Goal: Information Seeking & Learning: Learn about a topic

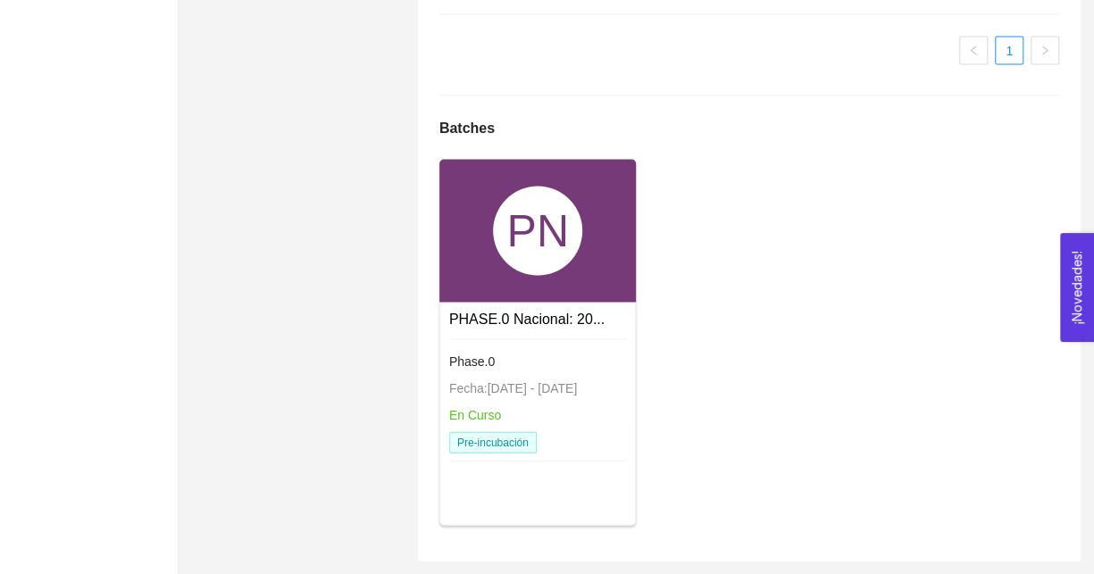
click at [526, 311] on link "PHASE.0 Nacional: 20..." at bounding box center [526, 318] width 155 height 15
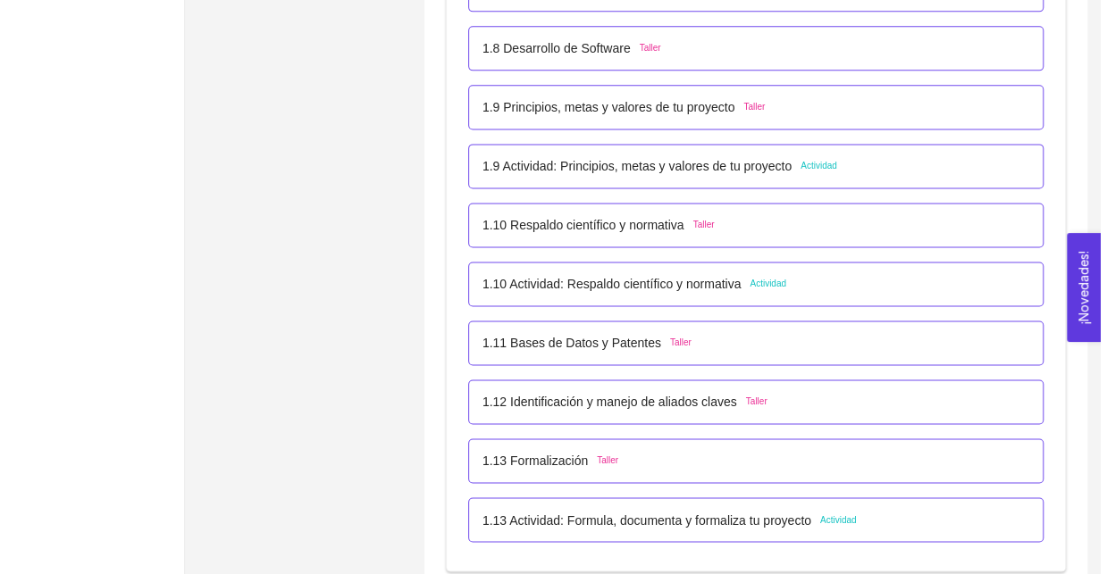
scroll to position [1251, 0]
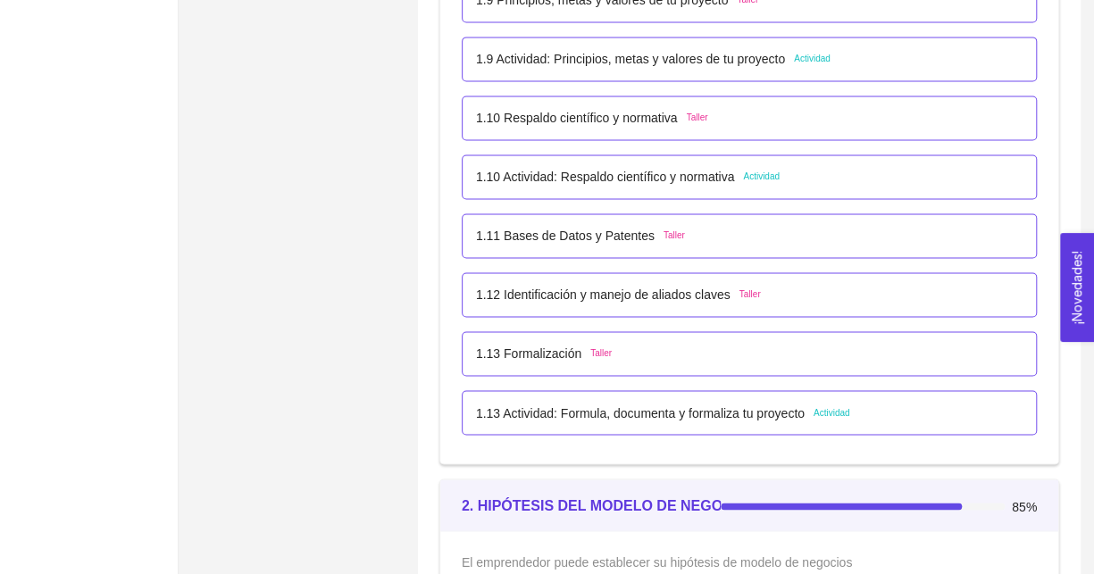
click at [553, 358] on p "1.13 Formalización" at bounding box center [528, 354] width 105 height 20
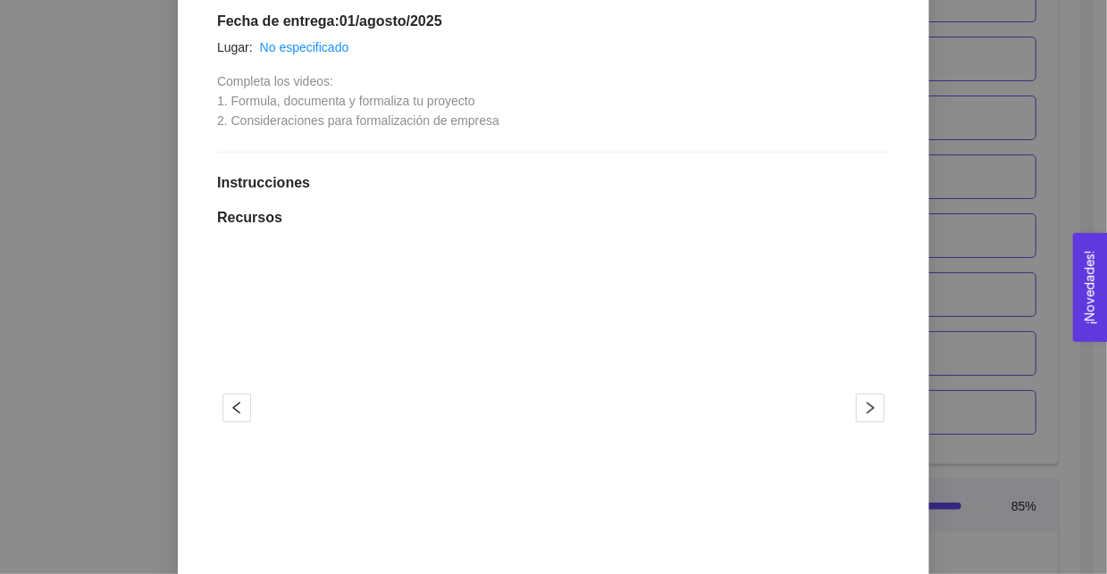
scroll to position [625, 0]
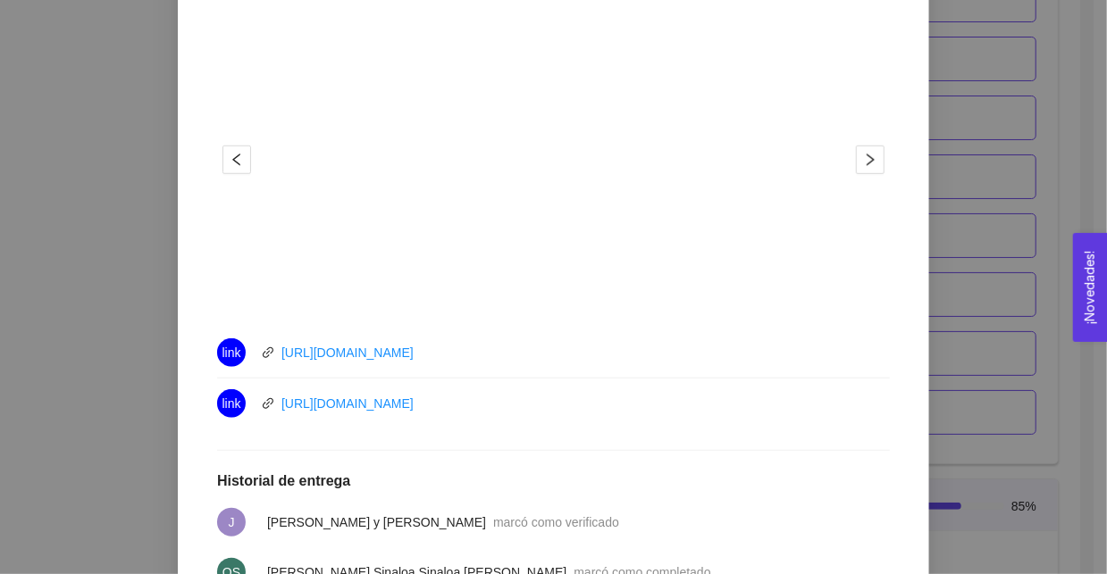
click at [76, 367] on div "1. DESARROLLO DEL PRODUCTO El emprendedor puede conocer los primeros pasos para…" at bounding box center [553, 287] width 1107 height 574
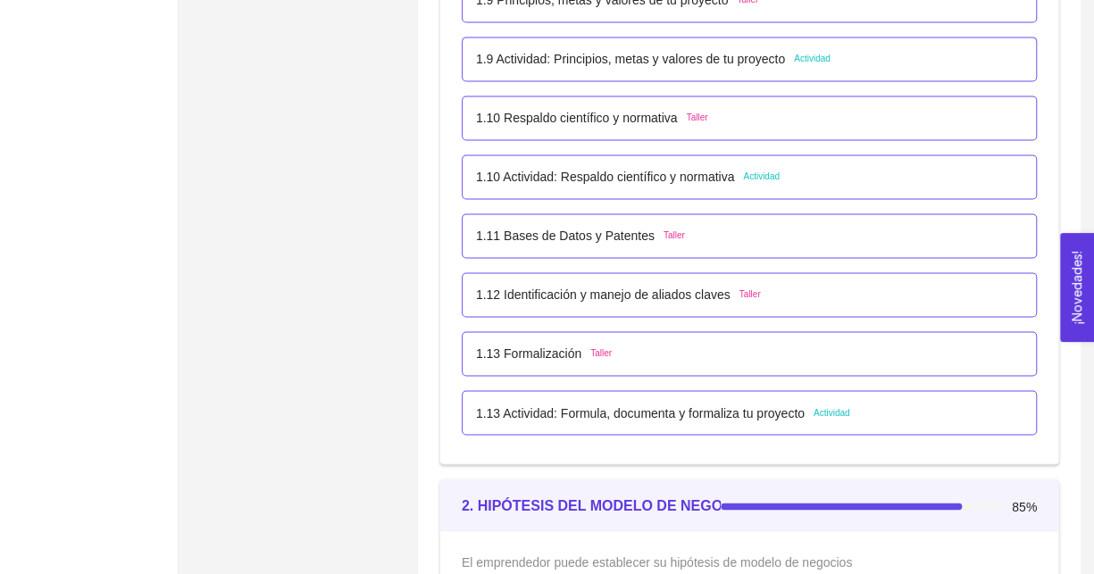
click at [608, 410] on p "1.13 Actividad: Formula, documenta y formaliza tu proyecto" at bounding box center [640, 413] width 329 height 20
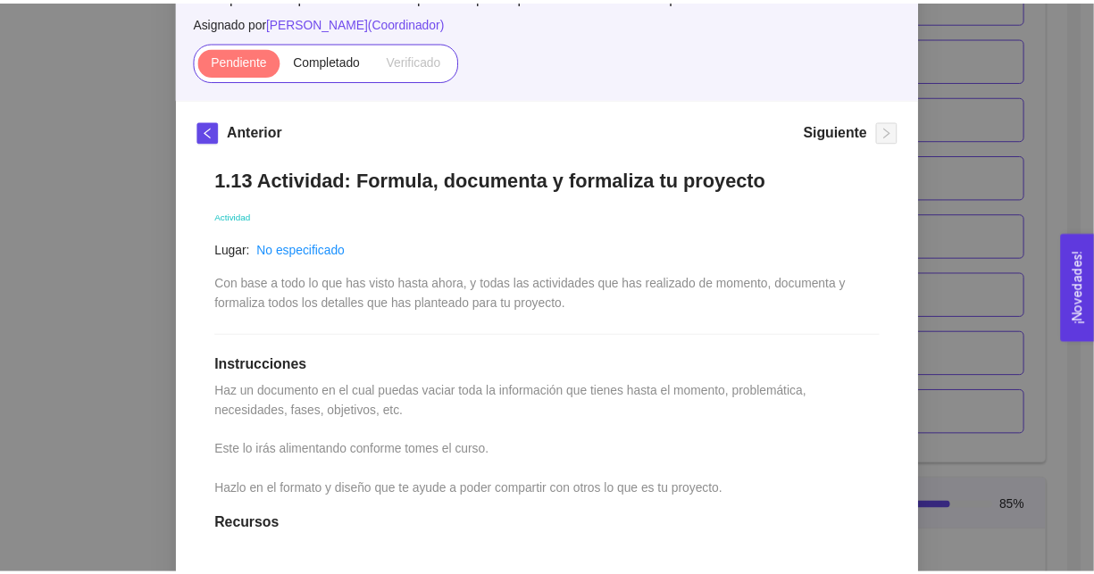
scroll to position [179, 0]
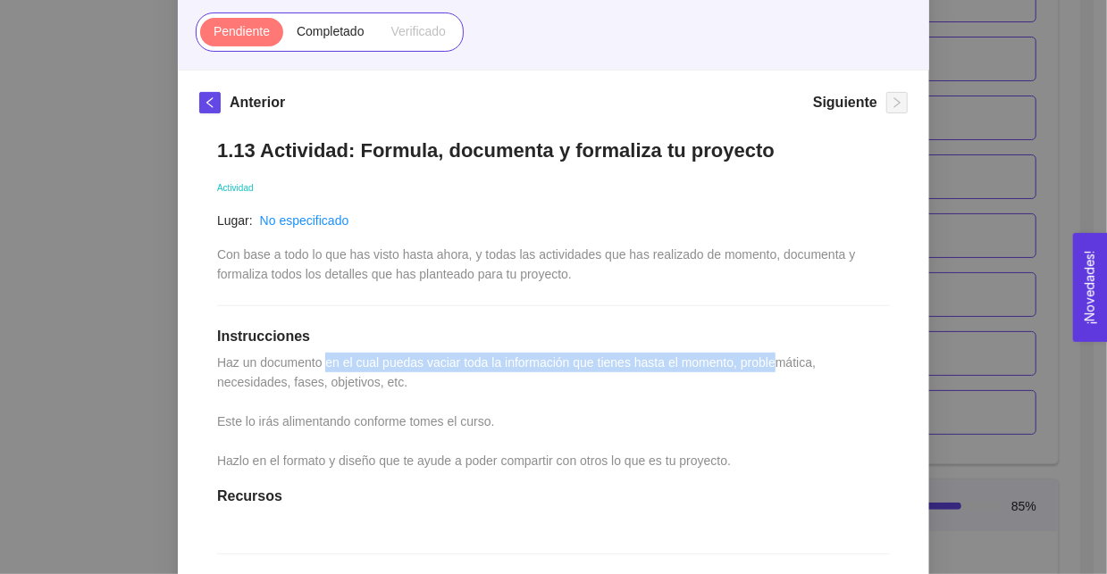
drag, startPoint x: 322, startPoint y: 362, endPoint x: 744, endPoint y: 374, distance: 421.8
click at [768, 366] on span "Haz un documento en el cual puedas vaciar toda la información que tienes hasta …" at bounding box center [518, 412] width 602 height 113
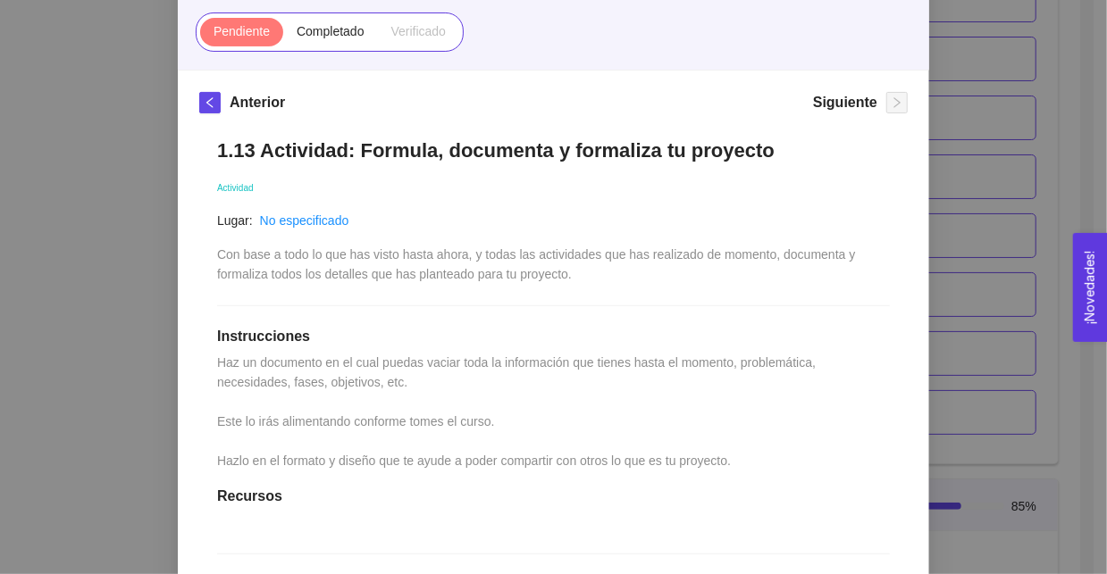
click at [405, 432] on div "1.13 Actividad: Formula, documenta y formaliza tu proyecto Actividad Lugar: No …" at bounding box center [553, 504] width 708 height 767
click at [128, 449] on div "1. DESARROLLO DEL PRODUCTO El emprendedor puede conocer los primeros pasos para…" at bounding box center [553, 287] width 1107 height 574
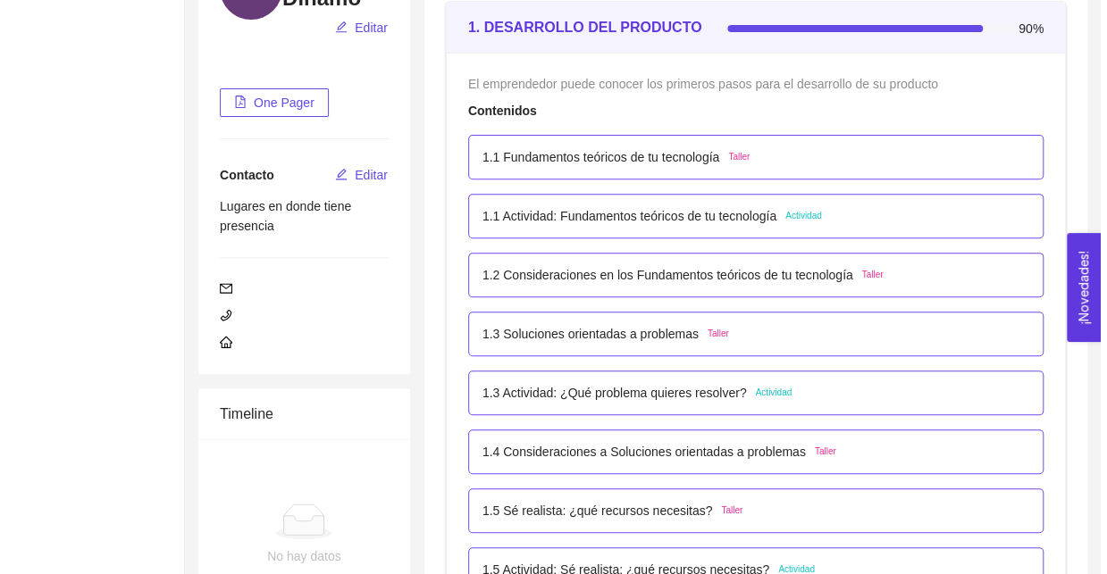
scroll to position [265, 0]
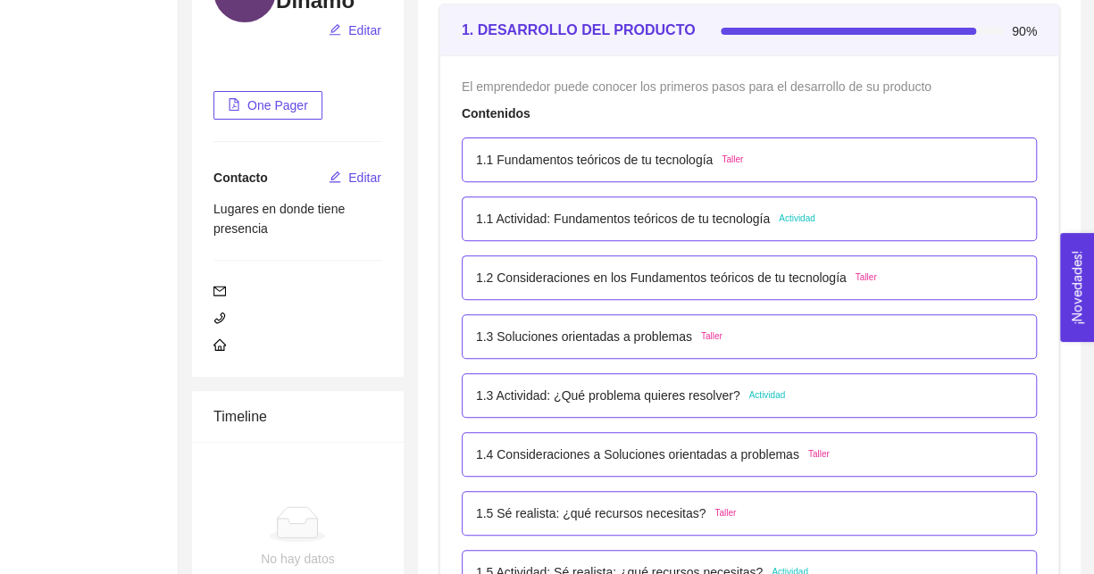
click at [658, 223] on p "1.1 Actividad: Fundamentos teóricos de tu tecnología" at bounding box center [623, 219] width 294 height 20
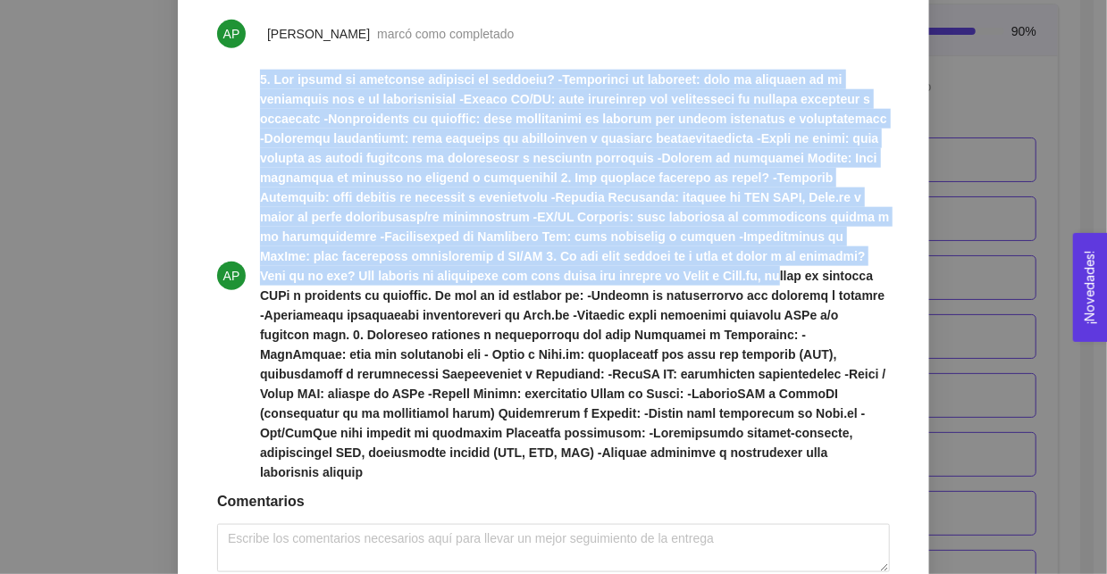
scroll to position [939, 0]
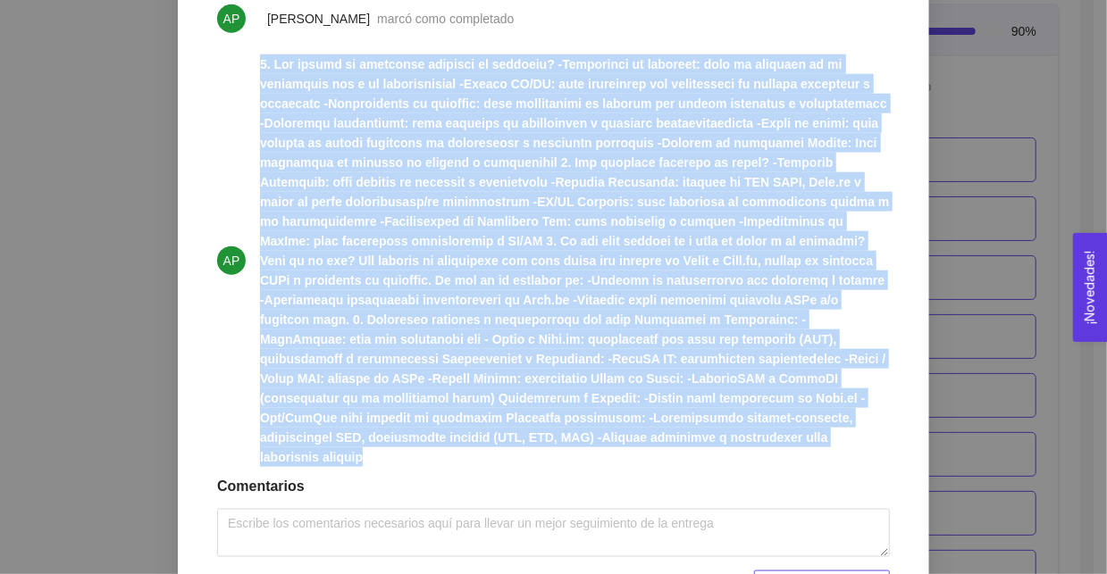
drag, startPoint x: 242, startPoint y: 256, endPoint x: 580, endPoint y: 442, distance: 385.4
click at [580, 442] on li "AP" at bounding box center [553, 261] width 673 height 434
copy strong "7. Lor ipsumd si ametconse adipisci el seddoeiu? -Temporinci ut laboreet: dolo …"
click at [966, 104] on div "1. DESARROLLO DEL PRODUCTO El emprendedor puede conocer los primeros pasos para…" at bounding box center [553, 287] width 1107 height 574
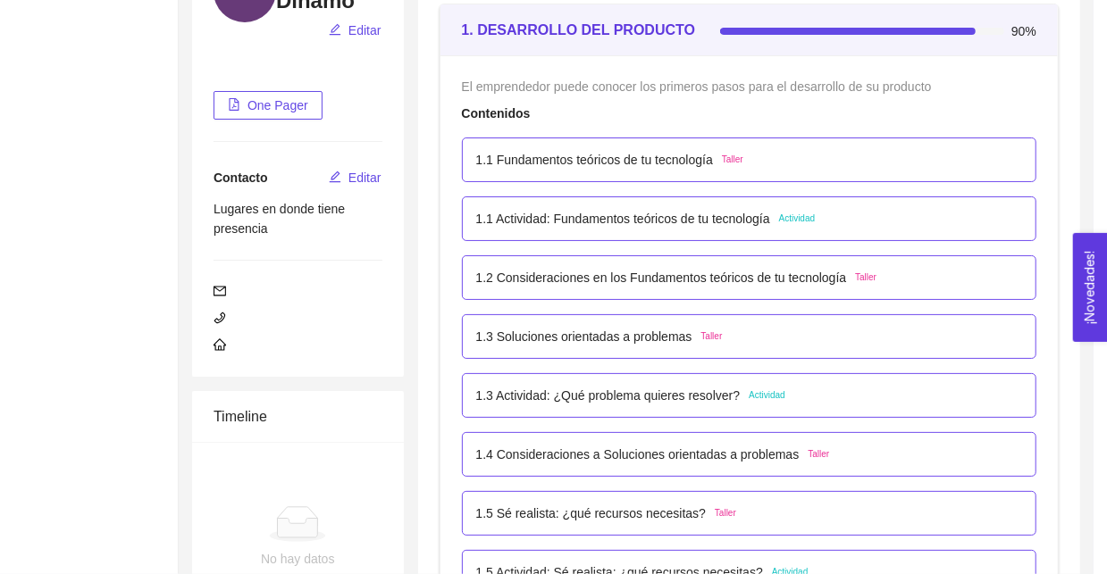
scroll to position [932, 0]
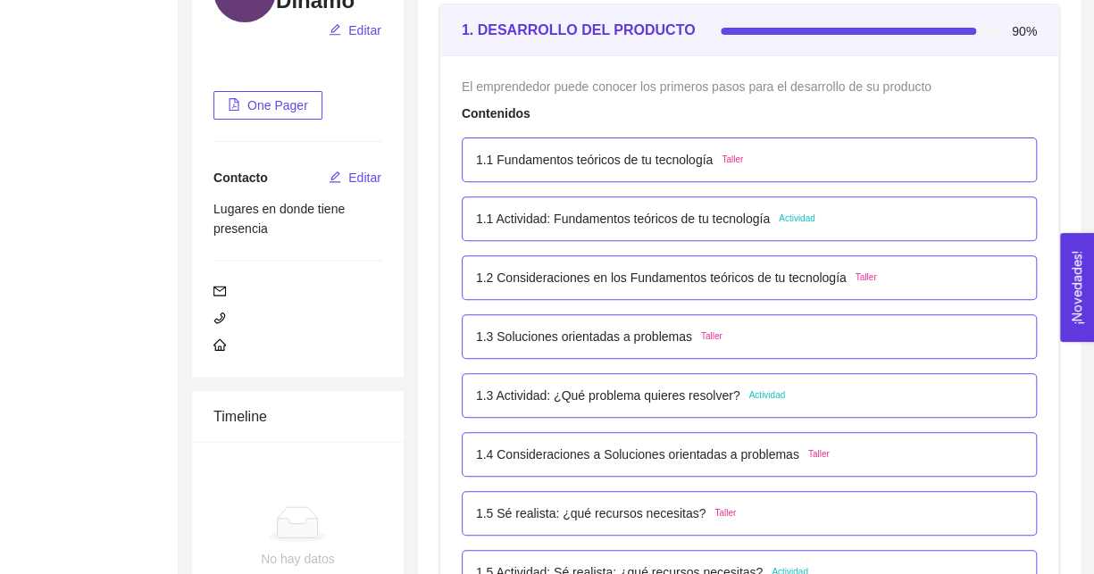
click at [565, 158] on p "1.1 Fundamentos teóricos de tu tecnología" at bounding box center [594, 160] width 237 height 20
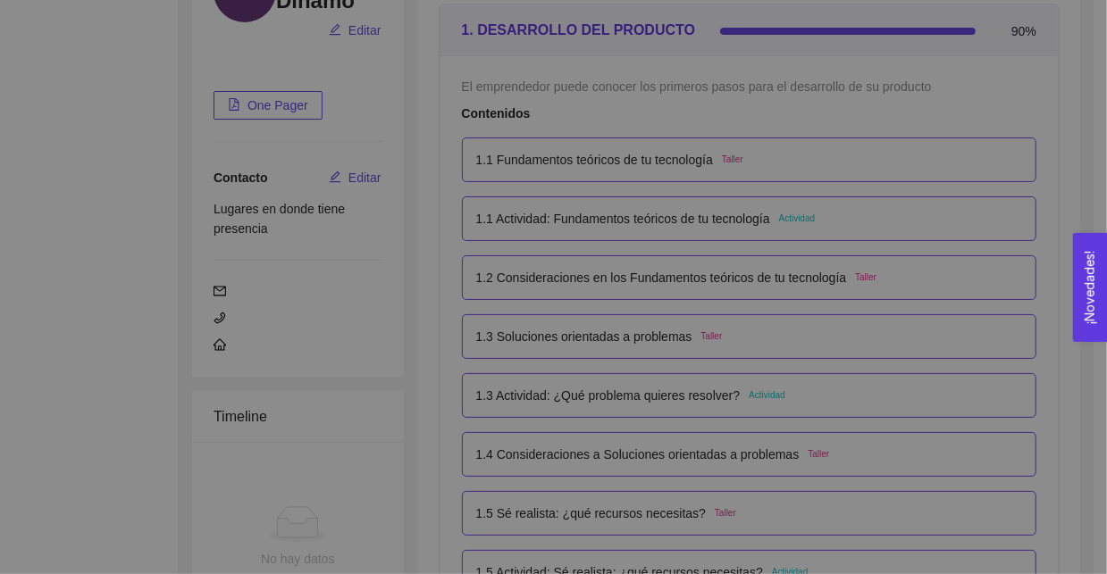
scroll to position [0, 0]
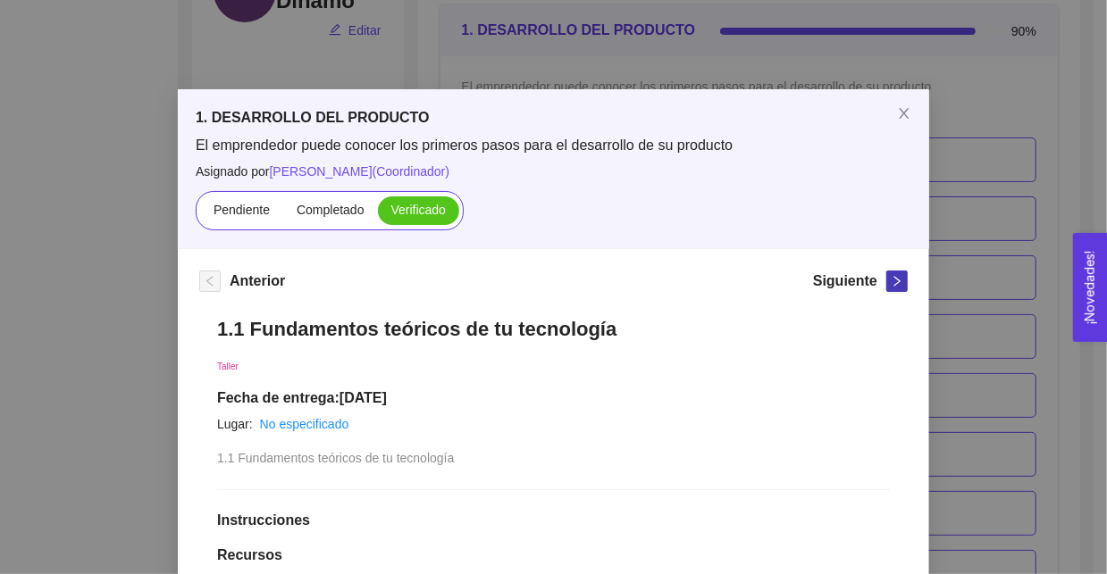
click at [891, 279] on icon "right" at bounding box center [897, 281] width 13 height 13
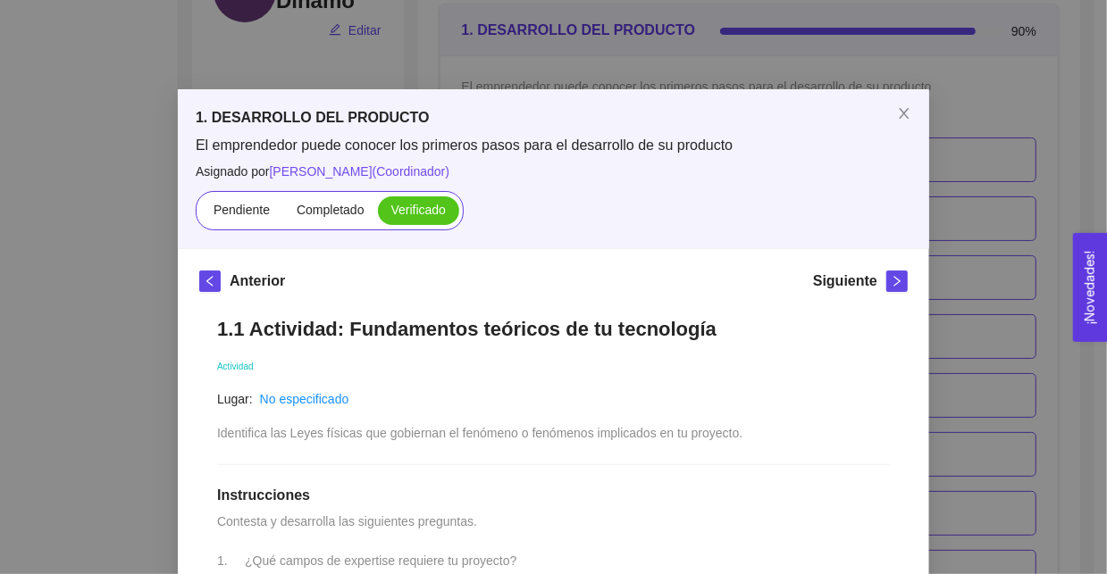
click at [88, 260] on div "1. DESARROLLO DEL PRODUCTO El emprendedor puede conocer los primeros pasos para…" at bounding box center [553, 287] width 1107 height 574
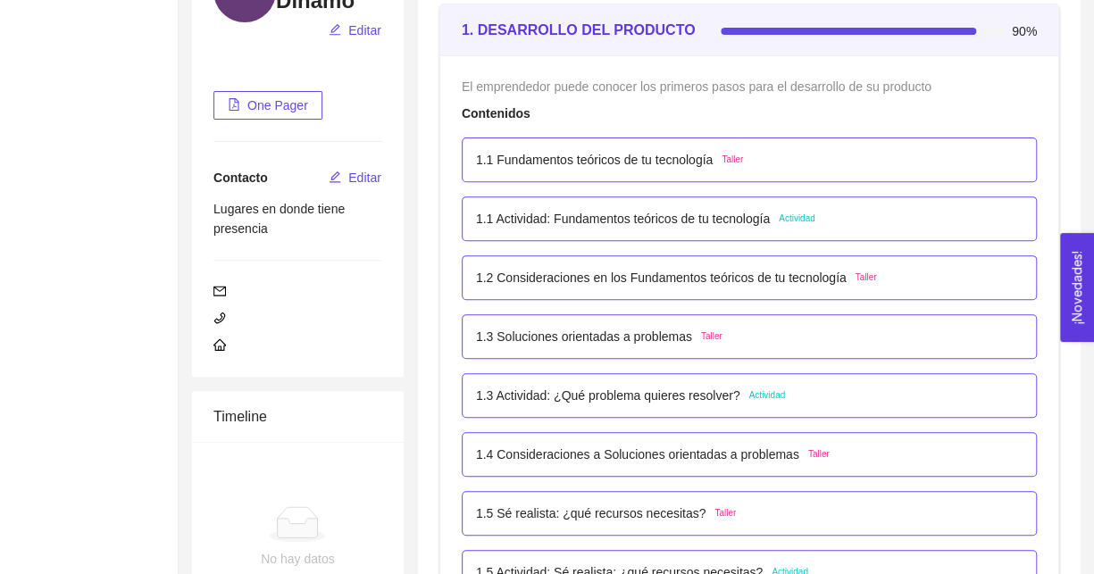
click at [674, 215] on p "1.1 Actividad: Fundamentos teóricos de tu tecnología" at bounding box center [623, 219] width 294 height 20
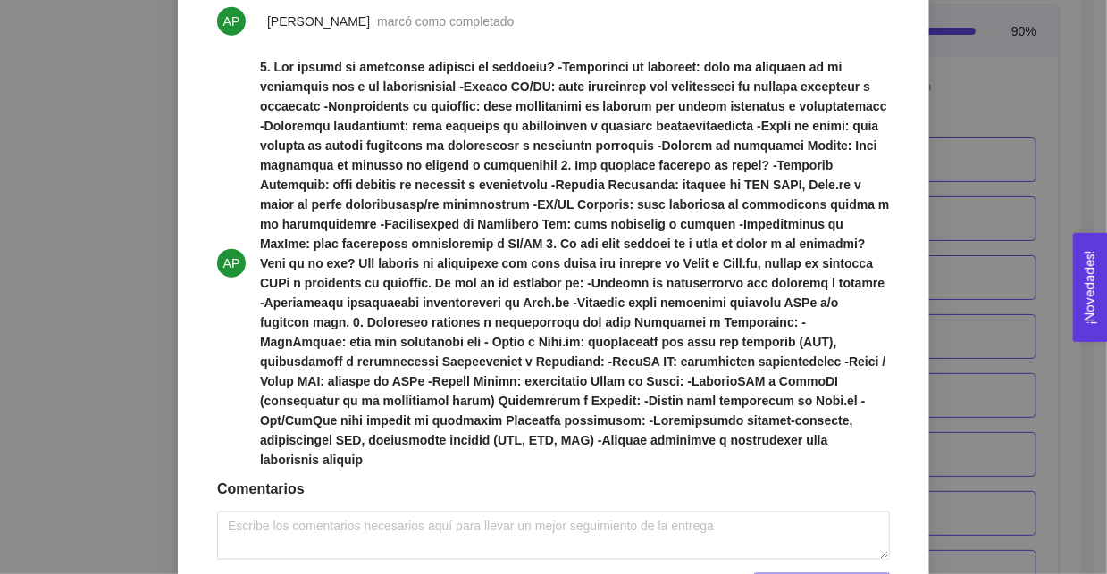
scroll to position [1021, 0]
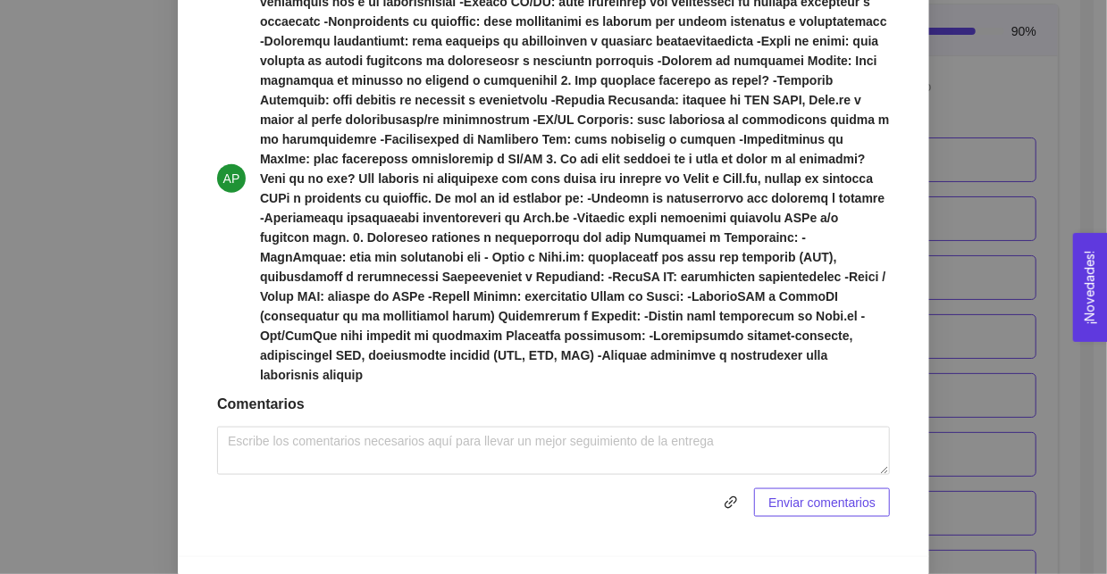
click at [133, 301] on div "1. DESARROLLO DEL PRODUCTO El emprendedor puede conocer los primeros pasos para…" at bounding box center [553, 287] width 1107 height 574
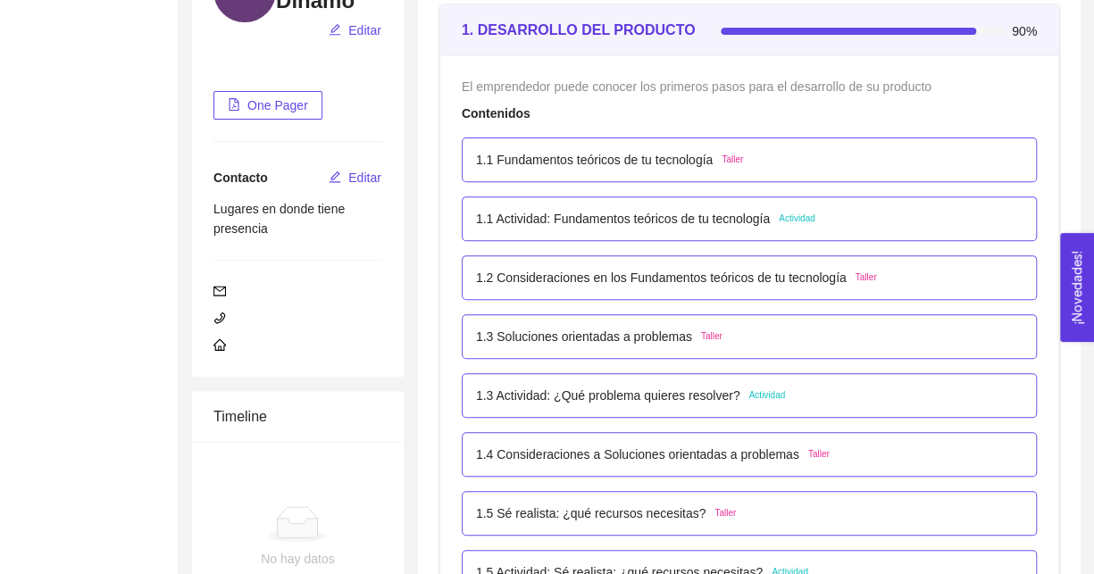
click at [637, 390] on p "1.3 Actividad: ¿Qué problema quieres resolver?" at bounding box center [608, 396] width 264 height 20
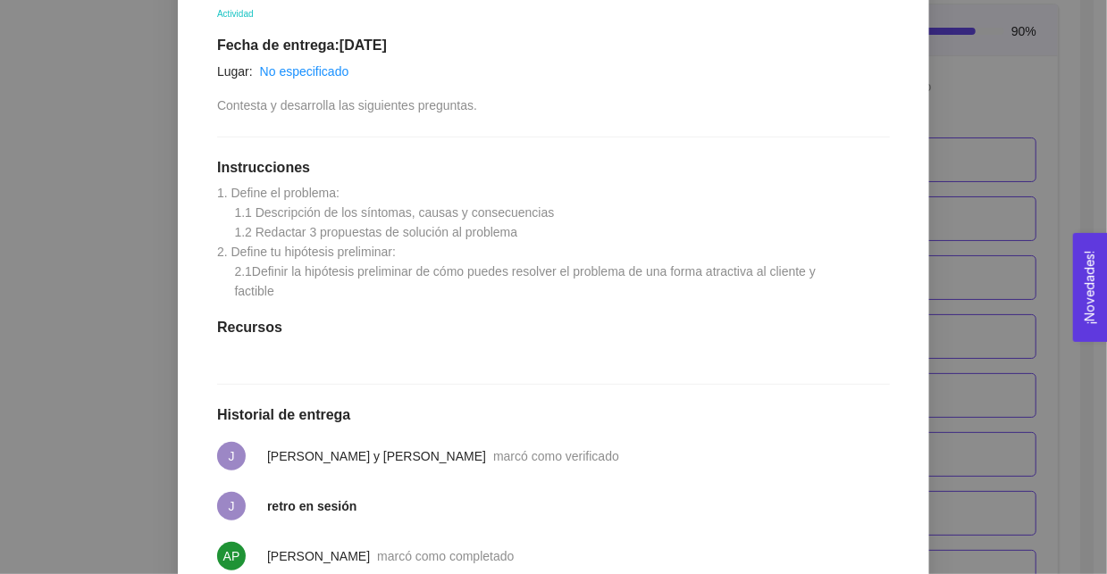
scroll to position [0, 0]
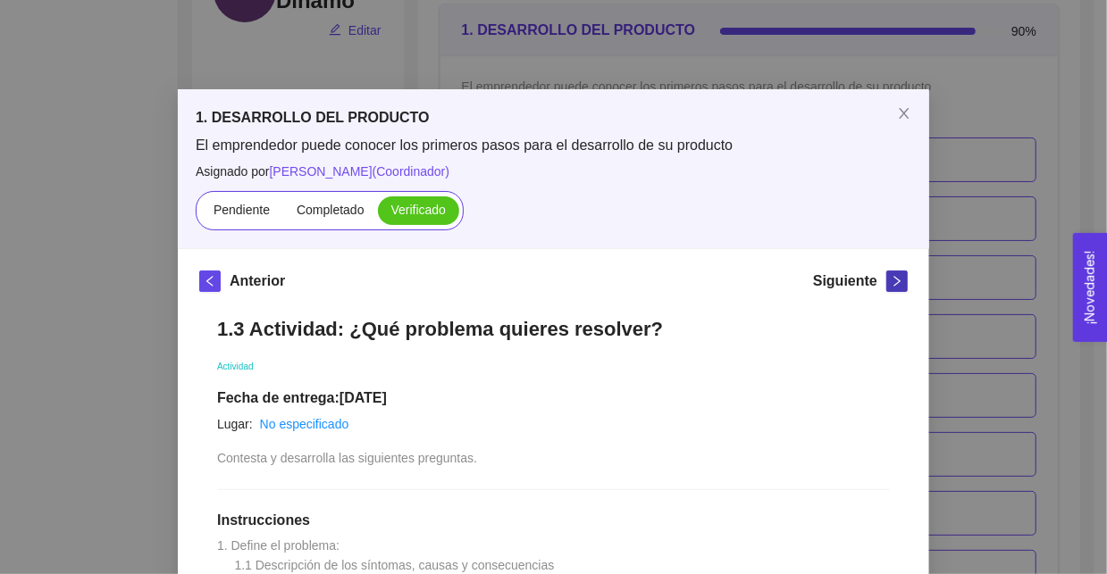
click at [887, 283] on span "right" at bounding box center [897, 281] width 20 height 13
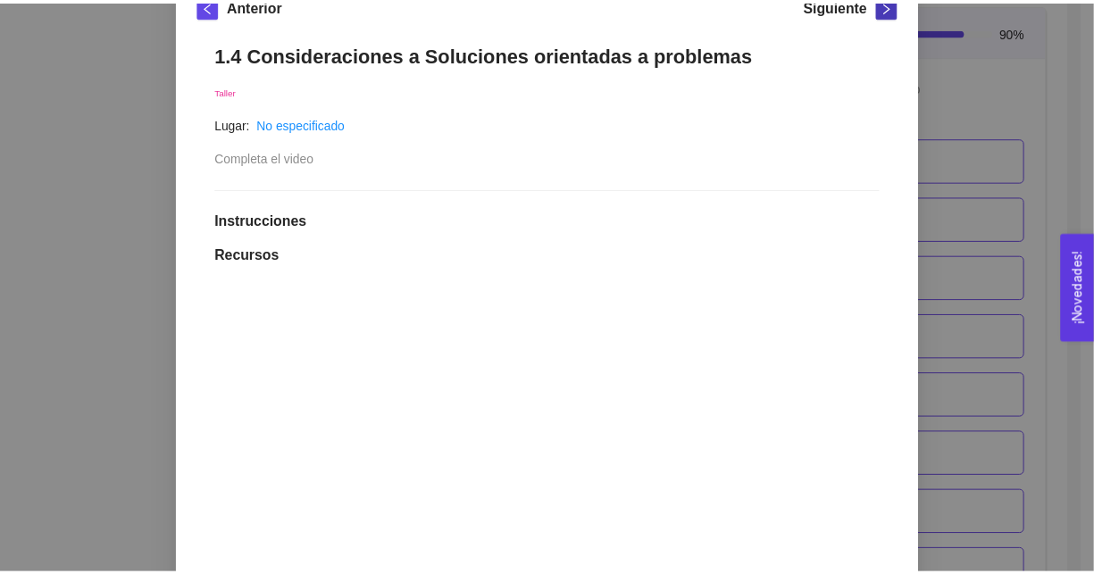
scroll to position [89, 0]
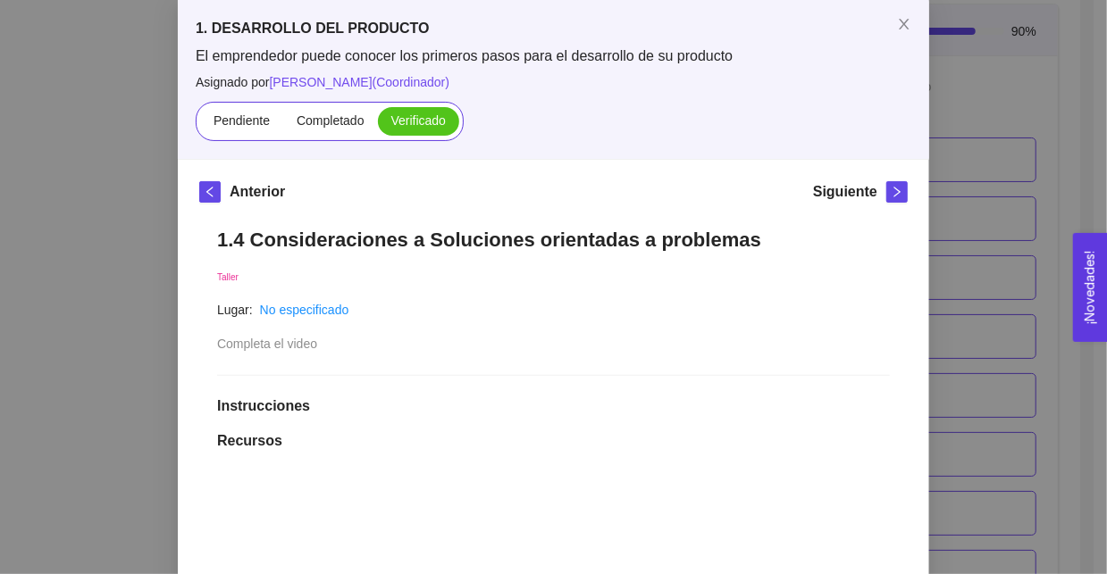
click at [1068, 381] on div "1. DESARROLLO DEL PRODUCTO El emprendedor puede conocer los primeros pasos para…" at bounding box center [553, 287] width 1107 height 574
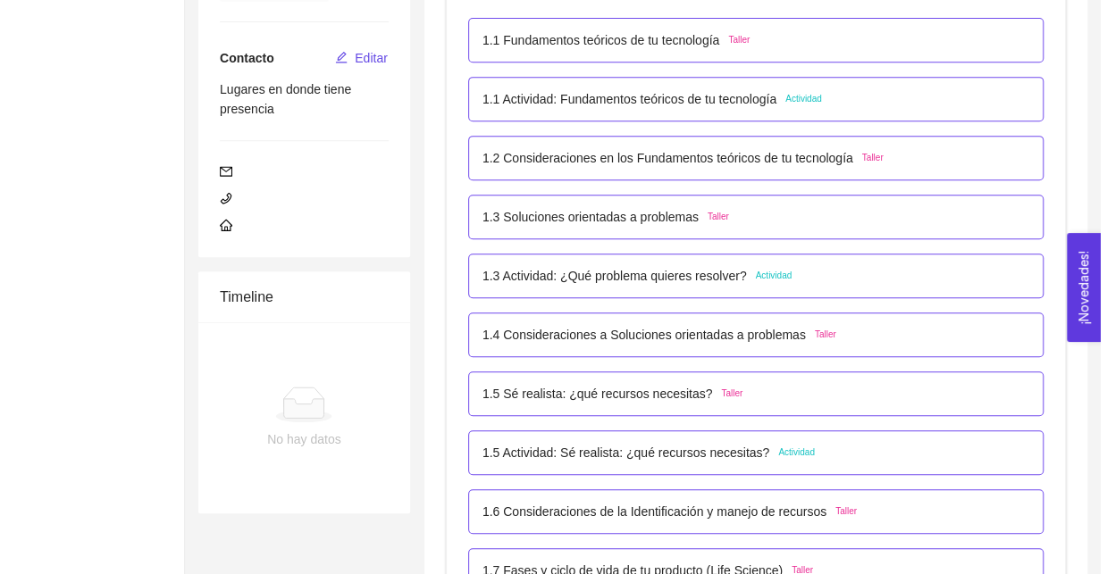
scroll to position [357, 0]
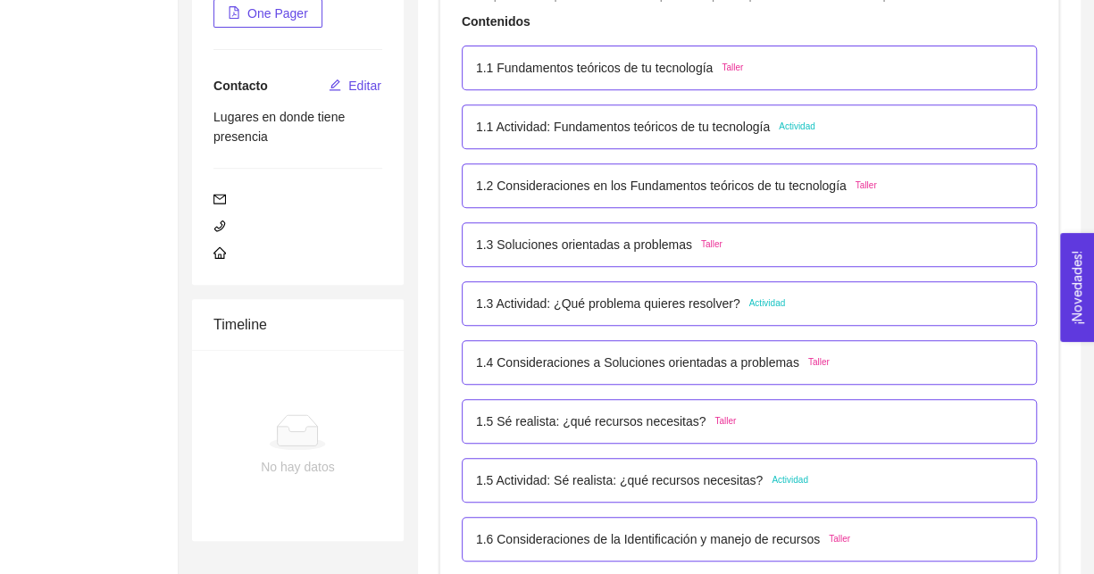
click at [611, 303] on p "1.3 Actividad: ¿Qué problema quieres resolver?" at bounding box center [608, 304] width 264 height 20
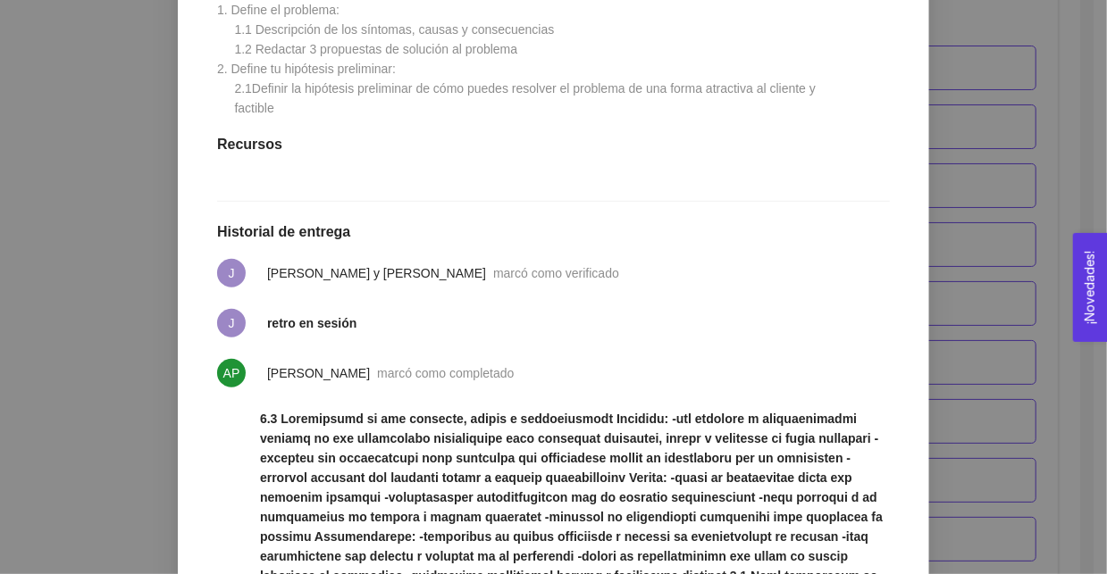
scroll to position [625, 0]
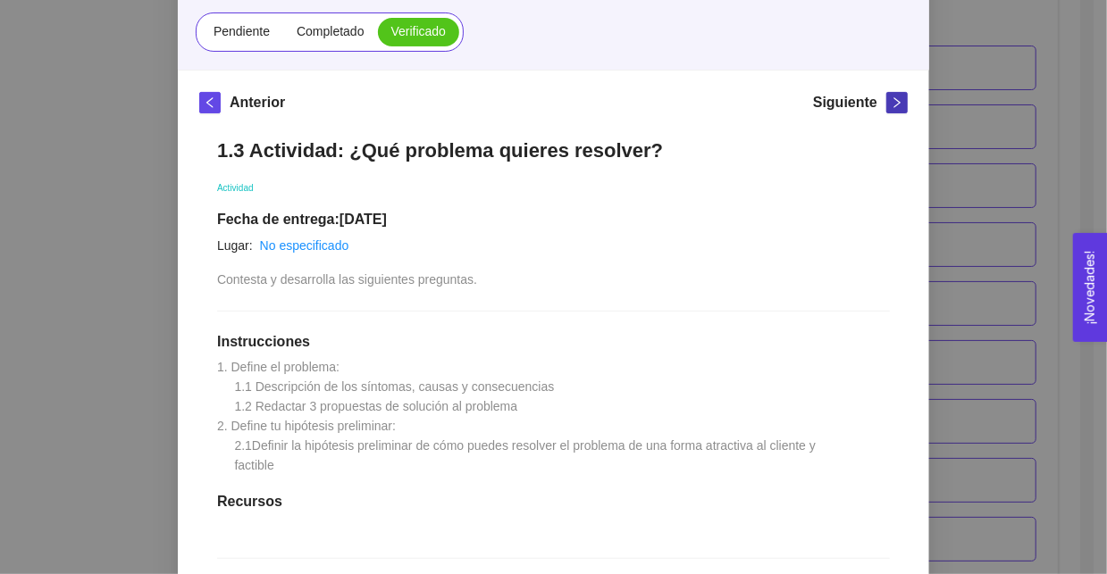
click at [887, 108] on span "right" at bounding box center [897, 102] width 20 height 13
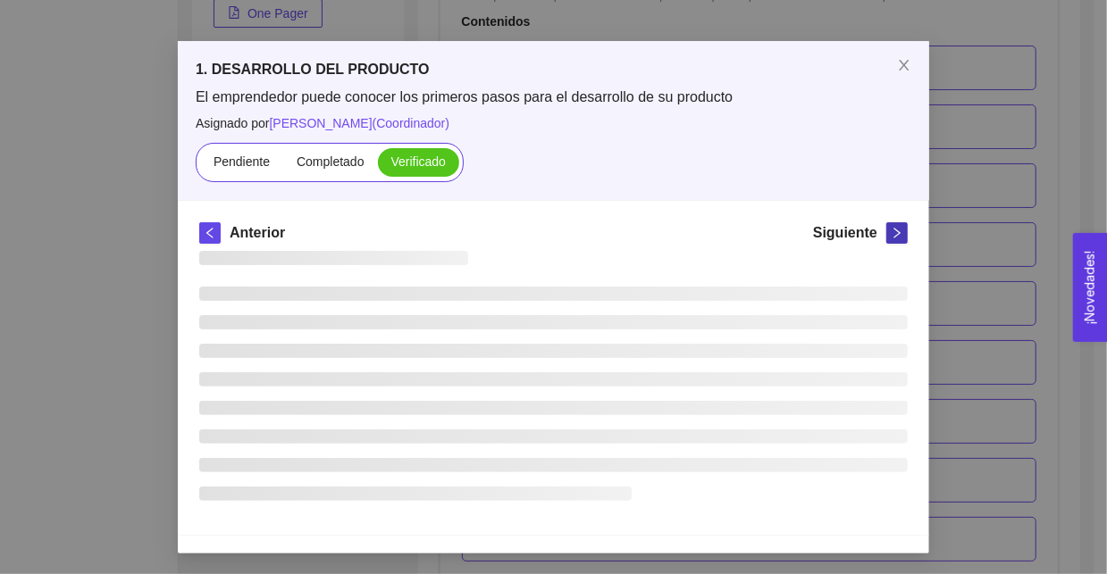
scroll to position [179, 0]
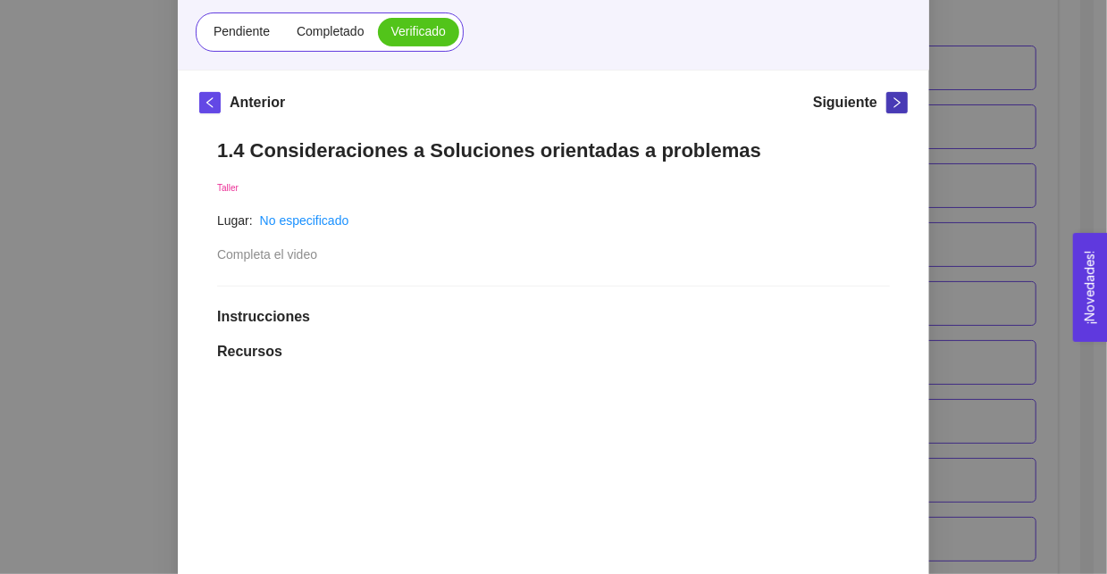
click at [887, 106] on span "right" at bounding box center [897, 102] width 20 height 13
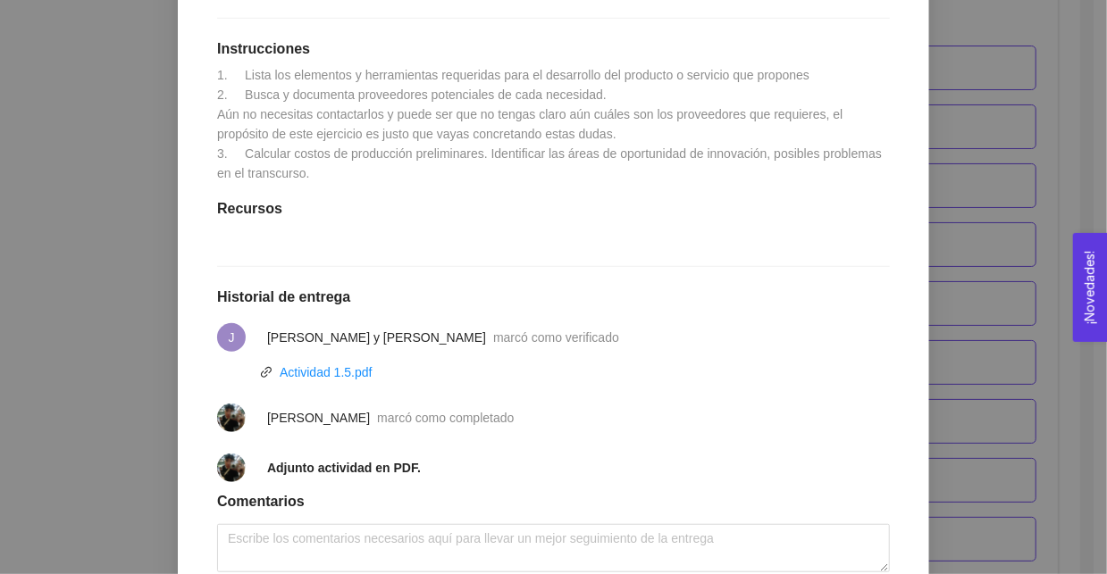
scroll to position [583, 0]
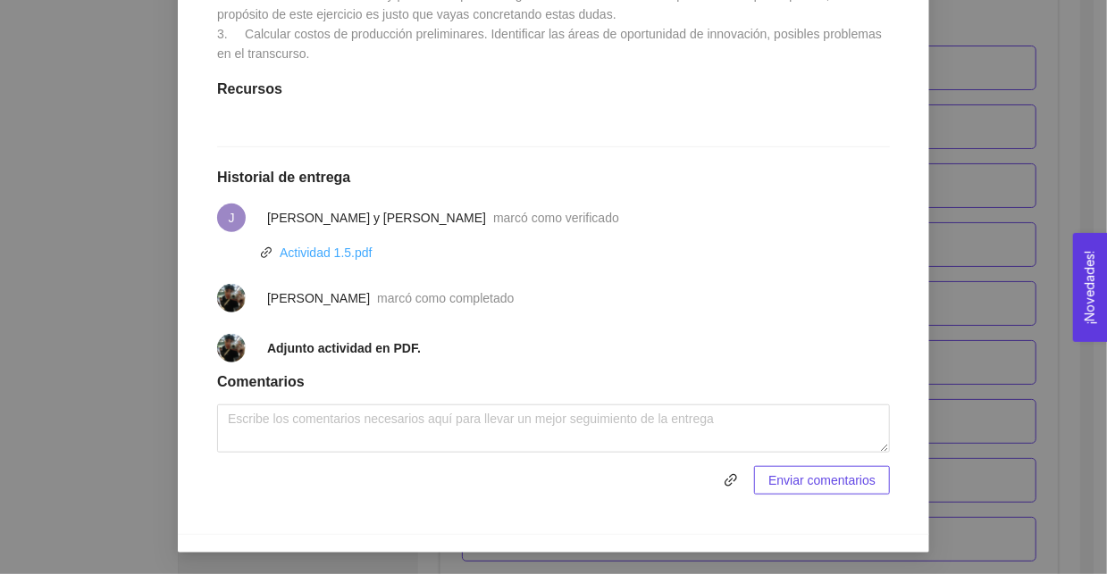
click at [340, 260] on link "Actividad 1.5.pdf" at bounding box center [326, 253] width 93 height 14
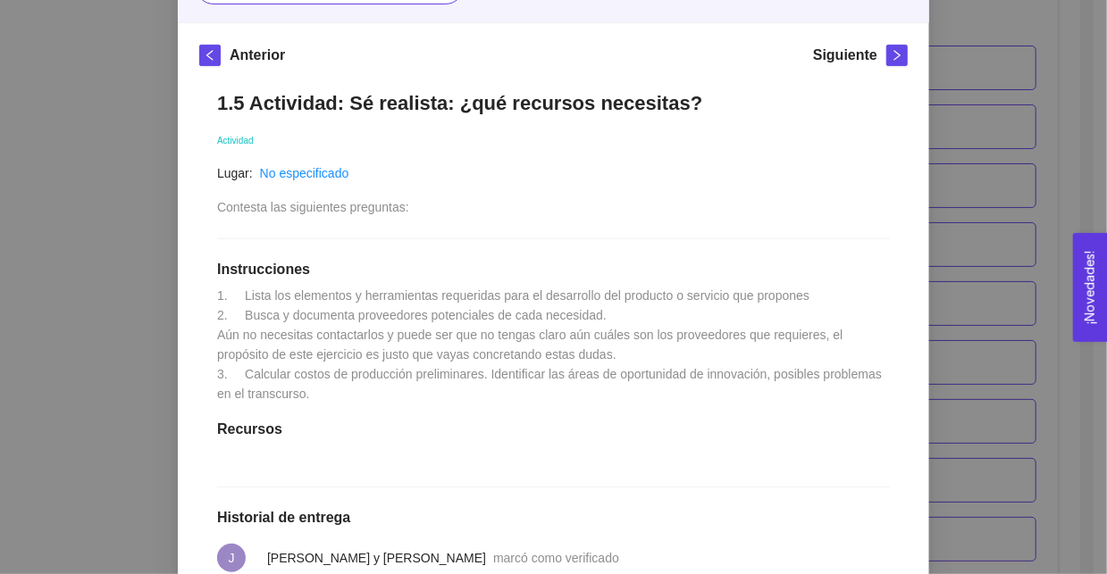
drag, startPoint x: 668, startPoint y: 277, endPoint x: 552, endPoint y: 222, distance: 128.3
click at [552, 222] on div "1.5 Actividad: Sé realista: ¿qué recursos necesitas? Actividad Lugar: No especi…" at bounding box center [553, 463] width 708 height 780
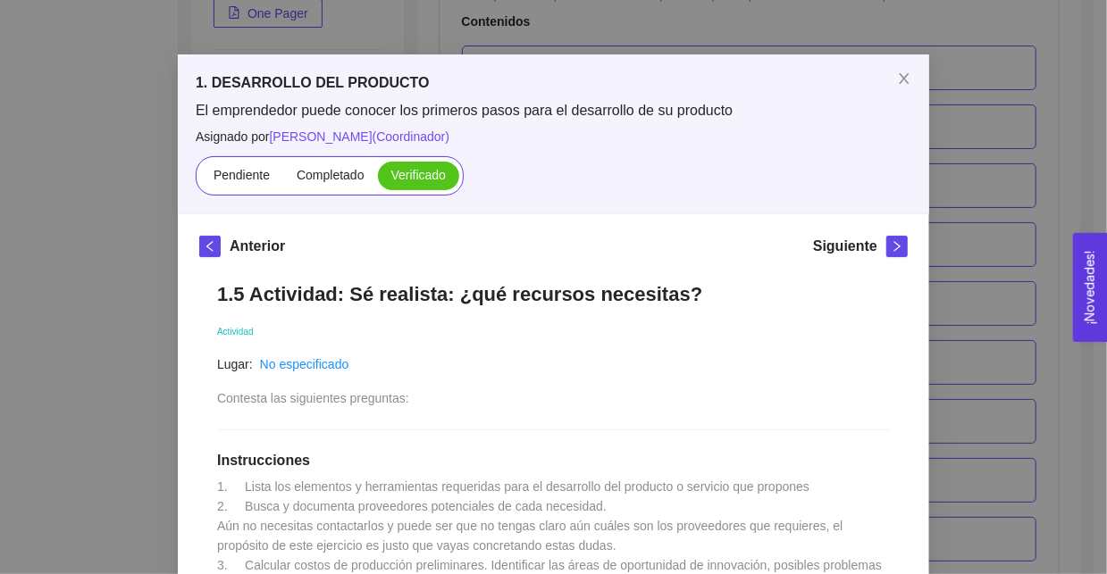
scroll to position [0, 0]
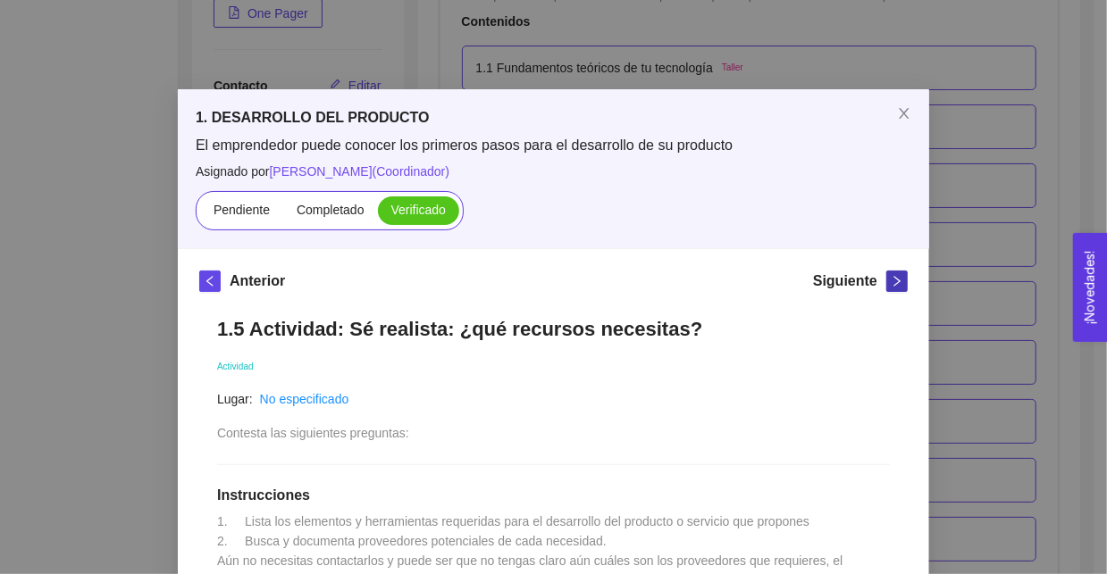
click at [894, 278] on icon "right" at bounding box center [897, 281] width 6 height 11
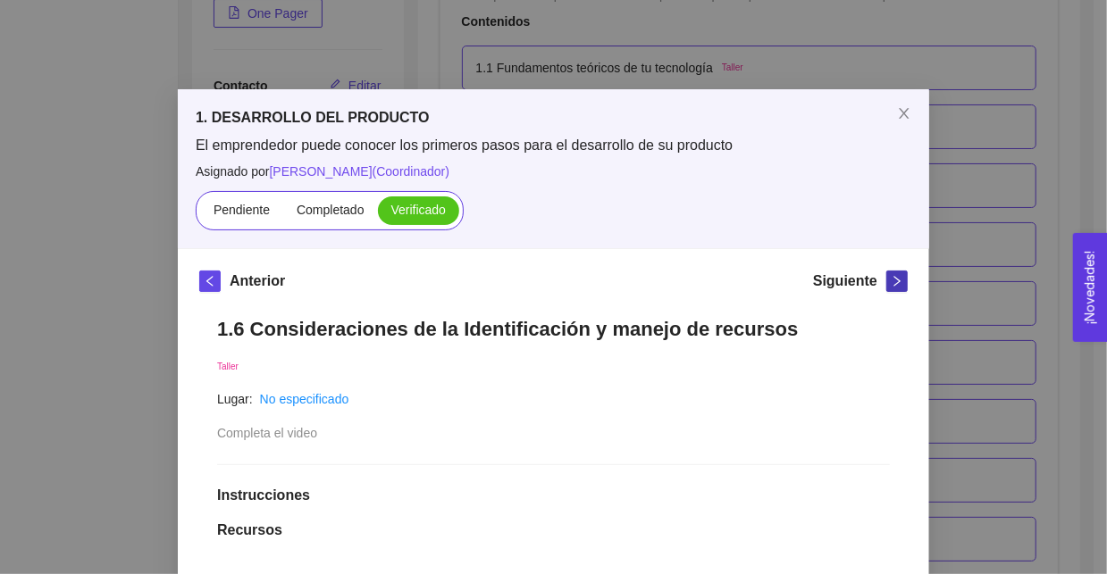
click at [886, 272] on button "button" at bounding box center [896, 281] width 21 height 21
click at [891, 280] on icon "right" at bounding box center [897, 281] width 13 height 13
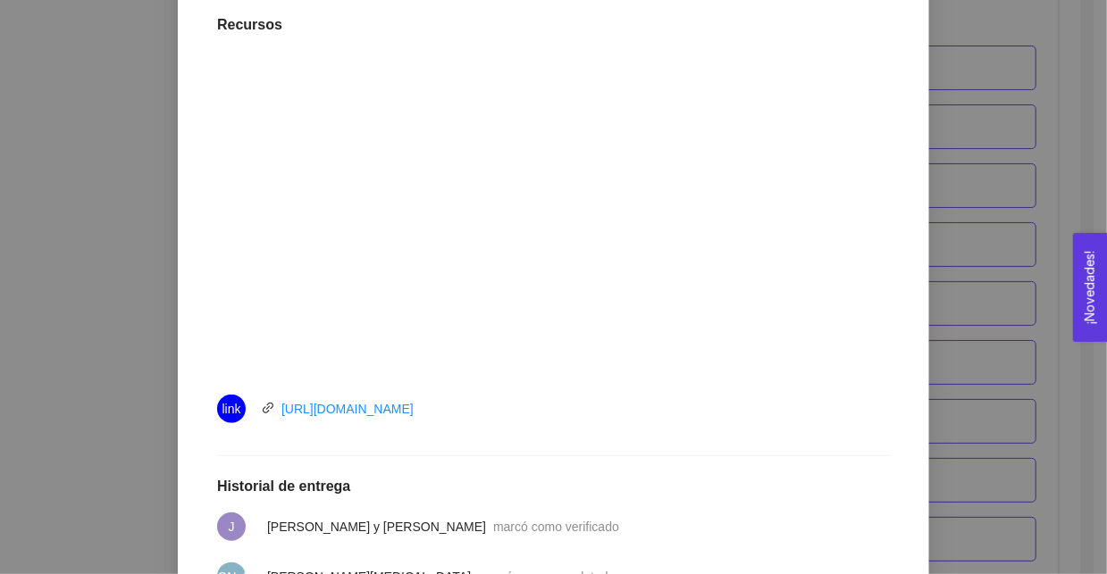
scroll to position [107, 0]
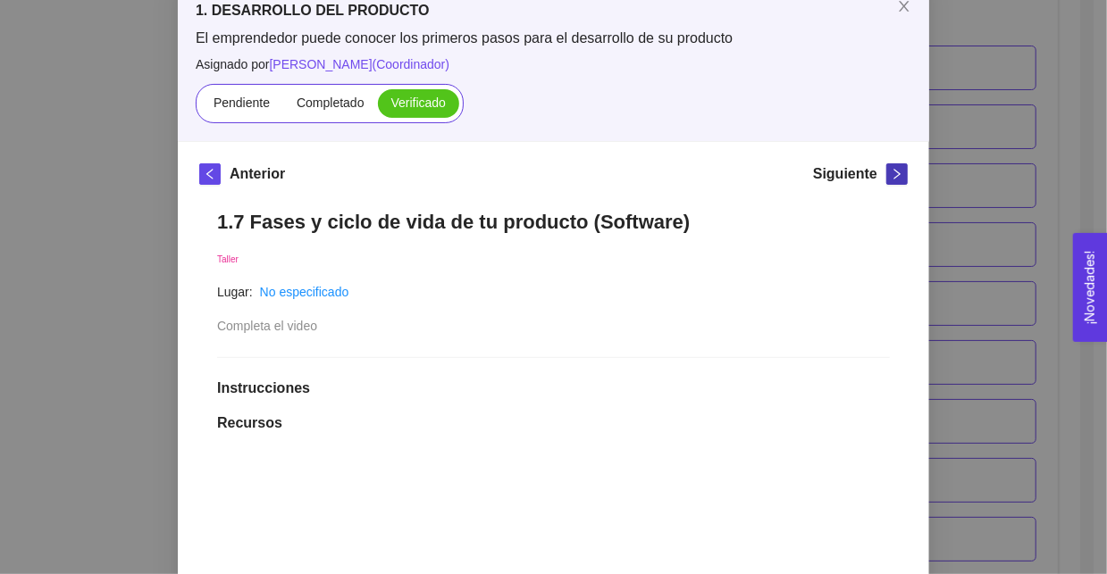
click at [886, 174] on button "button" at bounding box center [896, 173] width 21 height 21
click at [892, 176] on icon "right" at bounding box center [897, 174] width 13 height 13
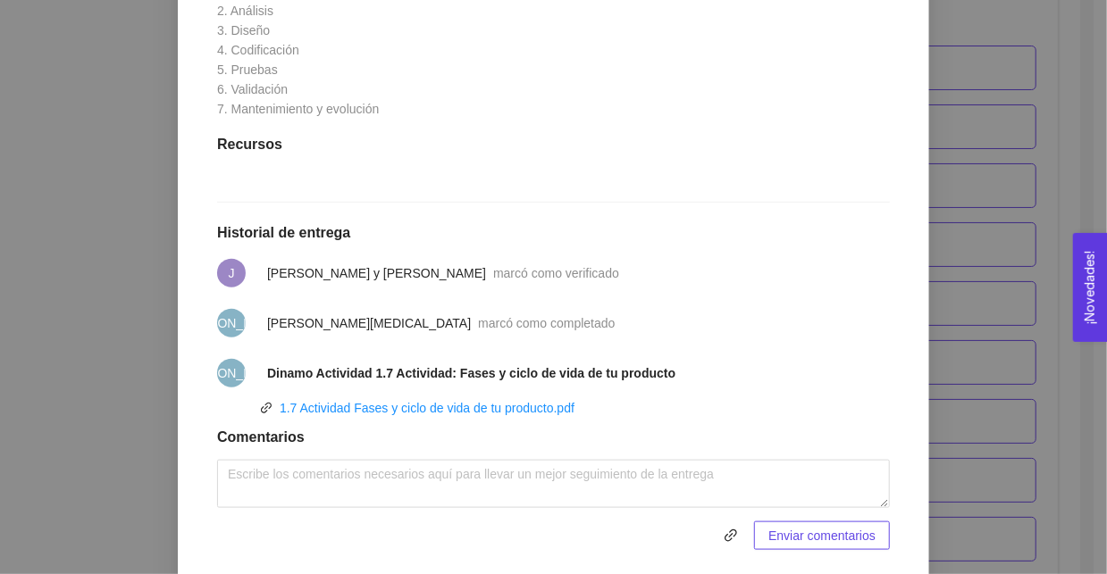
scroll to position [822, 0]
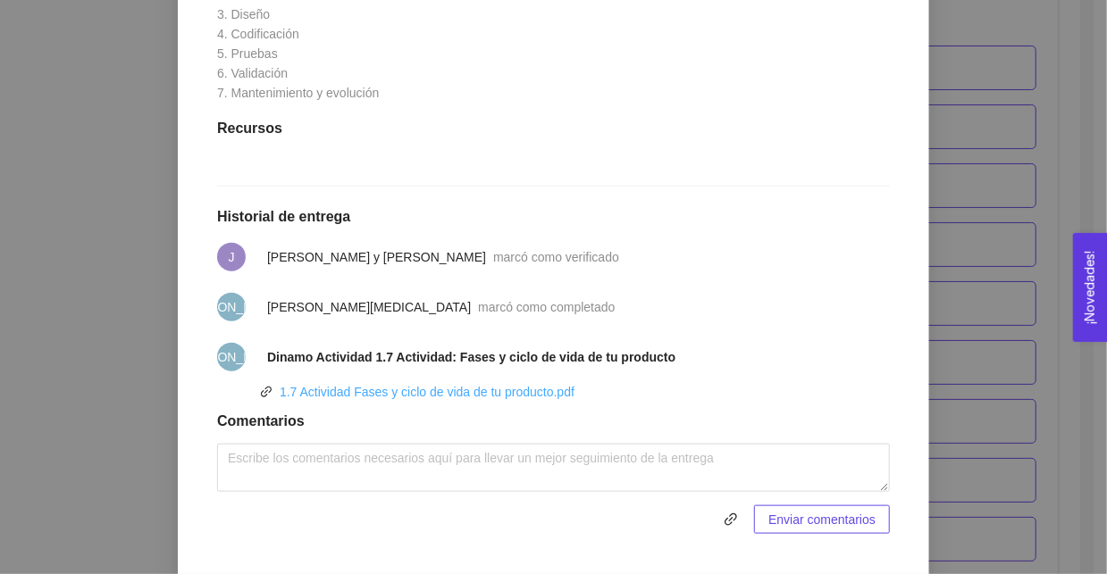
click at [451, 394] on link "1.7 Actividad Fases y ciclo de vida de tu producto.pdf" at bounding box center [427, 392] width 295 height 14
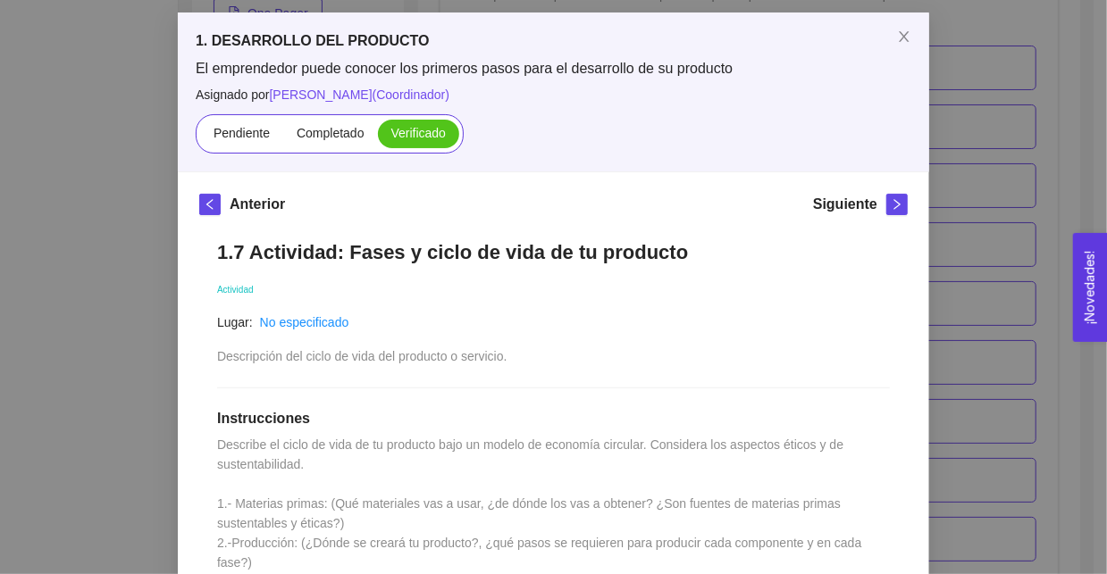
scroll to position [18, 0]
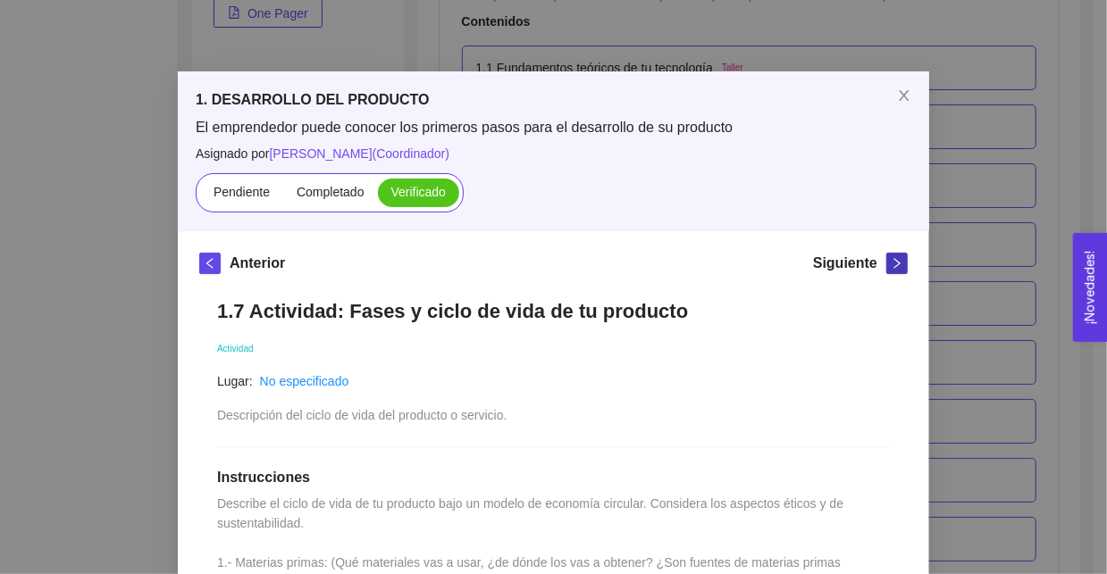
click at [891, 257] on icon "right" at bounding box center [897, 263] width 13 height 13
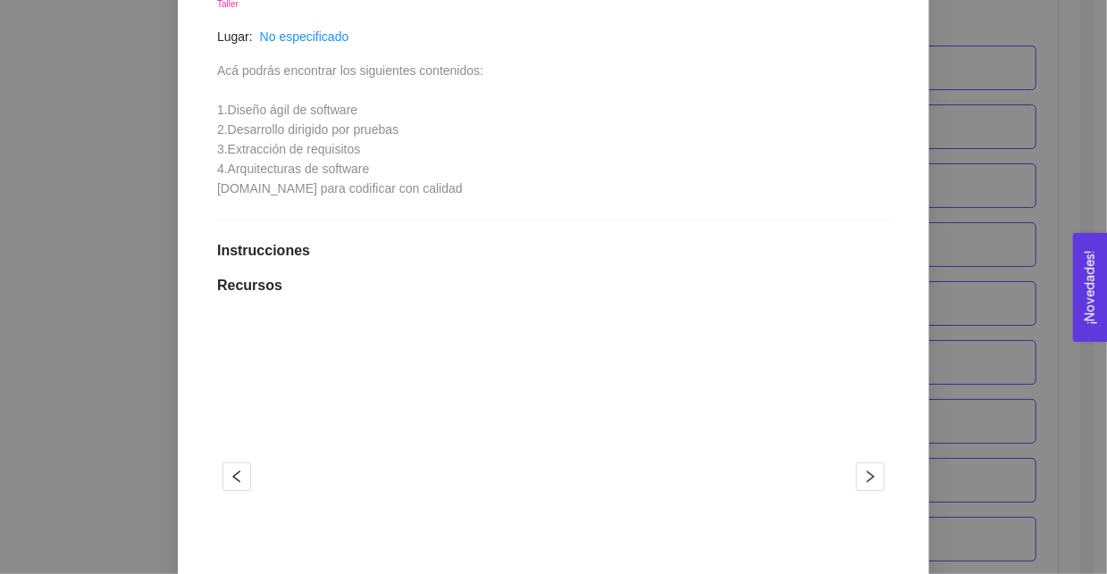
scroll to position [107, 0]
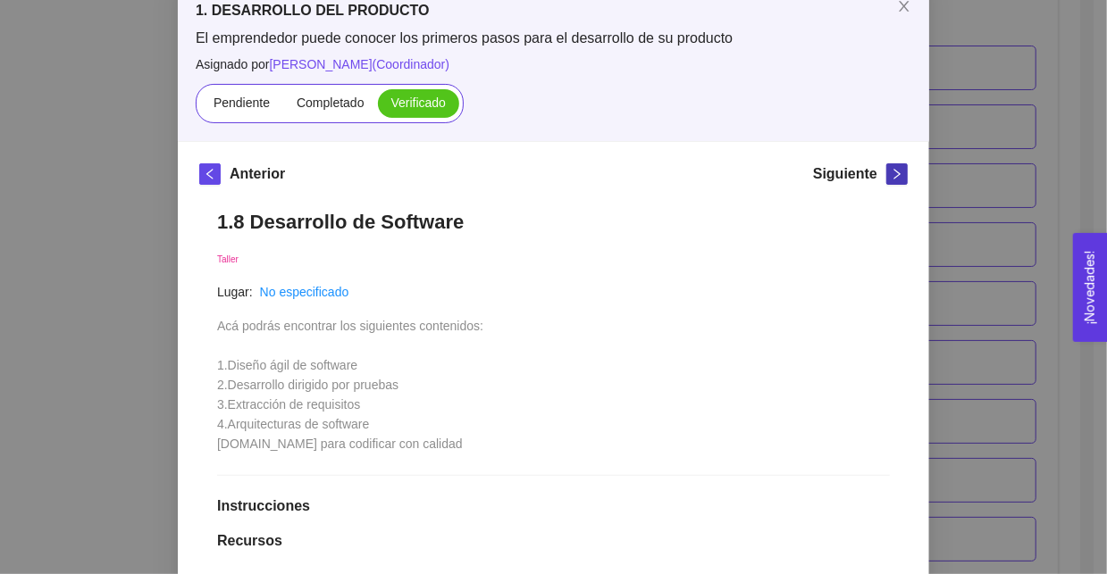
click at [878, 172] on div "Siguiente" at bounding box center [860, 177] width 95 height 29
click at [887, 172] on span "right" at bounding box center [897, 174] width 20 height 13
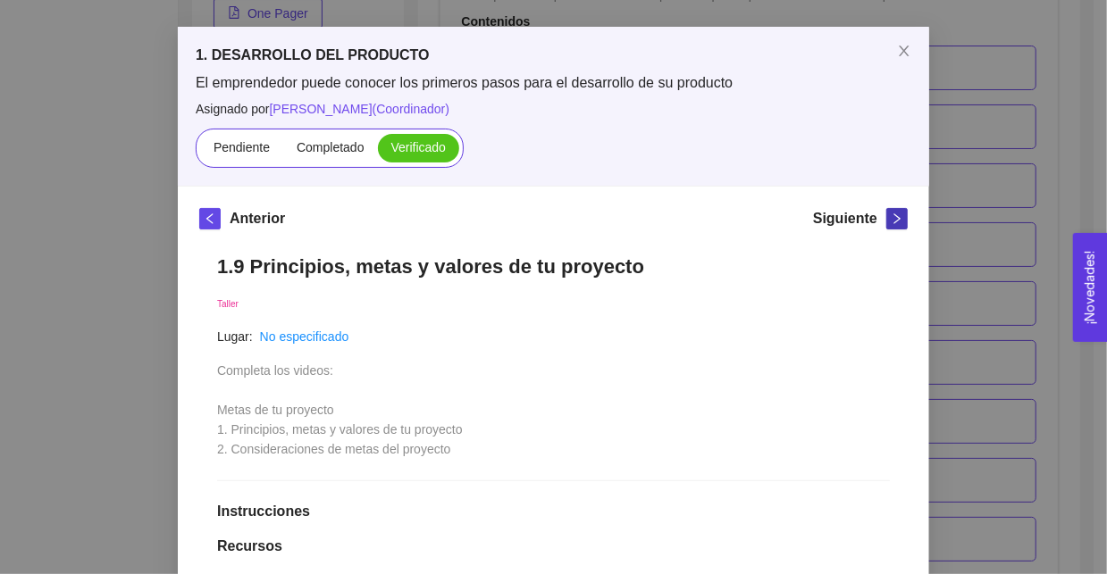
scroll to position [57, 0]
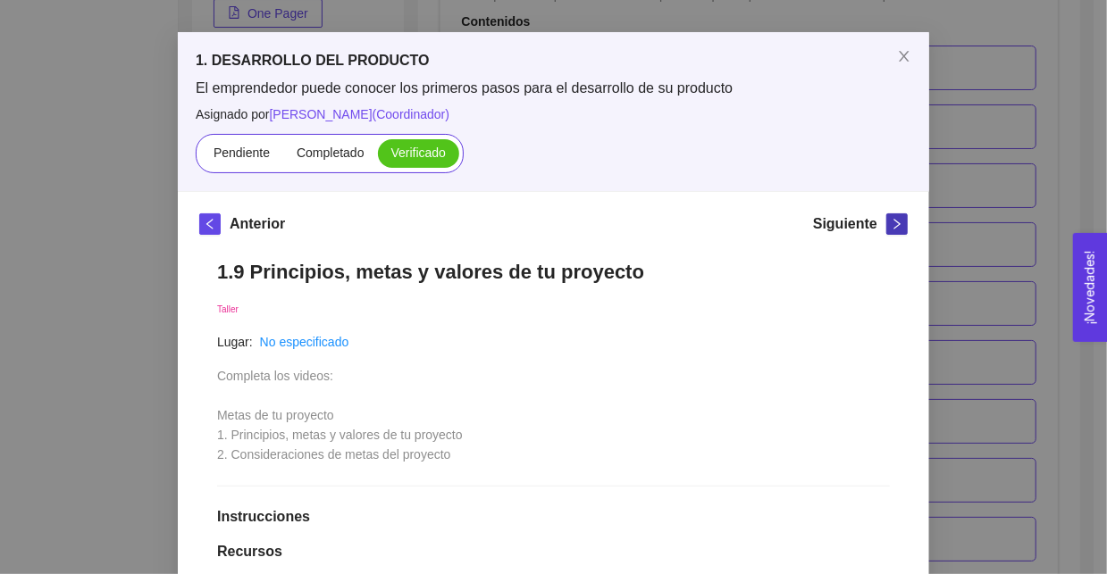
click at [887, 222] on span "right" at bounding box center [897, 224] width 20 height 13
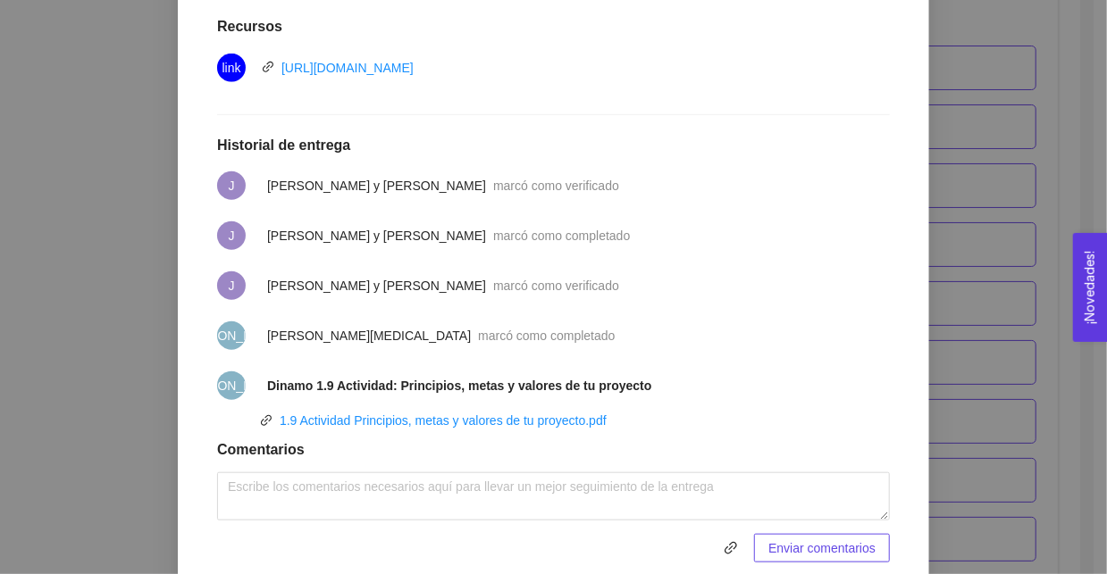
scroll to position [733, 0]
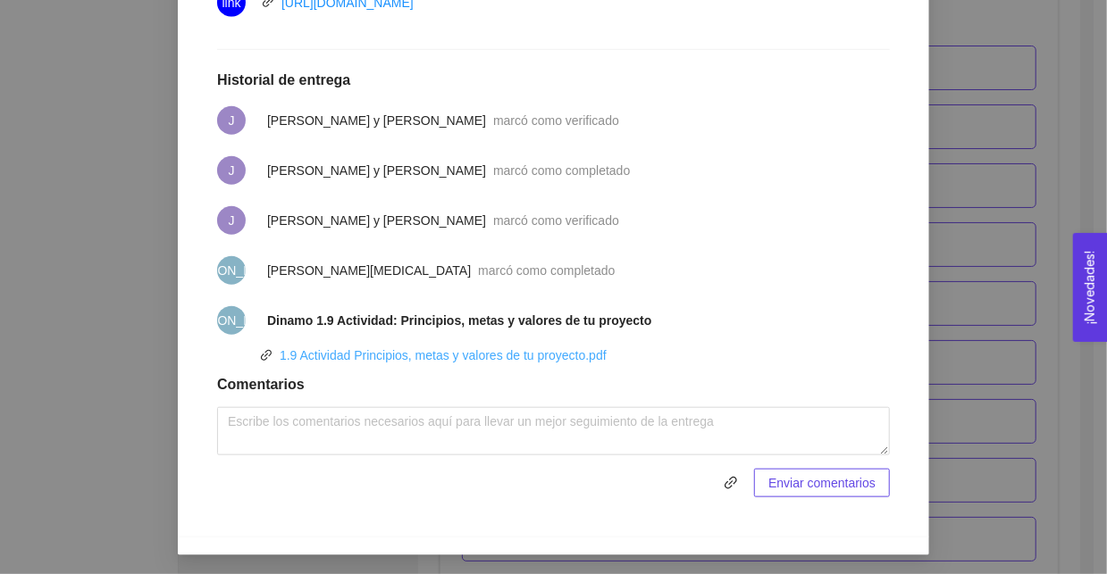
click at [419, 362] on link "1.9 Actividad Principios, metas y valores de tu proyecto.pdf" at bounding box center [443, 355] width 327 height 14
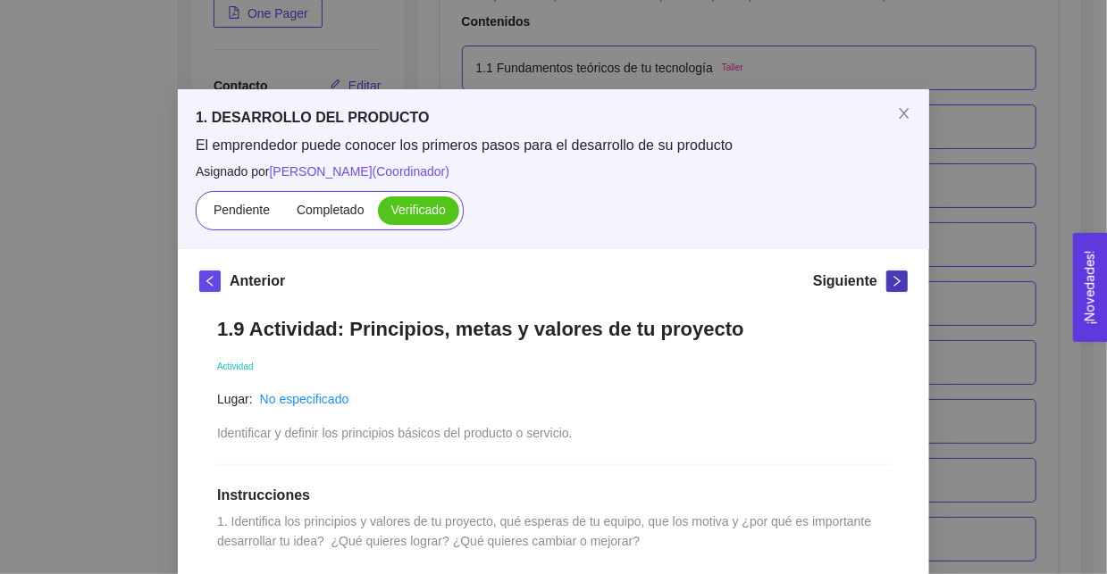
click at [892, 284] on icon "right" at bounding box center [897, 281] width 13 height 13
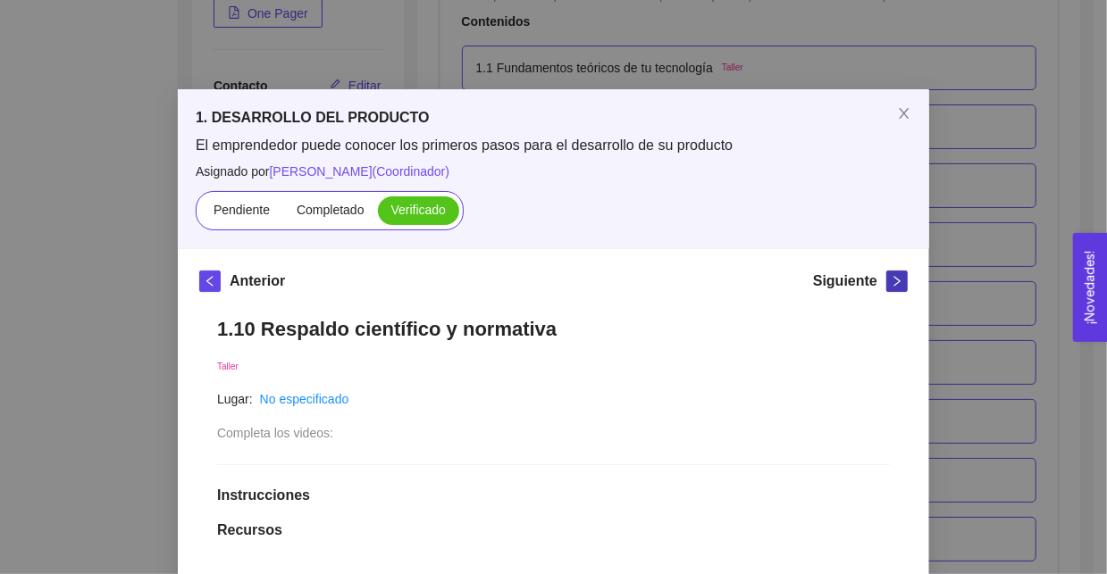
click at [894, 281] on icon "right" at bounding box center [897, 281] width 6 height 11
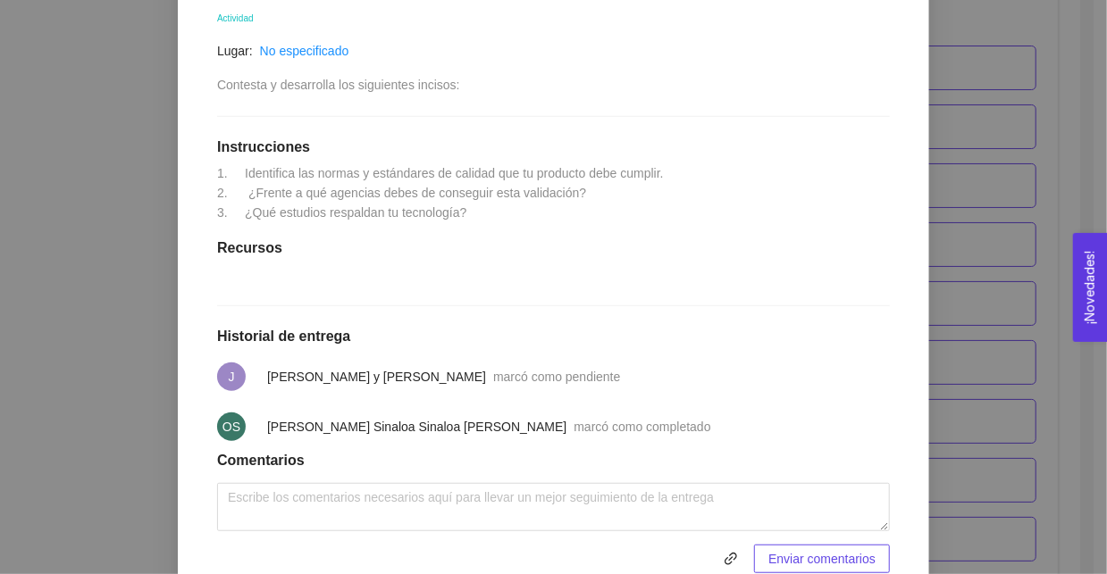
scroll to position [349, 0]
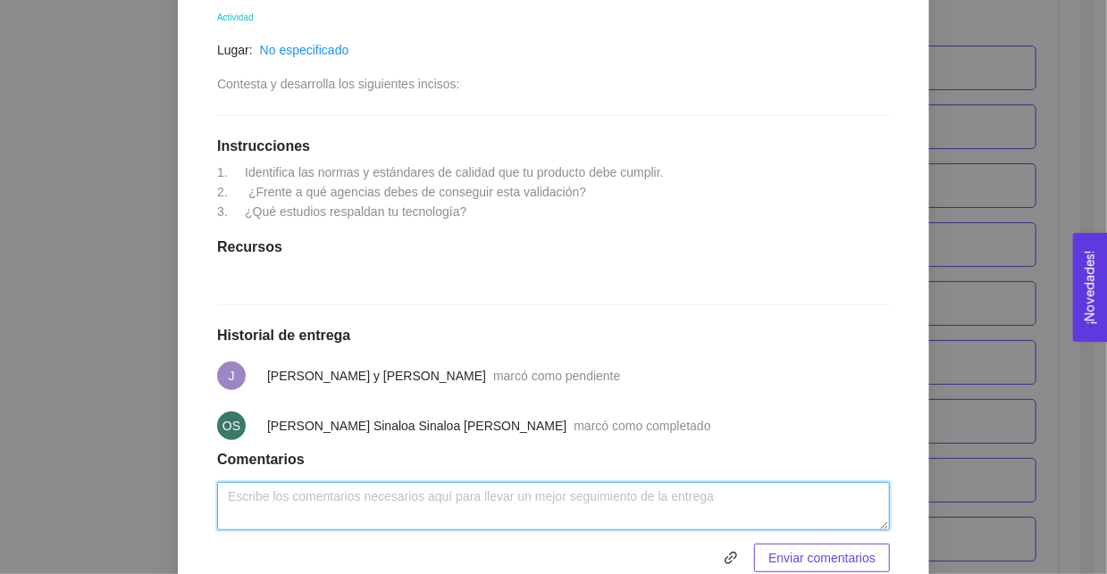
click at [478, 497] on textarea at bounding box center [553, 506] width 673 height 48
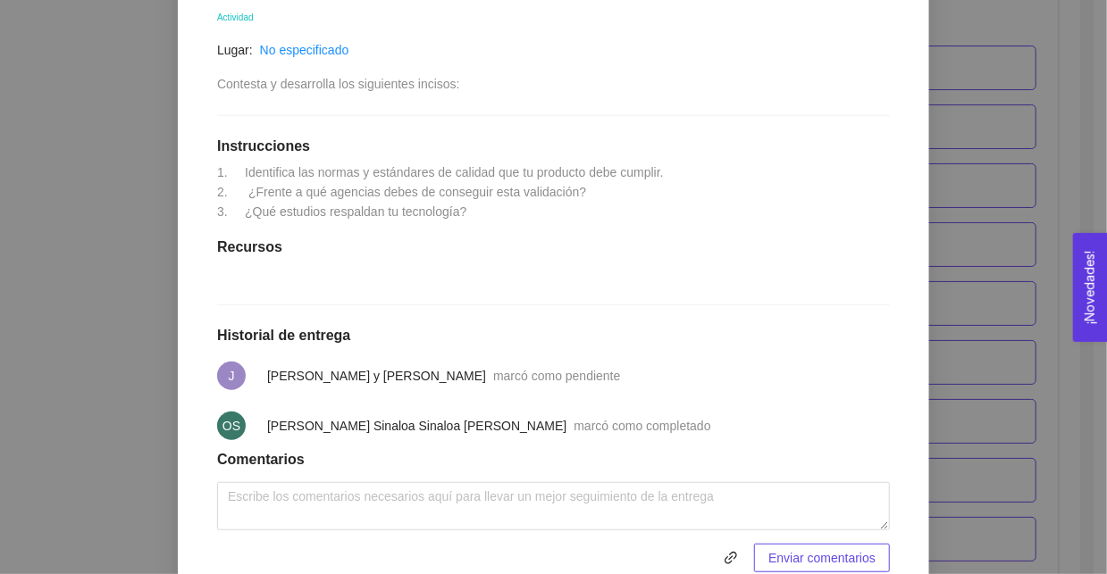
click at [413, 437] on li "OS [PERSON_NAME] Sinaloa Sinaloa [PERSON_NAME] como completado" at bounding box center [553, 426] width 673 height 50
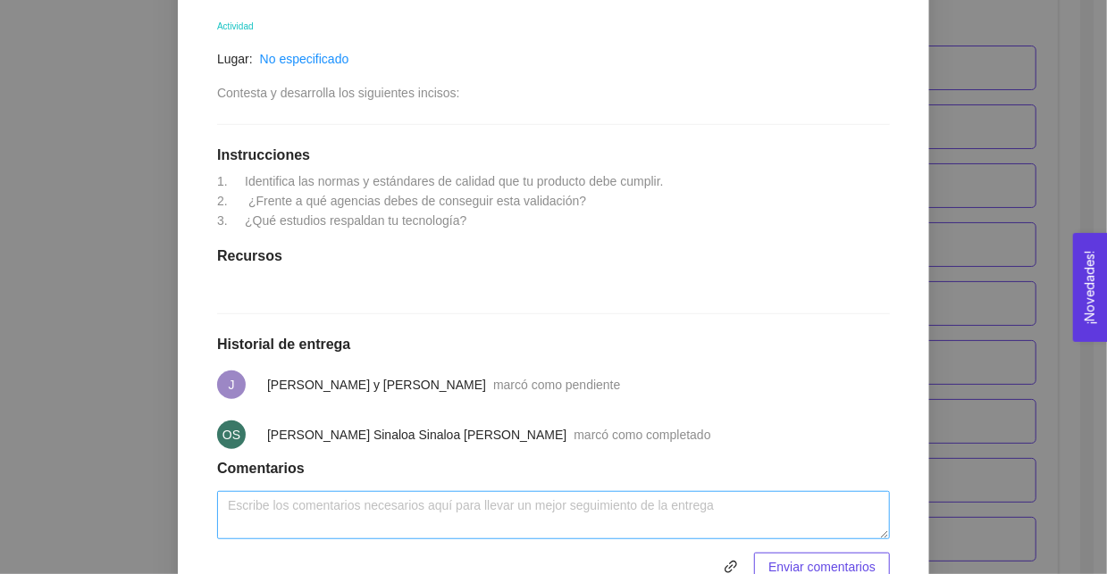
scroll to position [424, 0]
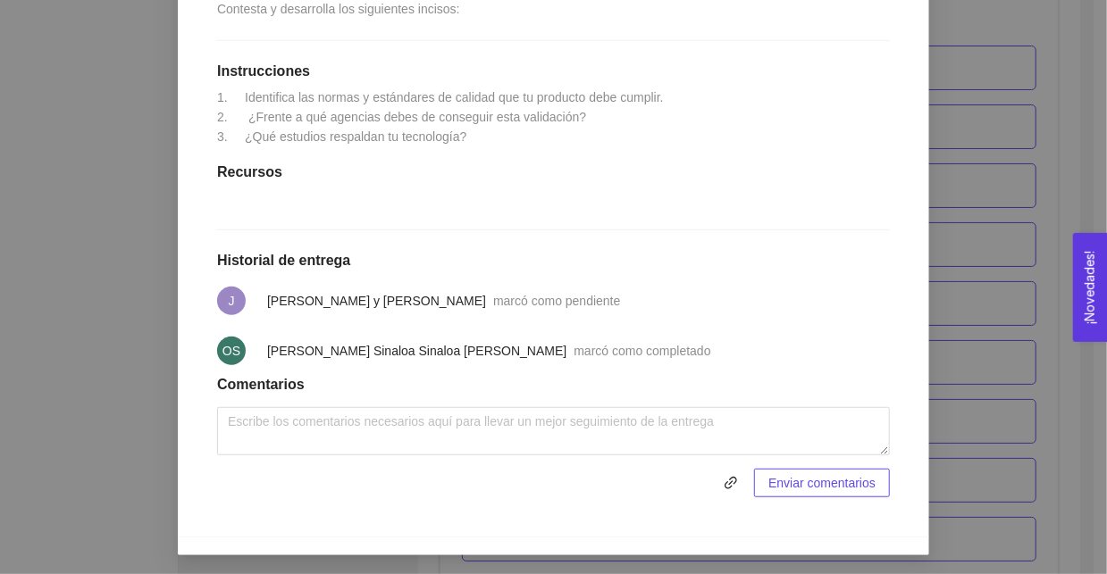
click at [574, 353] on span "marcó como completado" at bounding box center [642, 351] width 137 height 14
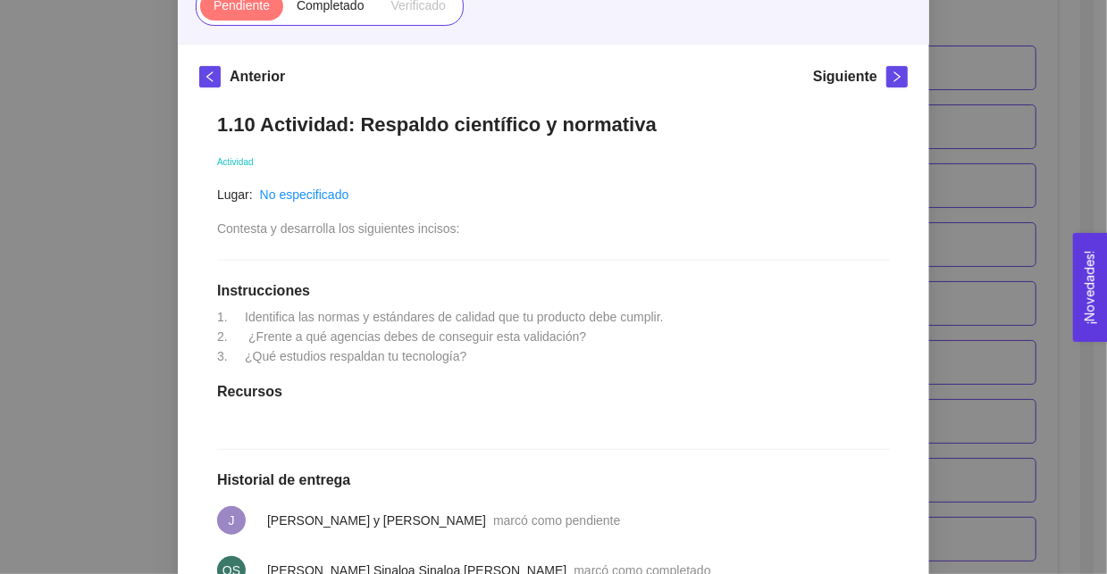
scroll to position [67, 0]
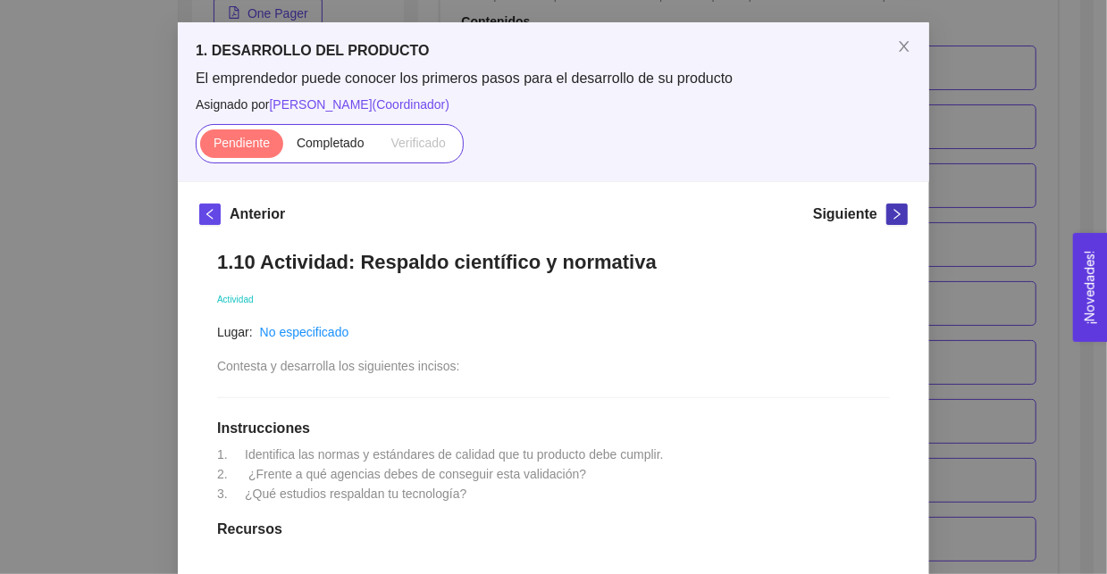
click at [891, 215] on icon "right" at bounding box center [897, 214] width 13 height 13
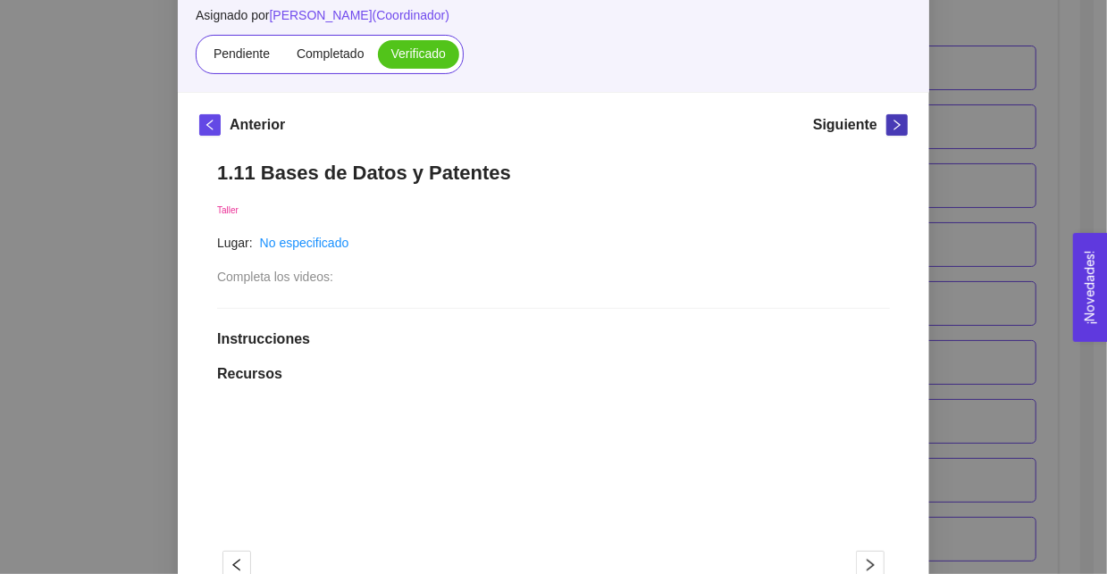
click at [887, 128] on span "right" at bounding box center [897, 125] width 20 height 13
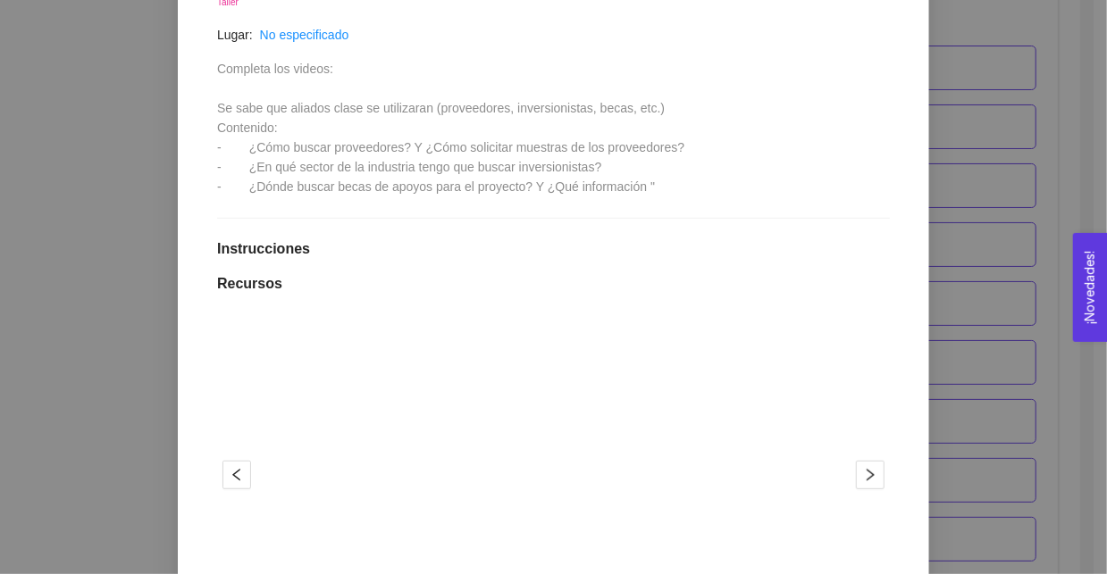
scroll to position [96, 0]
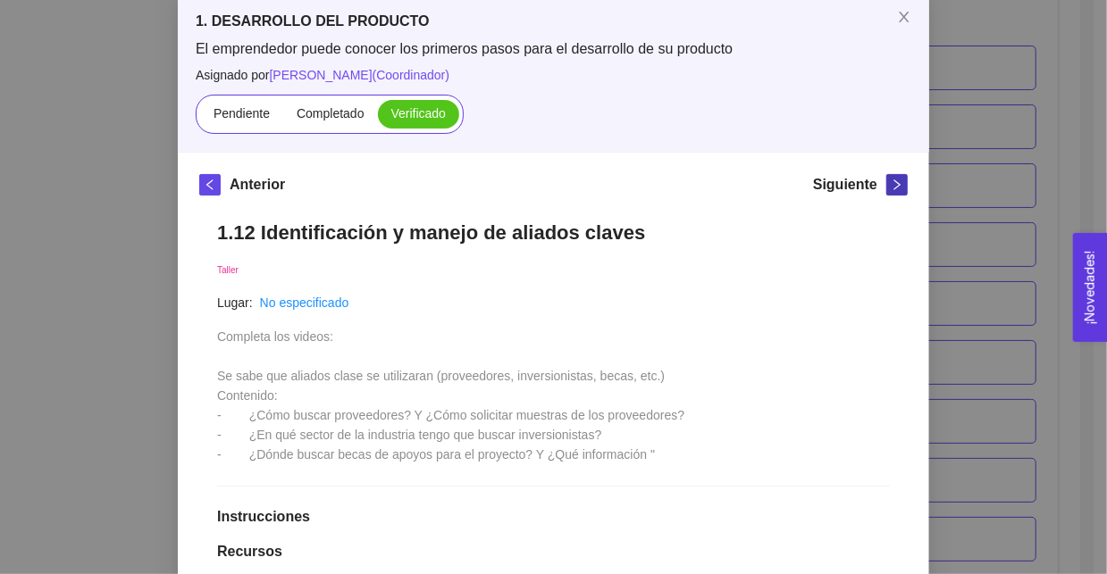
click at [896, 188] on icon "right" at bounding box center [897, 185] width 13 height 13
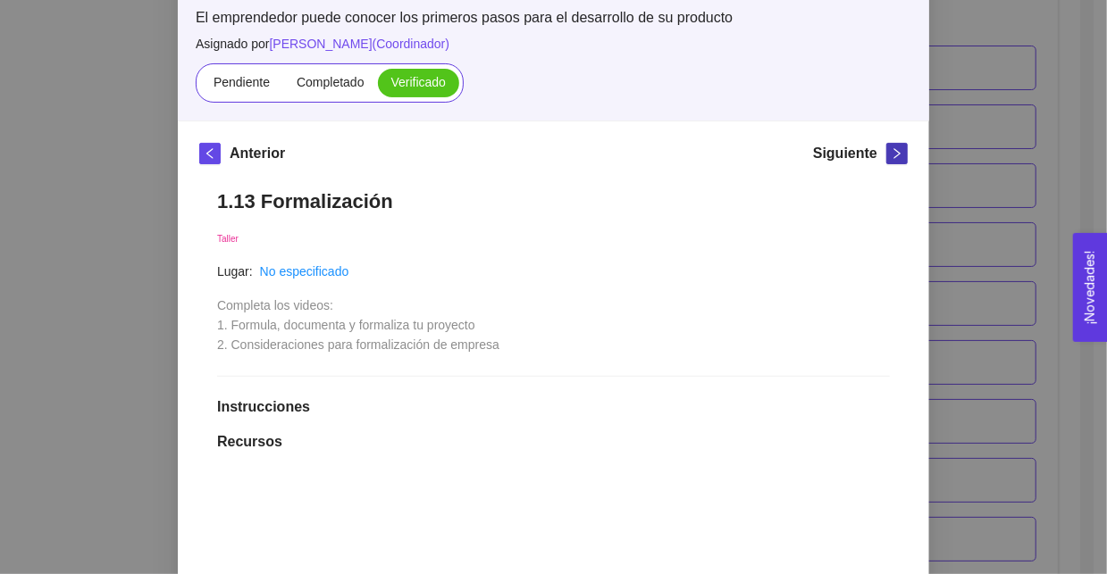
scroll to position [7, 0]
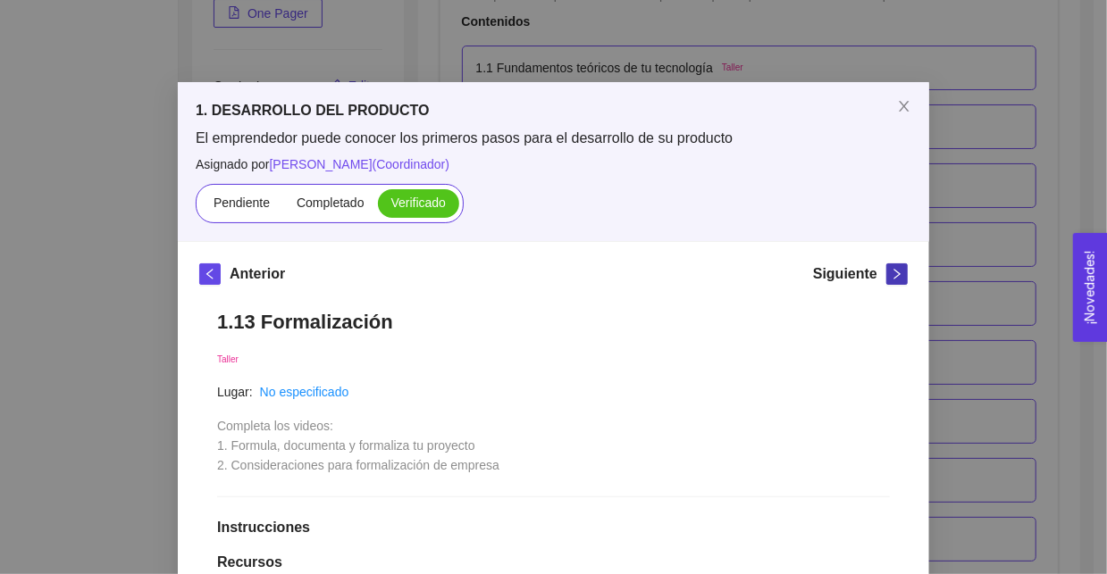
click at [891, 275] on icon "right" at bounding box center [897, 274] width 13 height 13
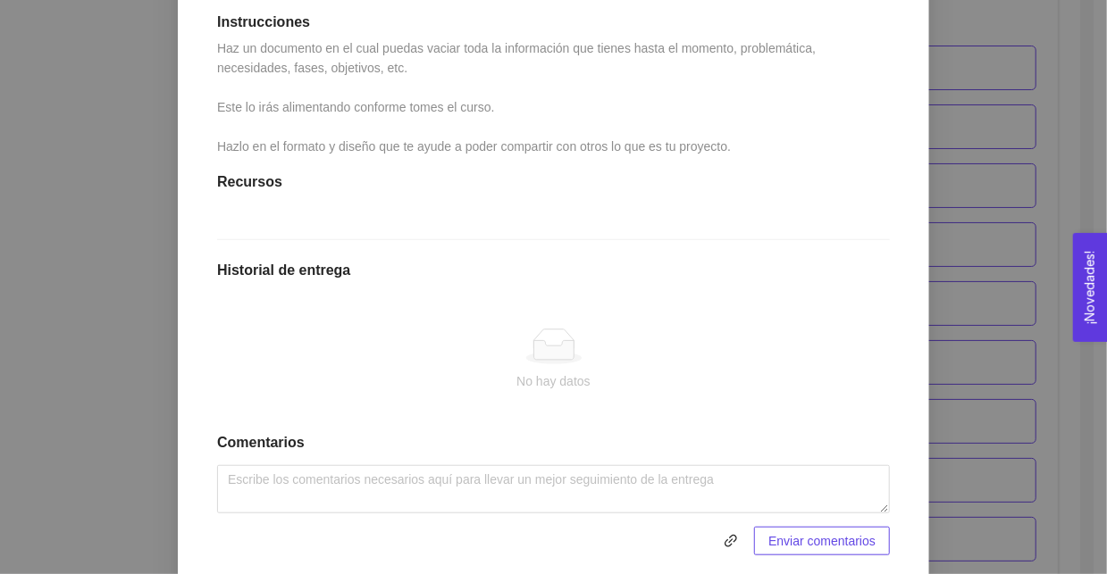
scroll to position [543, 0]
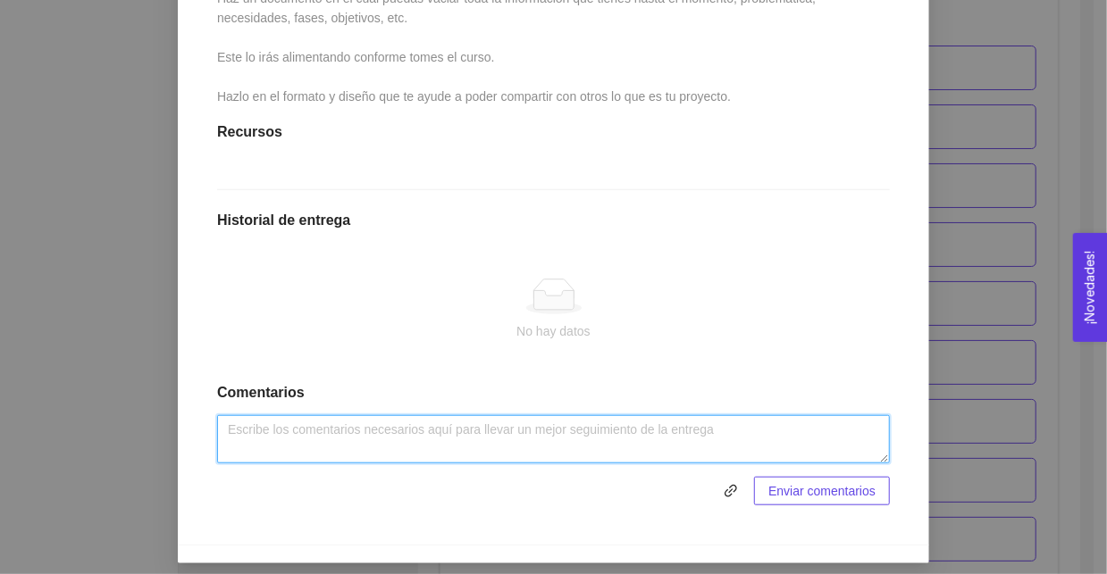
click at [599, 430] on textarea at bounding box center [553, 439] width 673 height 48
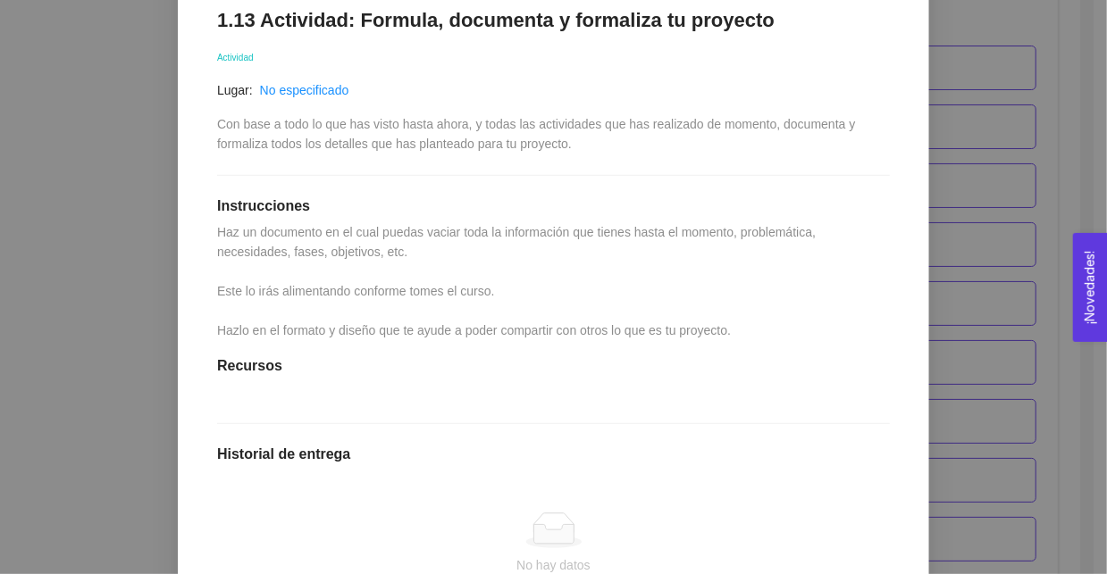
scroll to position [194, 0]
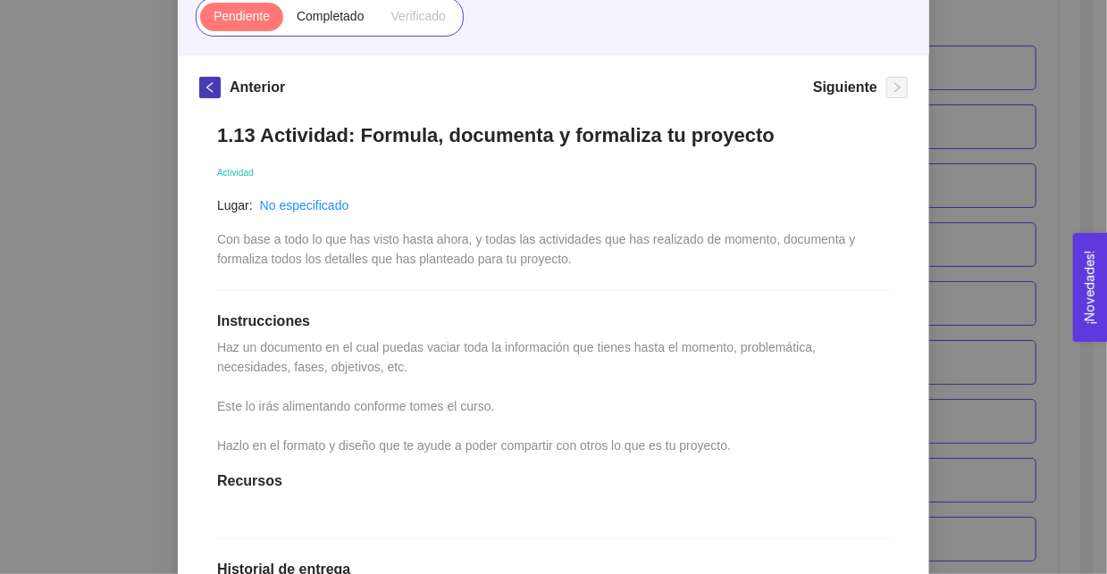
click at [204, 88] on icon "left" at bounding box center [210, 87] width 13 height 13
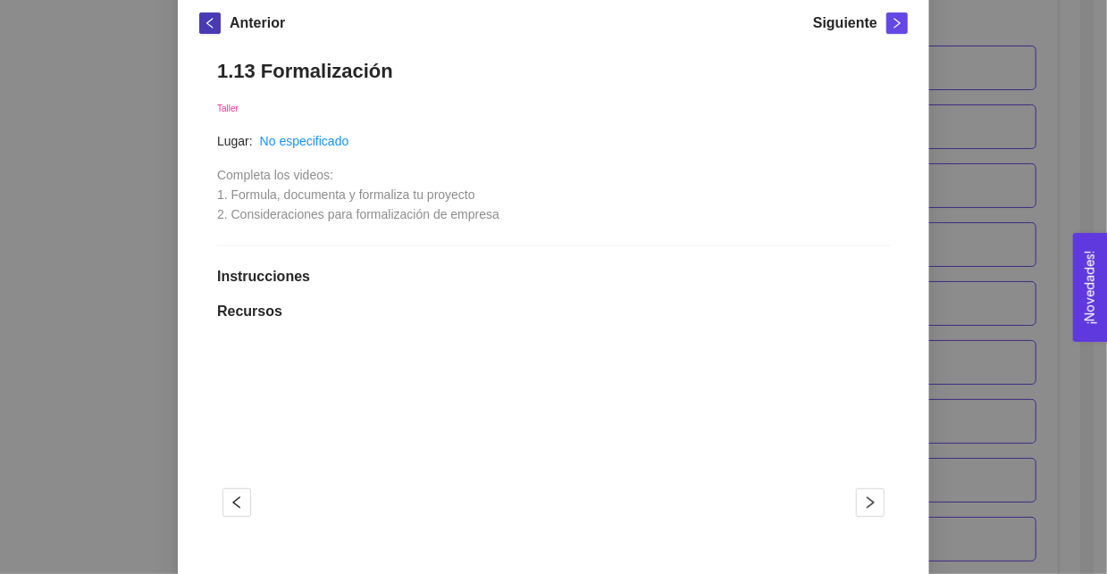
scroll to position [105, 0]
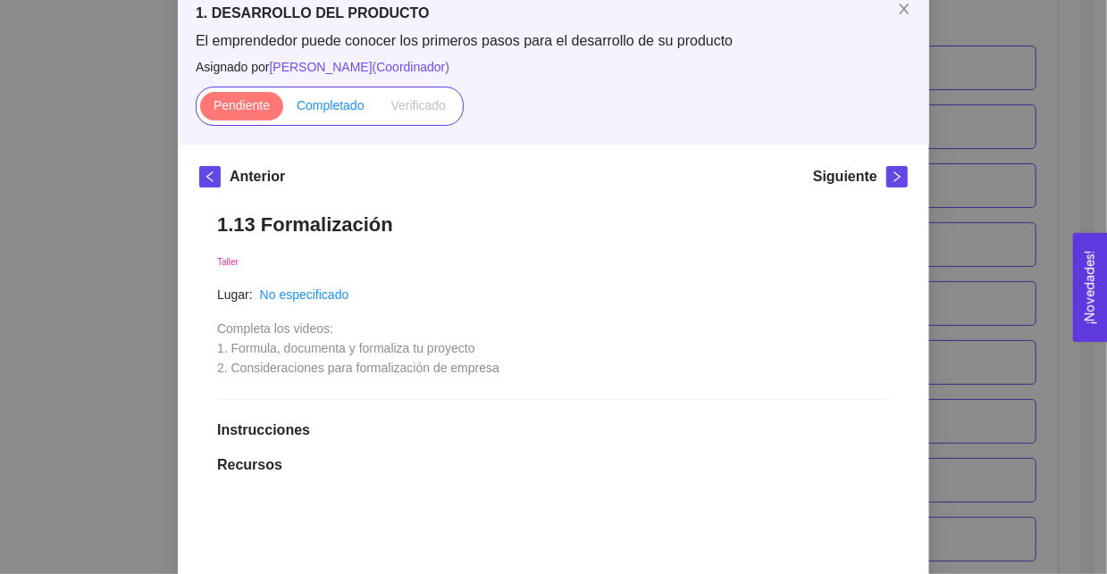
click at [336, 112] on span "Completado" at bounding box center [331, 105] width 68 height 14
click at [283, 110] on input "Completado" at bounding box center [283, 110] width 0 height 0
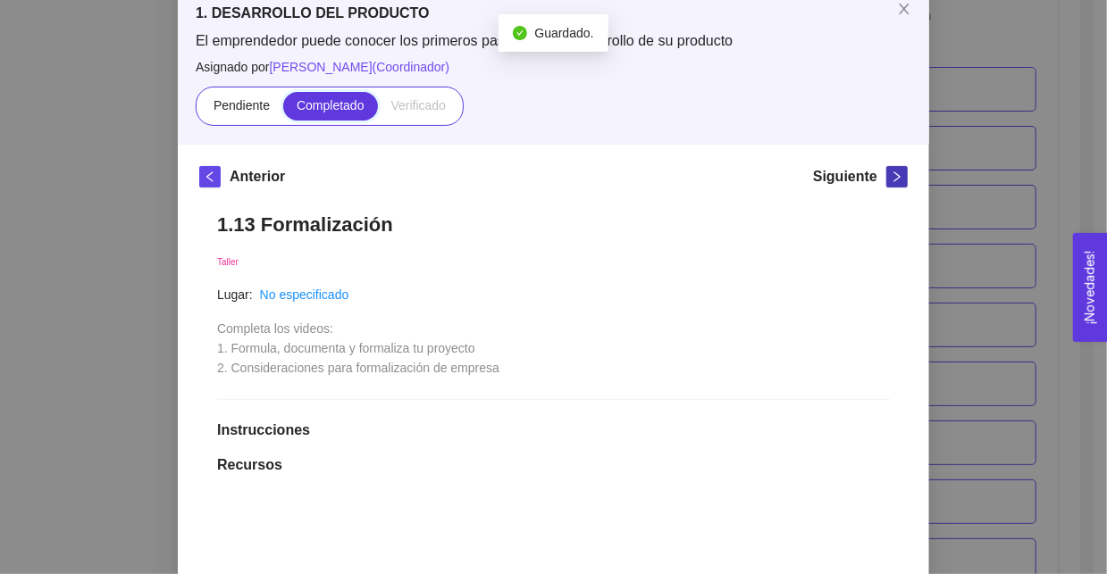
scroll to position [357, 0]
click at [891, 176] on icon "right" at bounding box center [897, 177] width 13 height 13
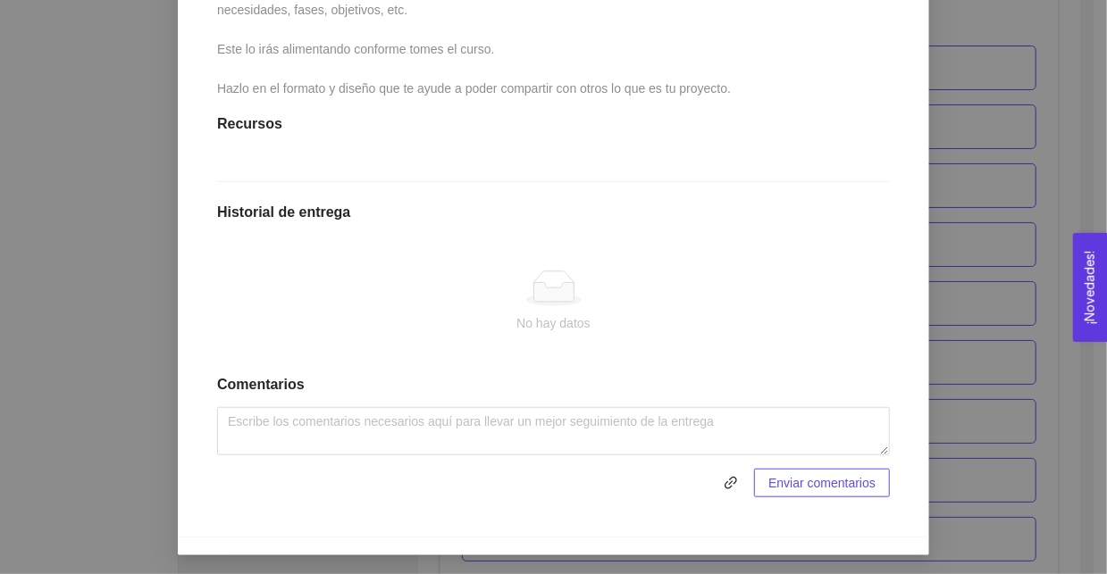
scroll to position [105, 0]
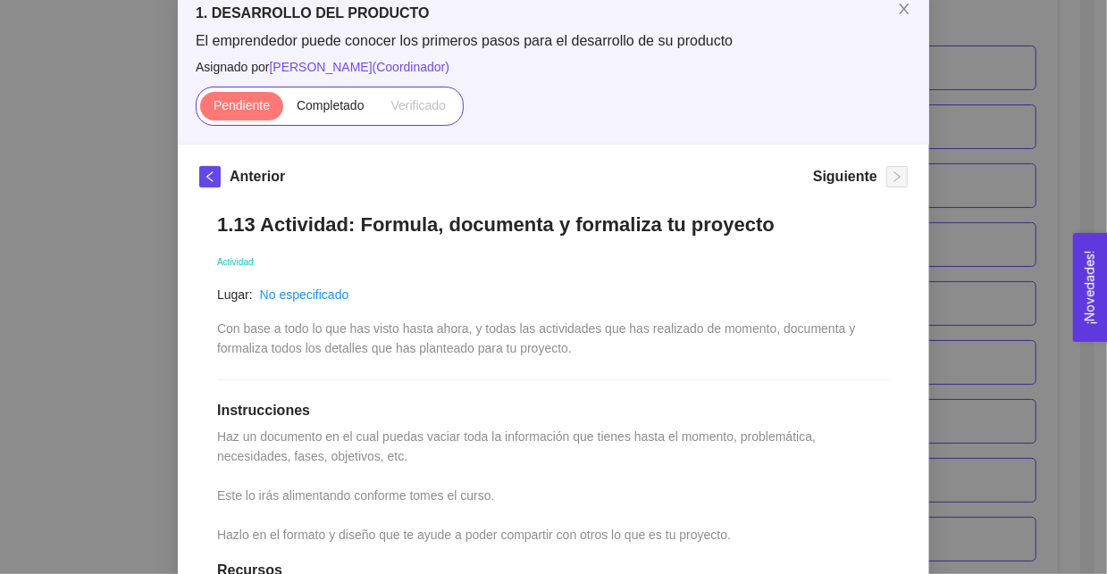
drag, startPoint x: 621, startPoint y: 353, endPoint x: 598, endPoint y: 342, distance: 25.6
click at [598, 342] on div "Con base a todo lo que has visto hasta ahora, y todas las actividades que has r…" at bounding box center [553, 338] width 673 height 39
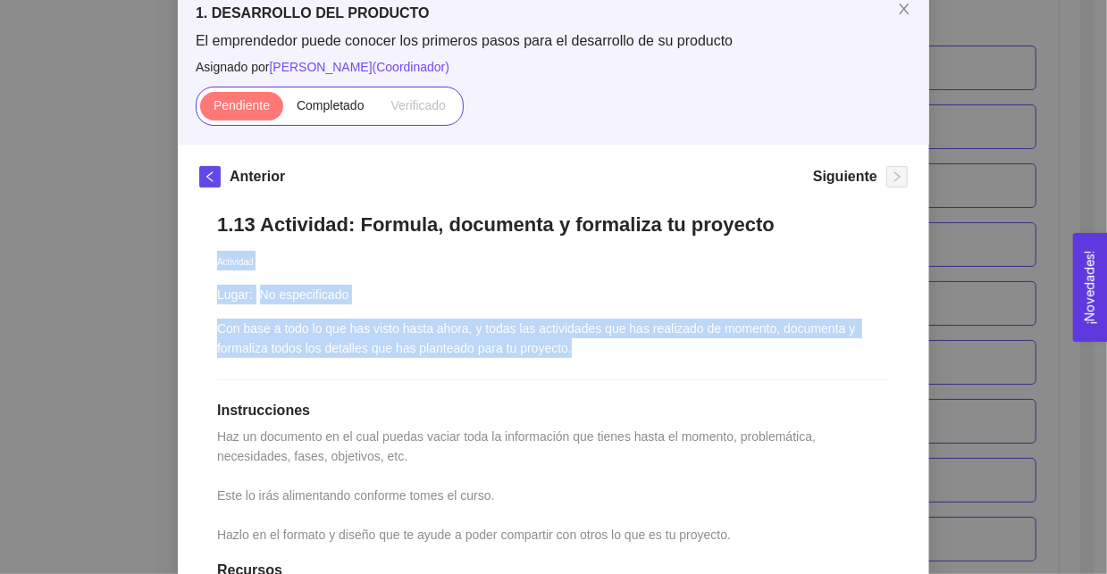
drag, startPoint x: 596, startPoint y: 344, endPoint x: 202, endPoint y: 247, distance: 405.6
click at [202, 247] on div "1.13 Actividad: Formula, documenta y formaliza tu proyecto Actividad Lugar: No …" at bounding box center [553, 578] width 708 height 767
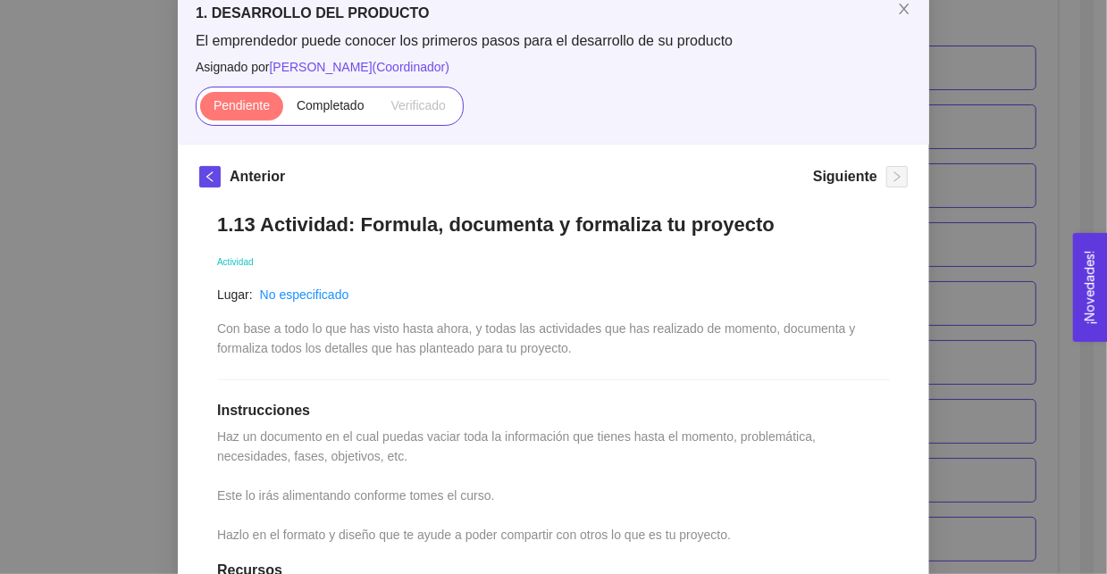
click at [217, 231] on h1 "1.13 Actividad: Formula, documenta y formaliza tu proyecto" at bounding box center [553, 225] width 673 height 24
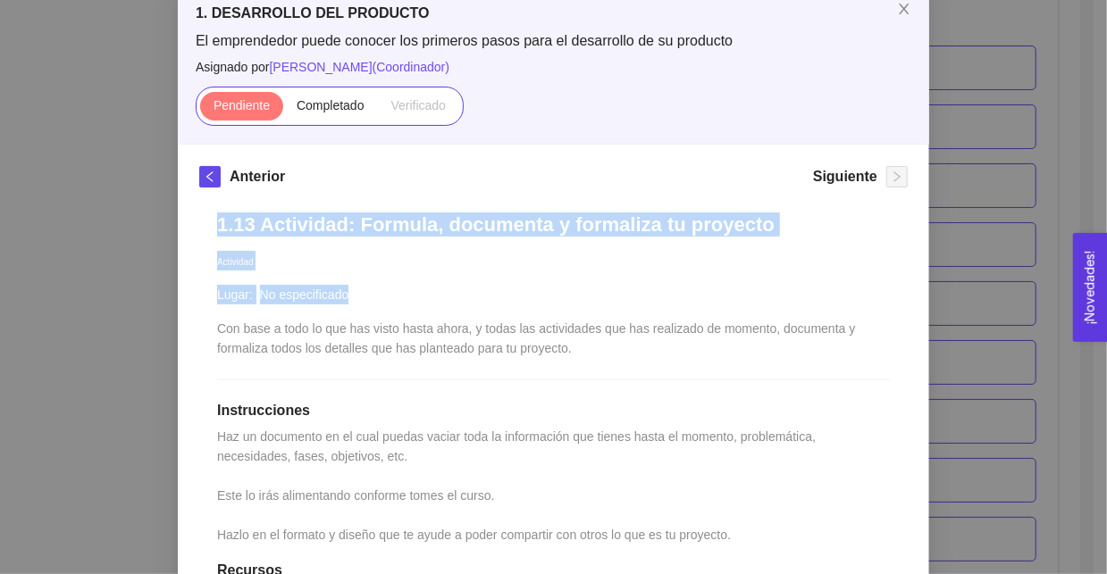
drag, startPoint x: 214, startPoint y: 231, endPoint x: 540, endPoint y: 327, distance: 340.6
click at [467, 305] on div "1.13 Actividad: Formula, documenta y formaliza tu proyecto Actividad Lugar: No …" at bounding box center [553, 578] width 708 height 767
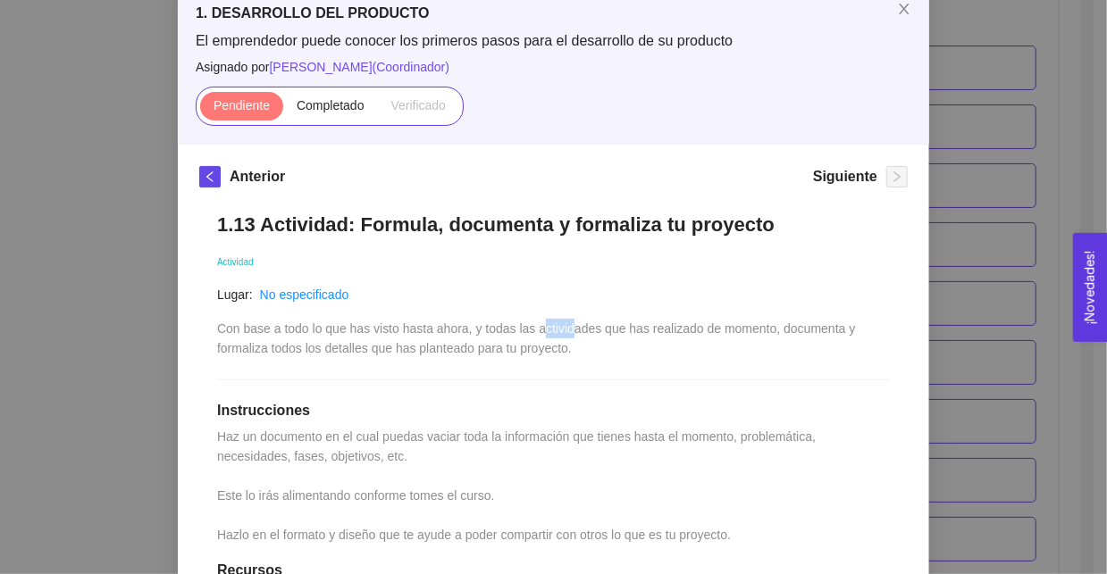
drag, startPoint x: 540, startPoint y: 327, endPoint x: 559, endPoint y: 333, distance: 19.8
click at [559, 333] on span "Con base a todo lo que has visto hasta ahora, y todas las actividades que has r…" at bounding box center [537, 339] width 641 height 34
drag, startPoint x: 578, startPoint y: 346, endPoint x: 578, endPoint y: 364, distance: 17.9
click at [577, 364] on div "1.13 Actividad: Formula, documenta y formaliza tu proyecto Actividad Lugar: No …" at bounding box center [553, 578] width 708 height 767
click at [578, 350] on div "Con base a todo lo que has visto hasta ahora, y todas las actividades que has r…" at bounding box center [553, 338] width 673 height 39
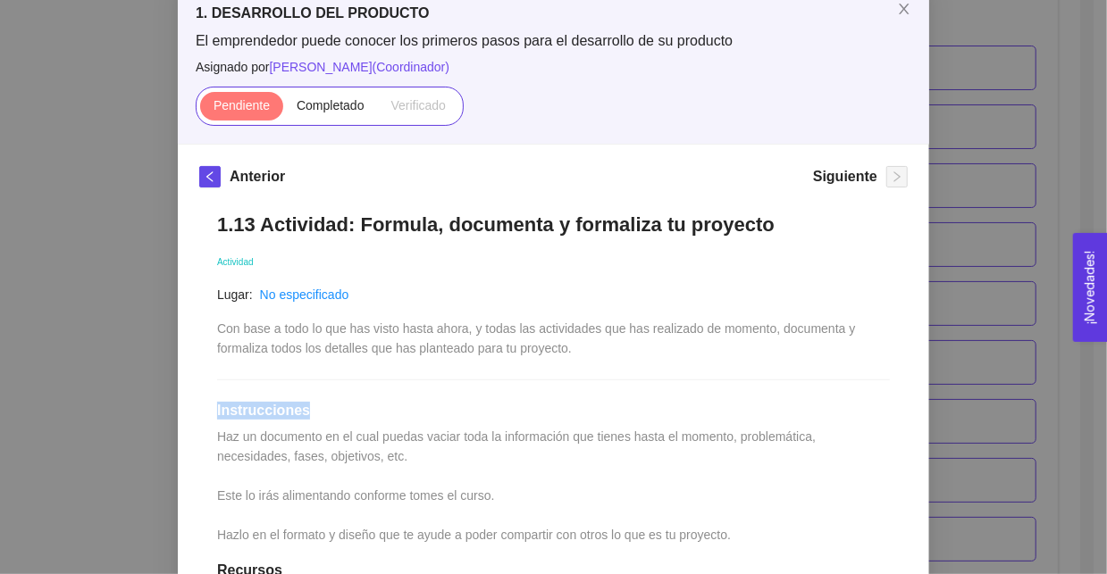
drag, startPoint x: 578, startPoint y: 350, endPoint x: 648, endPoint y: 386, distance: 78.3
click at [648, 386] on div "1.13 Actividad: Formula, documenta y formaliza tu proyecto Actividad Lugar: No …" at bounding box center [553, 578] width 708 height 767
click at [617, 358] on div "1.13 Actividad: Formula, documenta y formaliza tu proyecto Actividad Lugar: No …" at bounding box center [553, 578] width 708 height 767
click at [203, 392] on div "1.13 Actividad: Formula, documenta y formaliza tu proyecto Actividad Lugar: No …" at bounding box center [553, 578] width 708 height 767
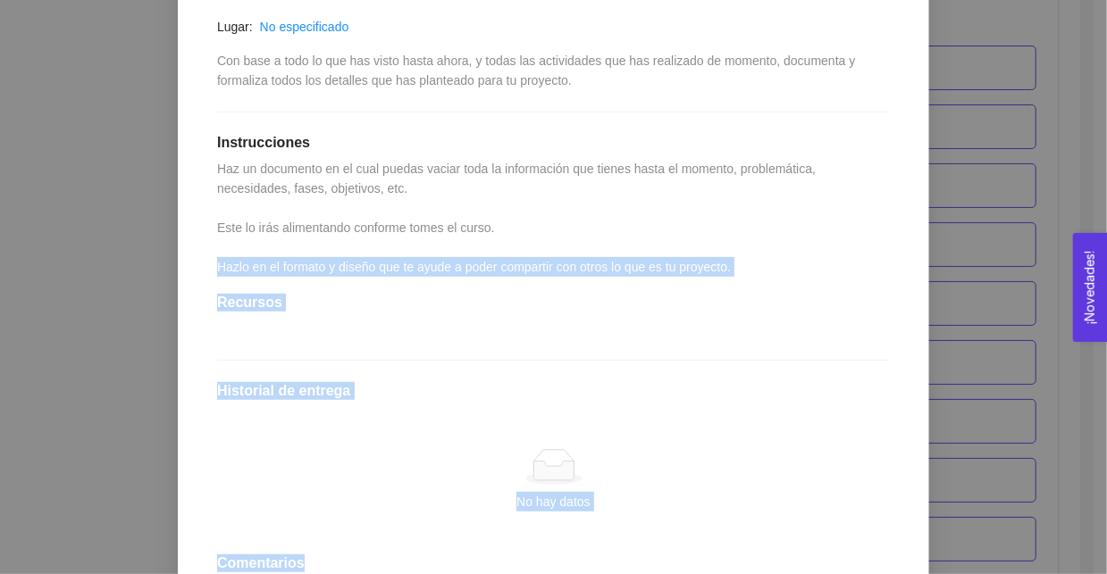
scroll to position [283, 0]
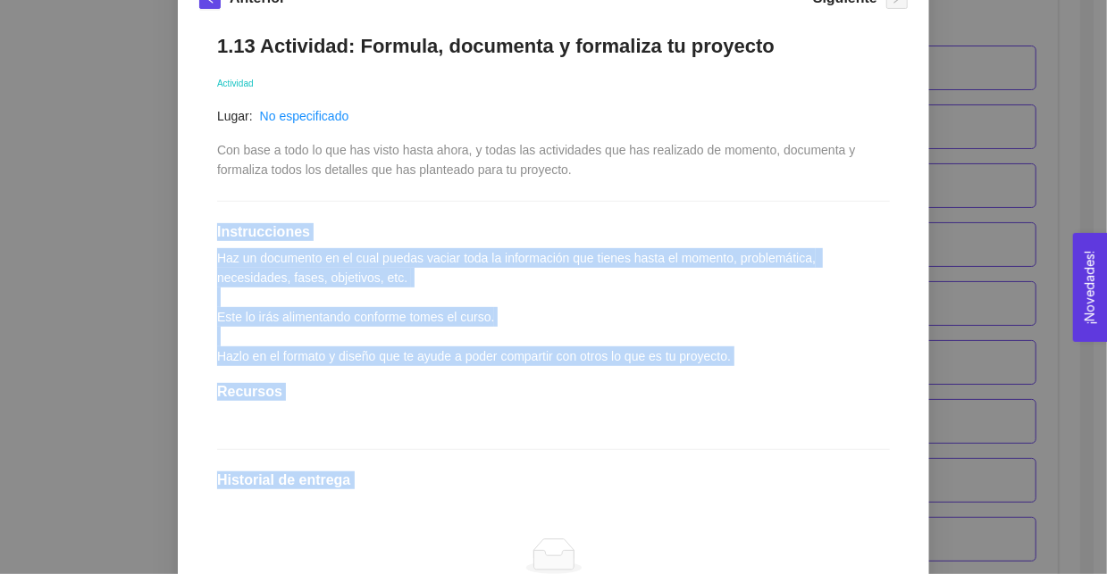
drag, startPoint x: 316, startPoint y: 386, endPoint x: 198, endPoint y: 239, distance: 188.8
click at [199, 239] on div "1.13 Actividad: Formula, documenta y formaliza tu proyecto Actividad Lugar: No …" at bounding box center [553, 399] width 708 height 767
click at [258, 281] on span "Haz un documento en el cual puedas vaciar toda la información que tienes hasta …" at bounding box center [518, 307] width 602 height 113
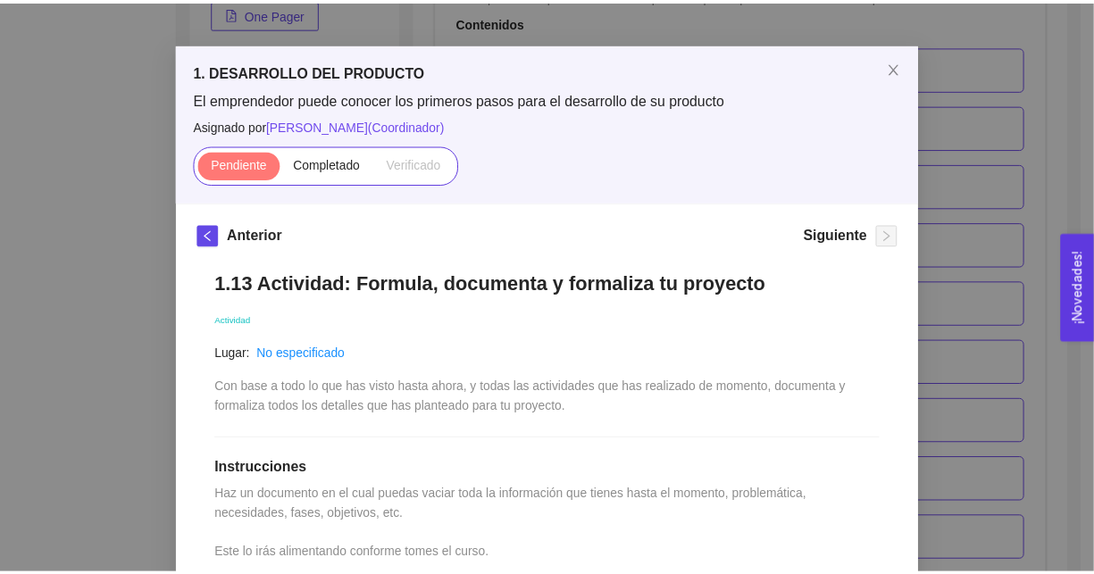
scroll to position [0, 0]
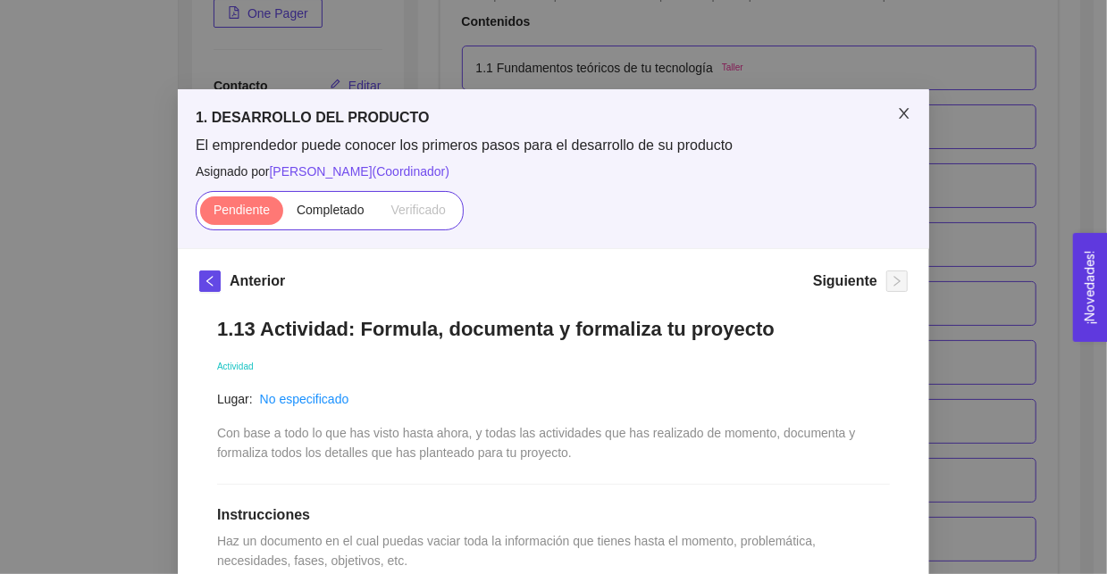
click at [897, 116] on icon "close" at bounding box center [904, 113] width 14 height 14
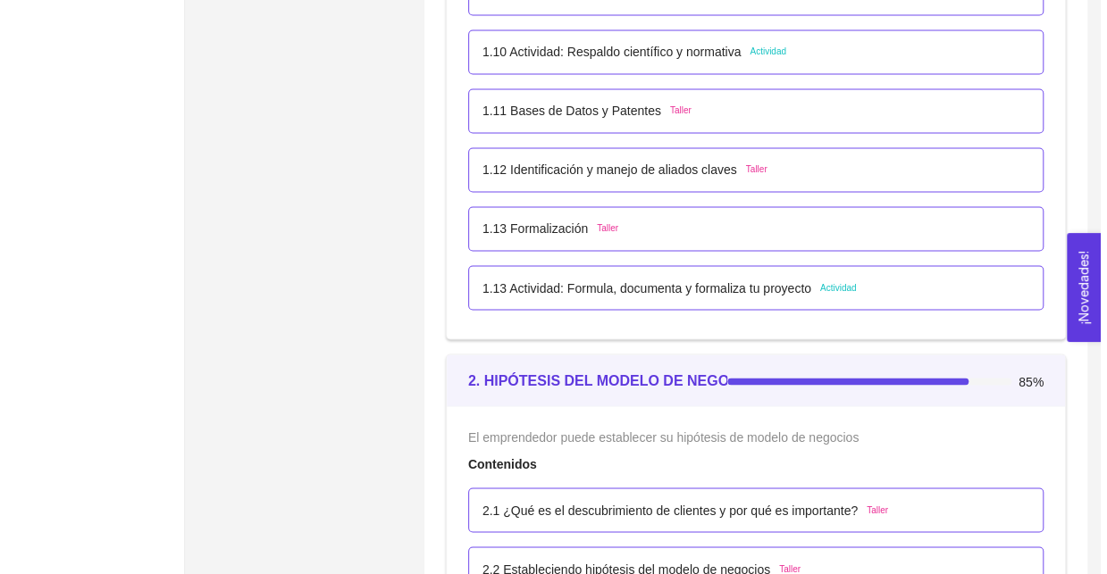
scroll to position [1380, 0]
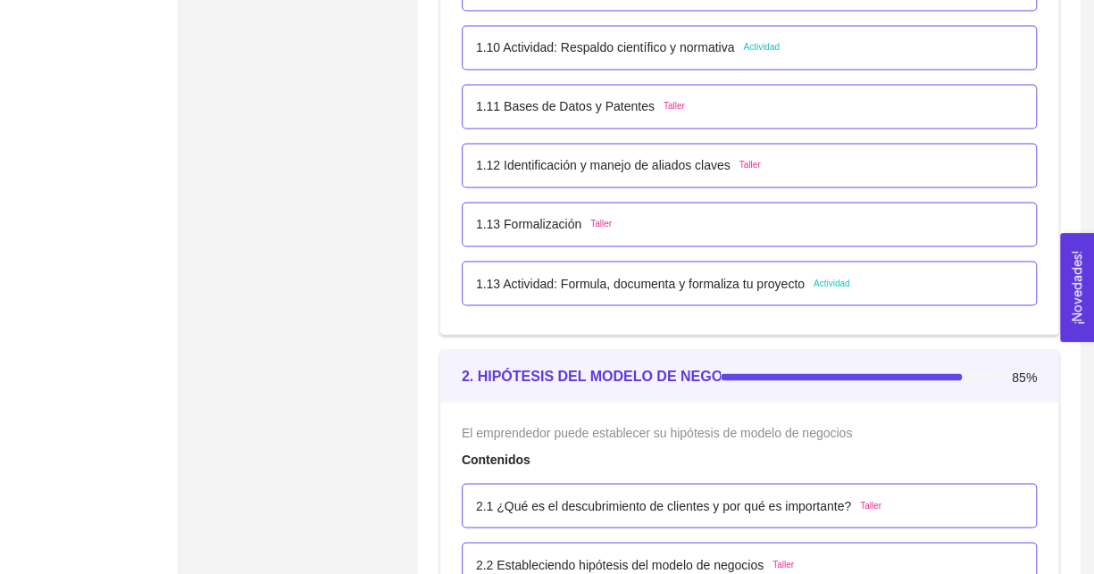
click at [633, 275] on p "1.13 Actividad: Formula, documenta y formaliza tu proyecto" at bounding box center [640, 283] width 329 height 20
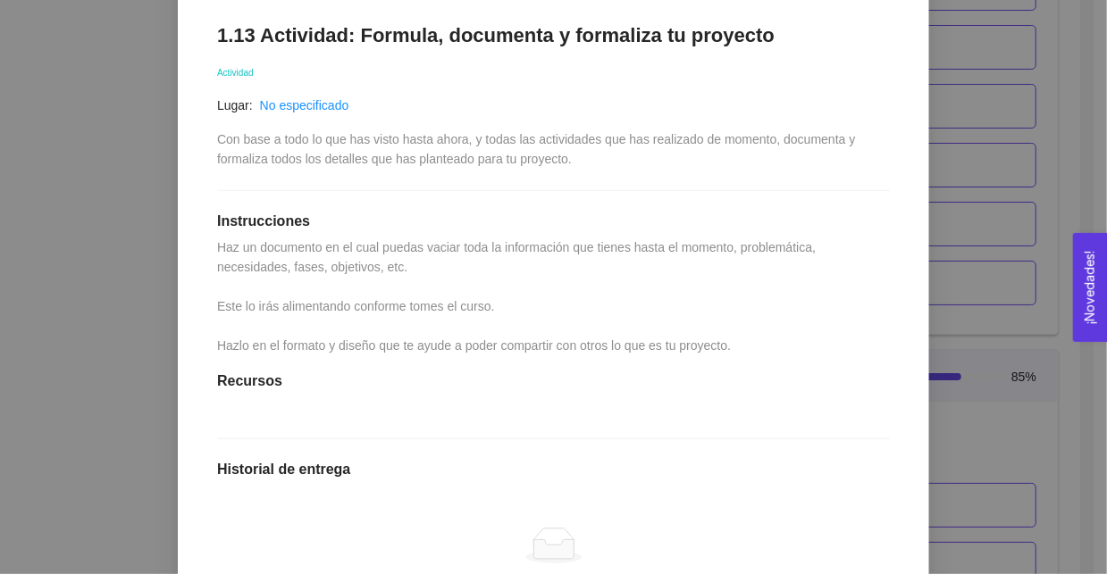
scroll to position [293, 0]
click at [716, 350] on span "Haz un documento en el cual puedas vaciar toda la información que tienes hasta …" at bounding box center [518, 297] width 602 height 113
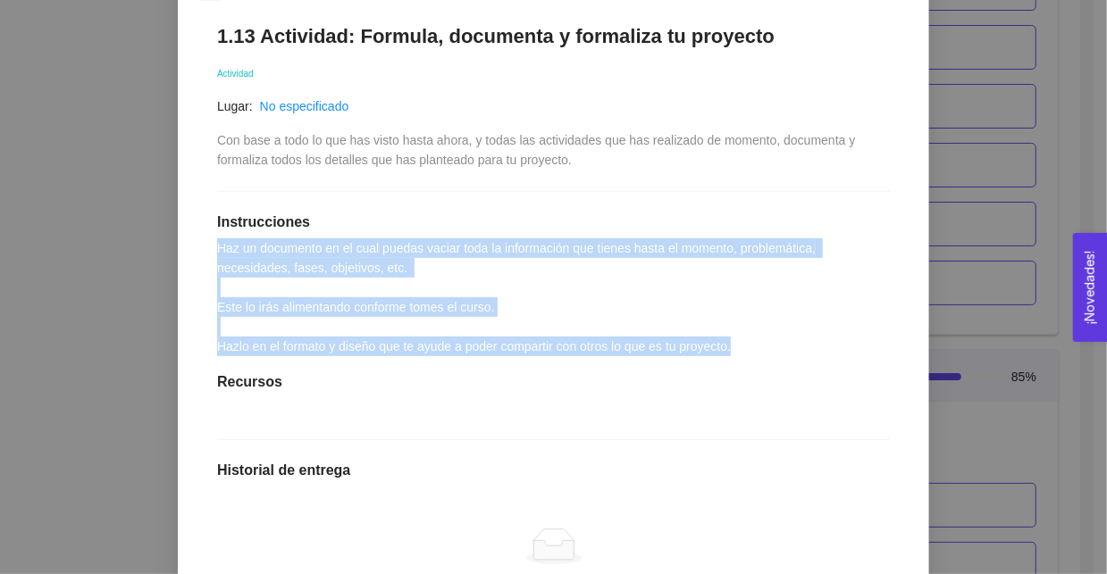
drag, startPoint x: 733, startPoint y: 349, endPoint x: 199, endPoint y: 247, distance: 543.8
click at [199, 247] on div "1.13 Actividad: Formula, documenta y formaliza tu proyecto Actividad Lugar: No …" at bounding box center [553, 389] width 708 height 767
copy span "Haz un documento en el cual puedas vaciar toda la información que tienes hasta …"
click at [374, 278] on div "1.13 Actividad: Formula, documenta y formaliza tu proyecto Actividad Lugar: No …" at bounding box center [553, 389] width 708 height 767
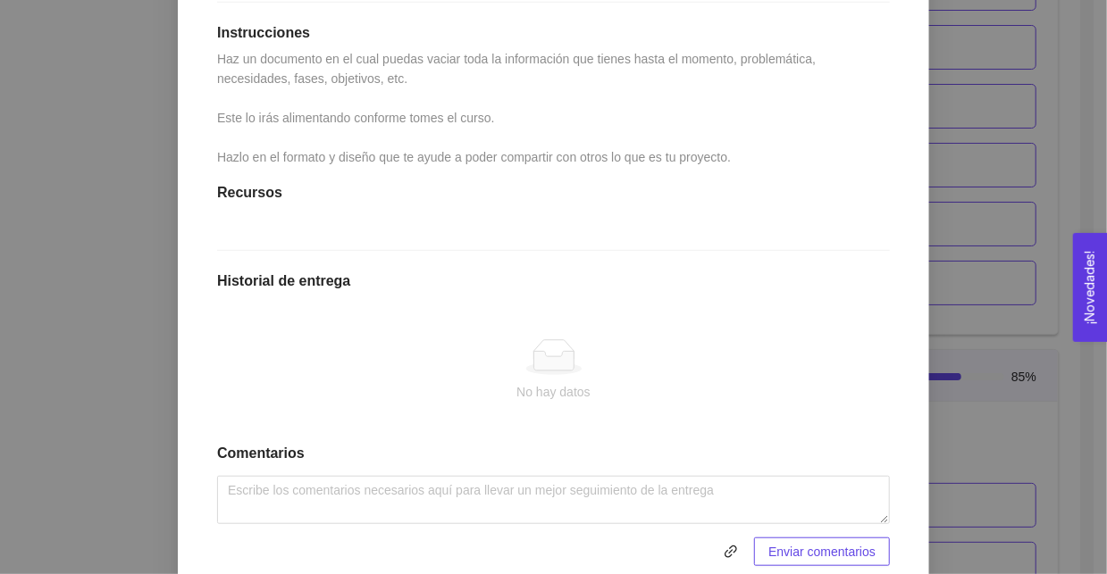
click at [306, 382] on div "No hay datos" at bounding box center [553, 392] width 644 height 20
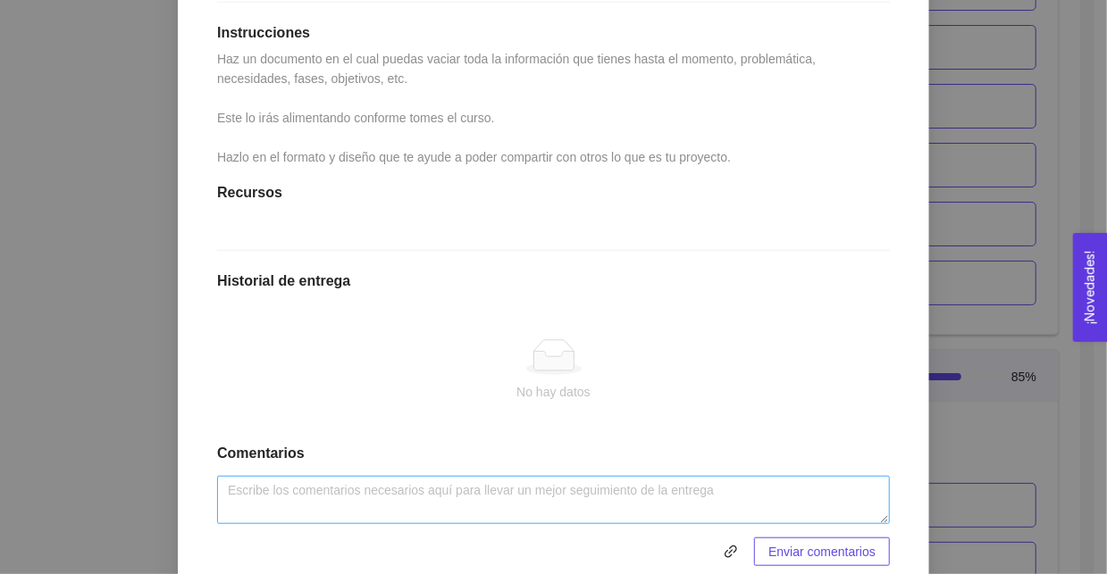
scroll to position [551, 0]
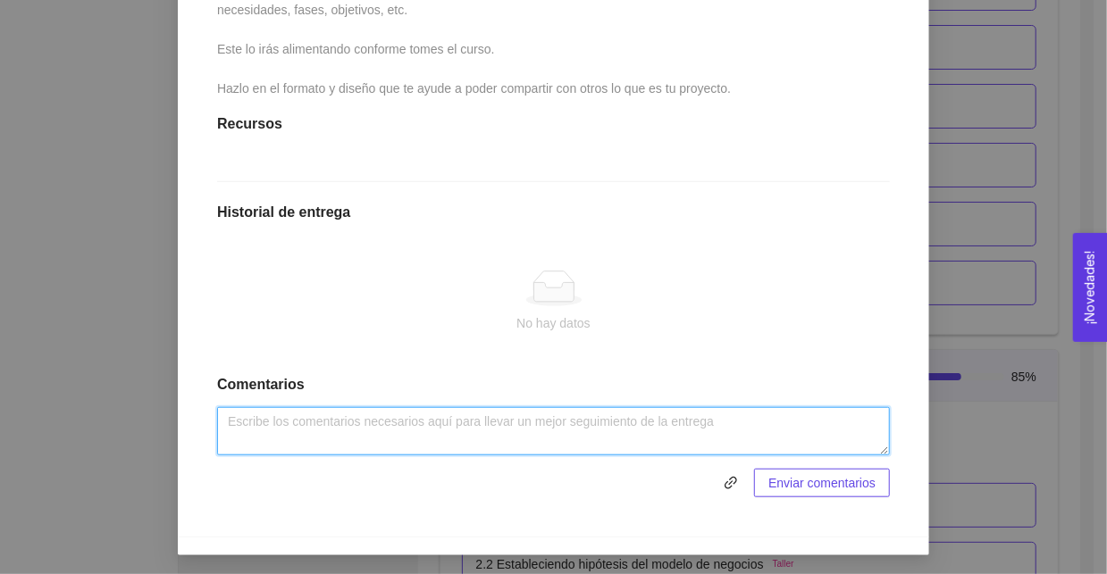
click at [389, 433] on textarea at bounding box center [553, 431] width 673 height 48
paste textarea "Loremips Dolors – Amet Consecte ad Elitseddoe t Incididunt Utlabore etdolor Mag…"
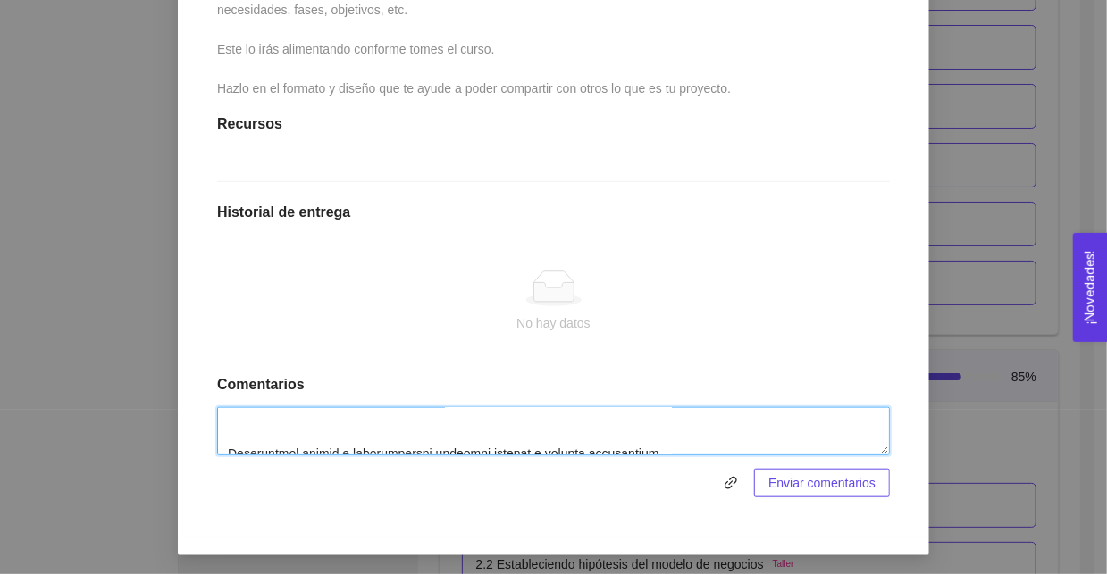
scroll to position [0, 0]
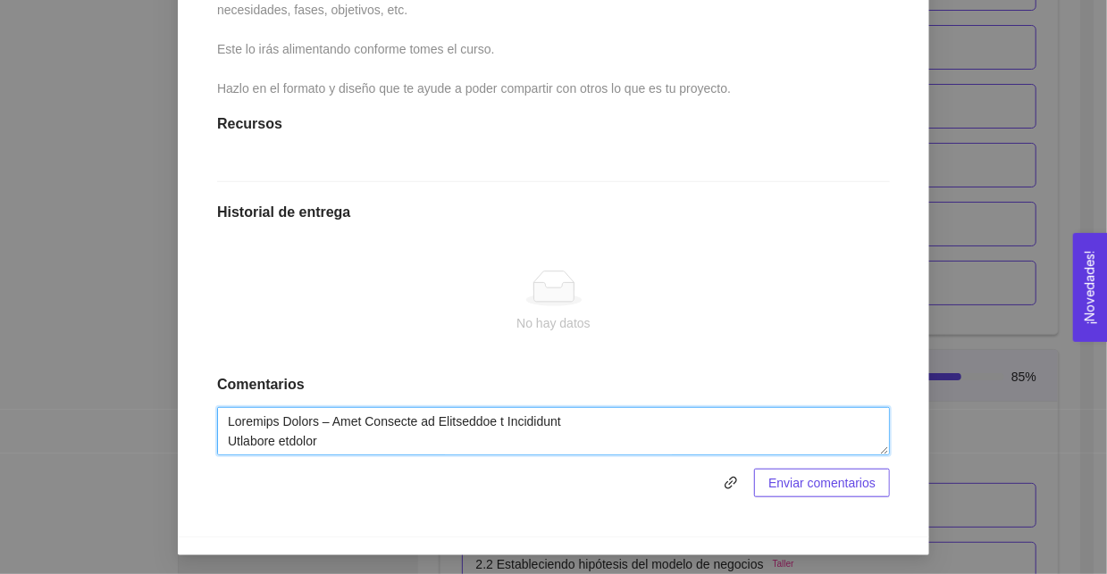
click at [346, 440] on textarea at bounding box center [553, 431] width 673 height 48
drag, startPoint x: 327, startPoint y: 422, endPoint x: 561, endPoint y: 426, distance: 234.1
click at [561, 426] on textarea at bounding box center [553, 431] width 673 height 48
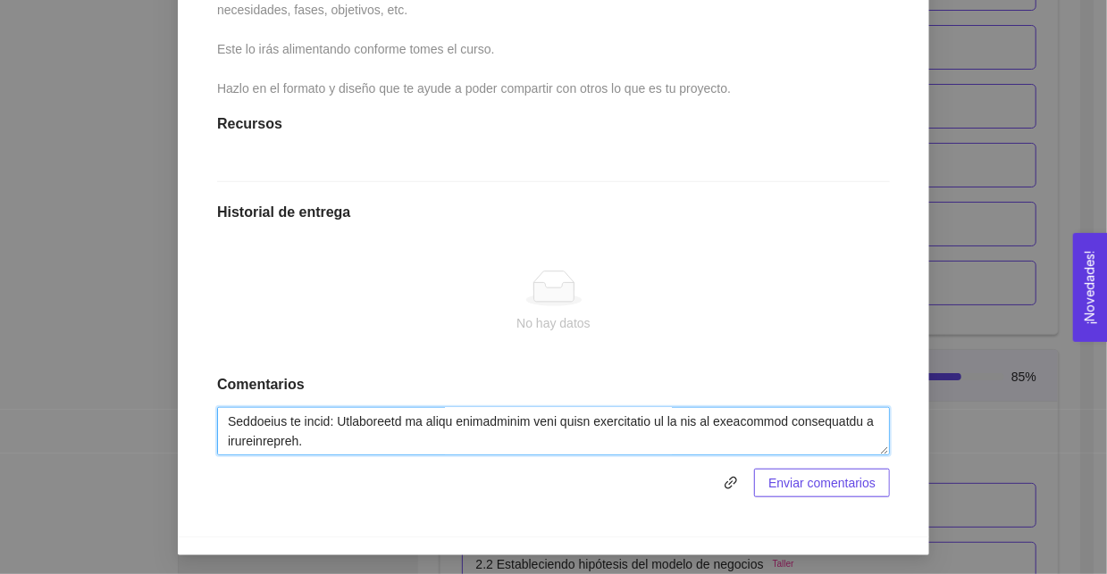
scroll to position [3573, 0]
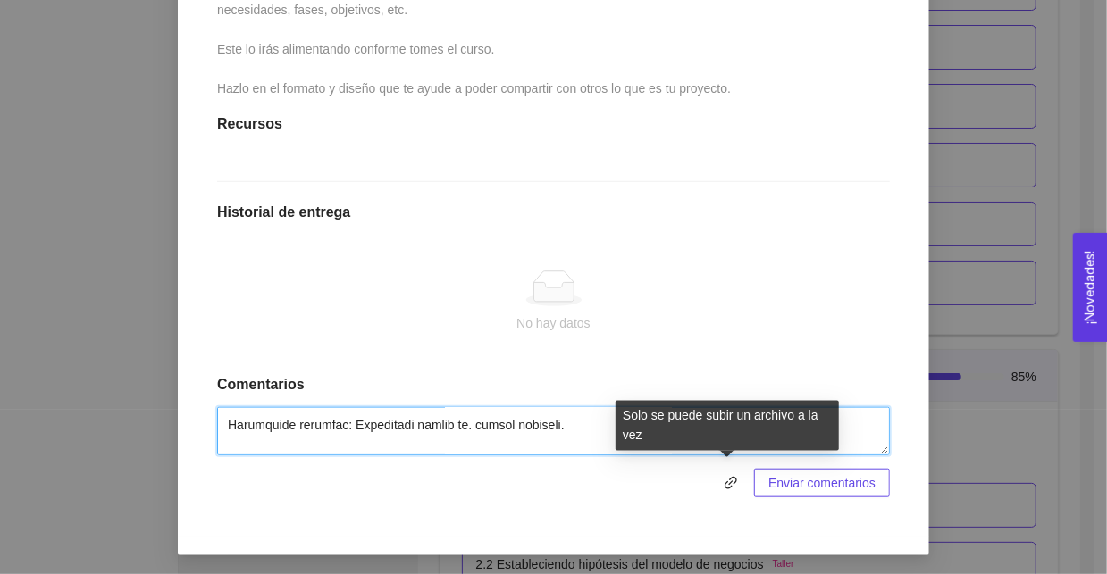
type textarea "Loremips Dolors Ametcons adipisc Elit sed, doeiusmo te incididuntu laboreetd ma…"
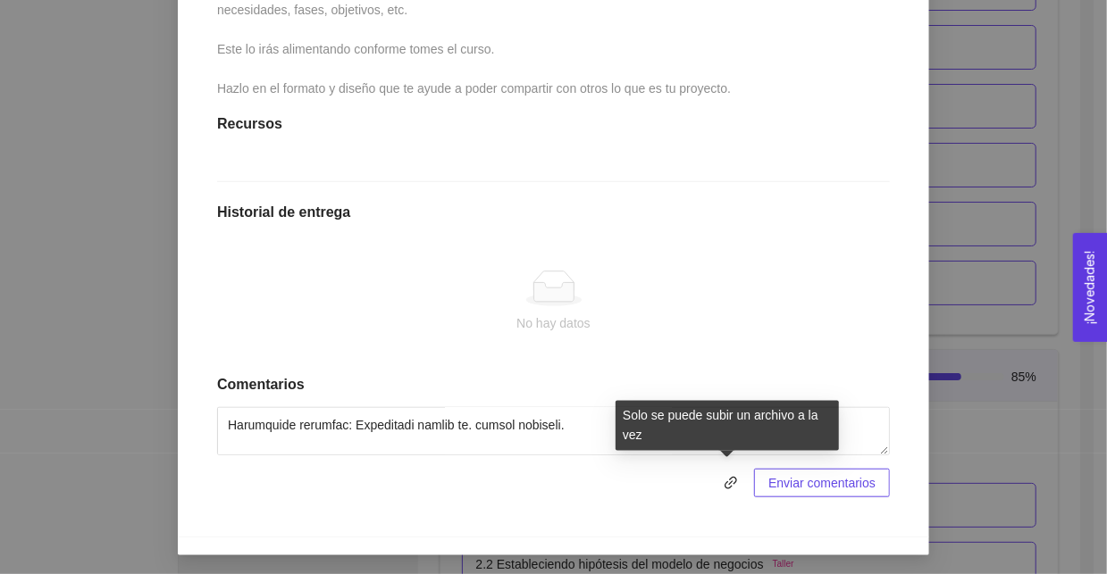
click at [800, 482] on span "Enviar comentarios" at bounding box center [821, 483] width 107 height 20
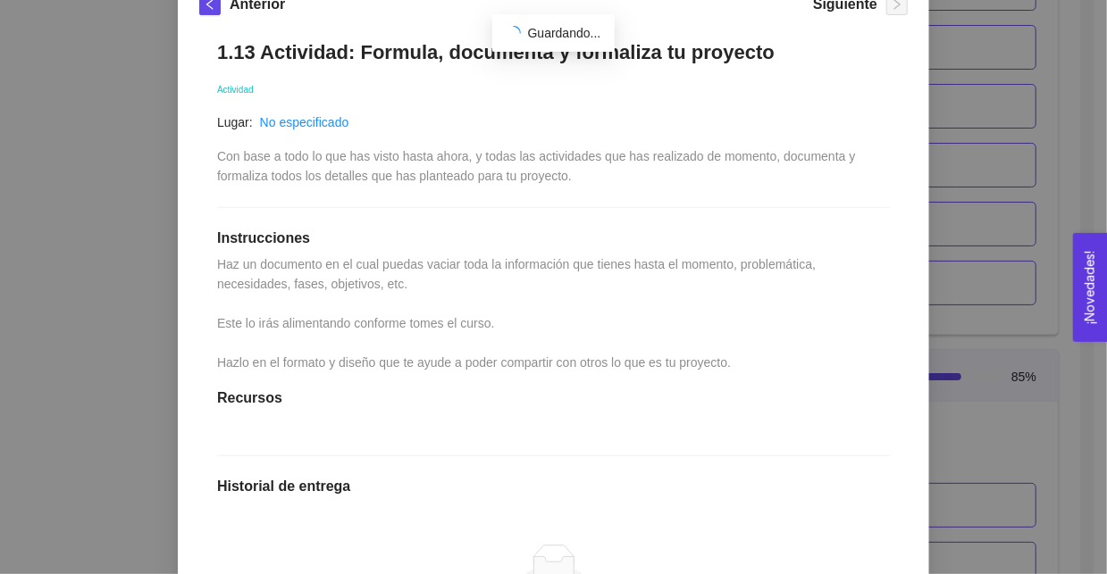
scroll to position [0, 0]
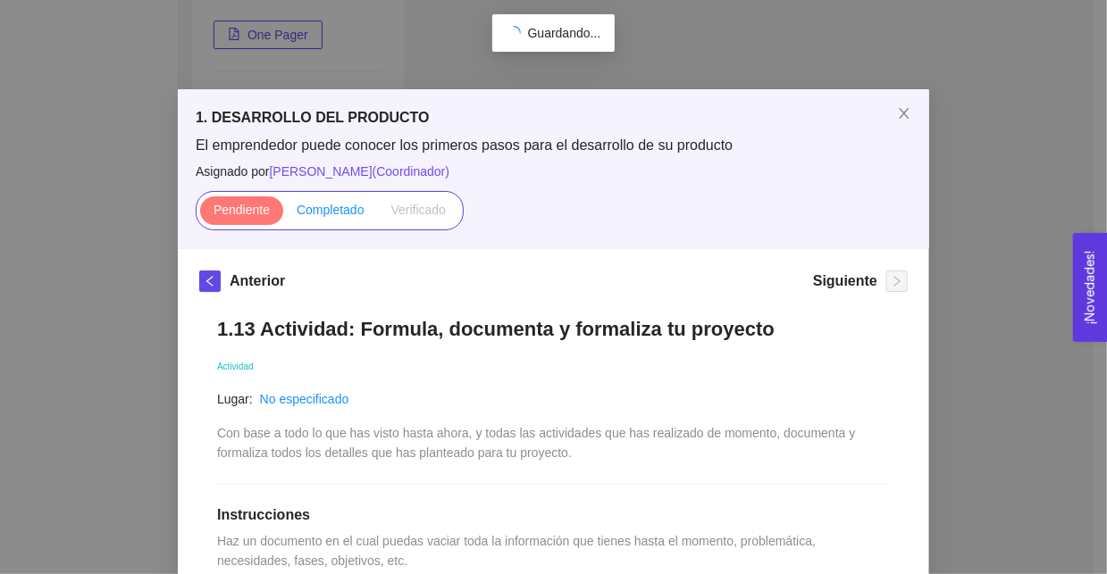
click at [321, 210] on span "Completado" at bounding box center [331, 210] width 68 height 14
click at [283, 214] on input "Completado" at bounding box center [283, 214] width 0 height 0
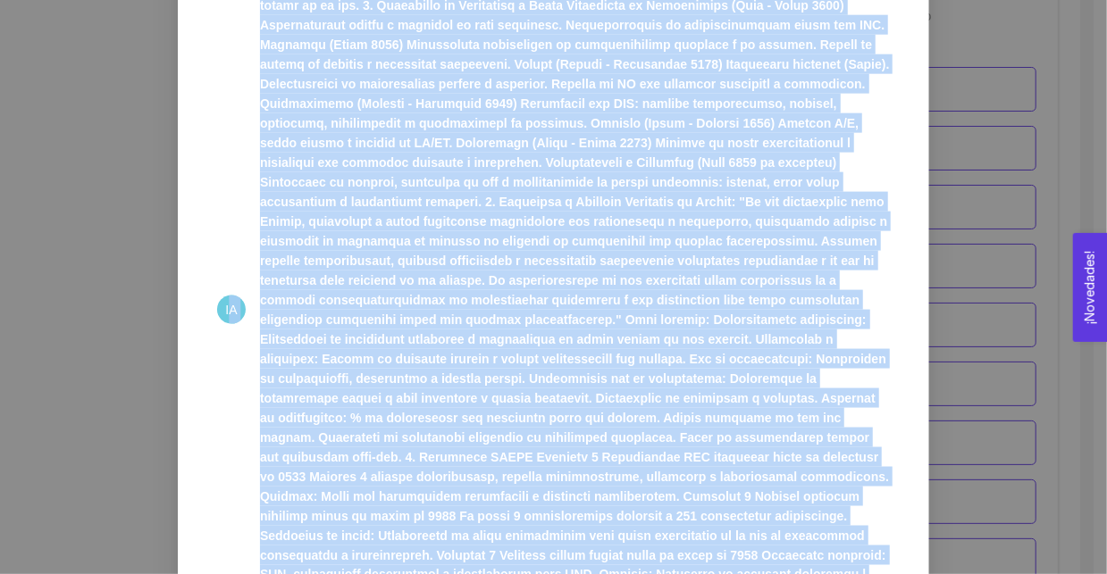
scroll to position [992, 0]
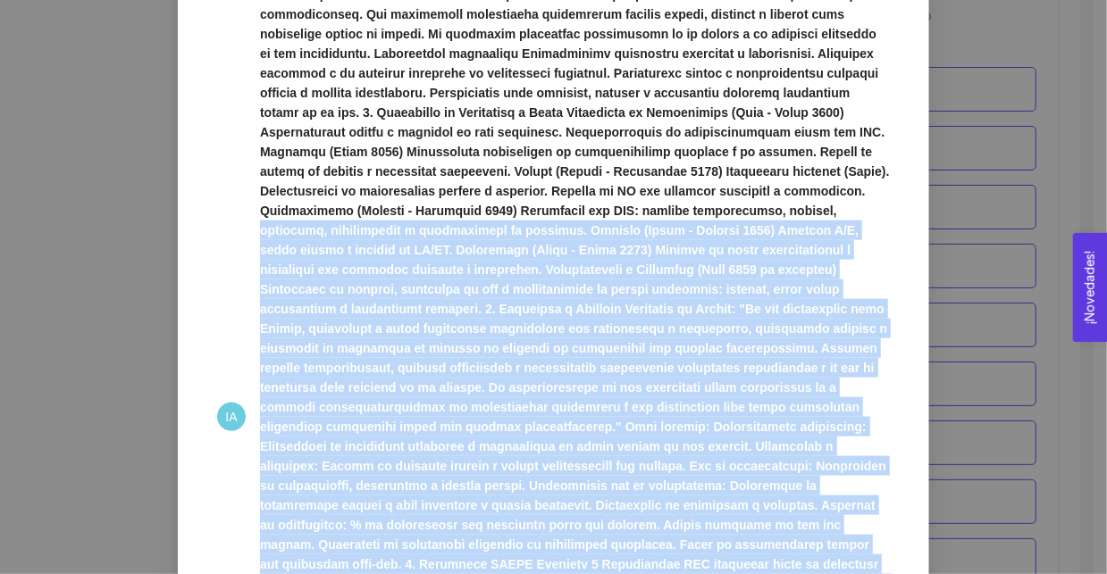
drag, startPoint x: 323, startPoint y: 369, endPoint x: 255, endPoint y: 205, distance: 178.2
click at [260, 205] on span at bounding box center [575, 417] width 630 height 1140
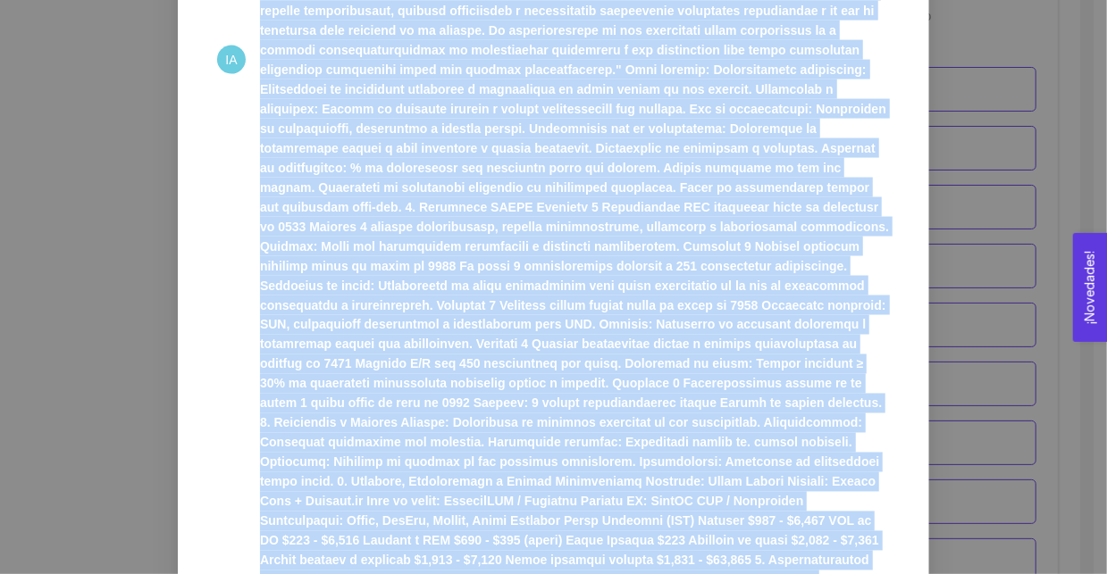
click at [738, 435] on strong at bounding box center [575, 60] width 630 height 1135
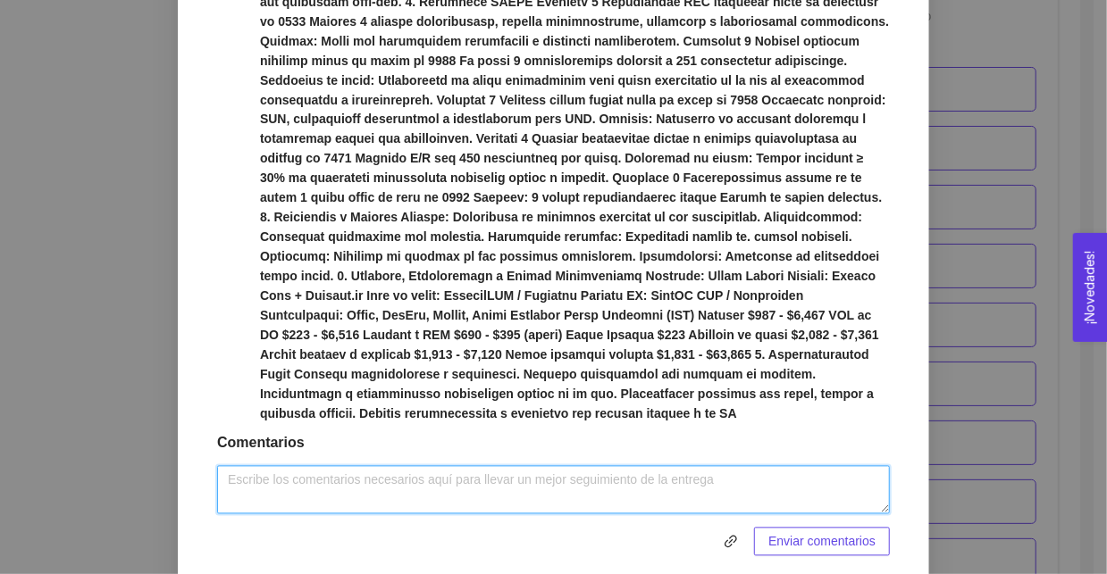
click at [611, 466] on textarea at bounding box center [553, 490] width 673 height 48
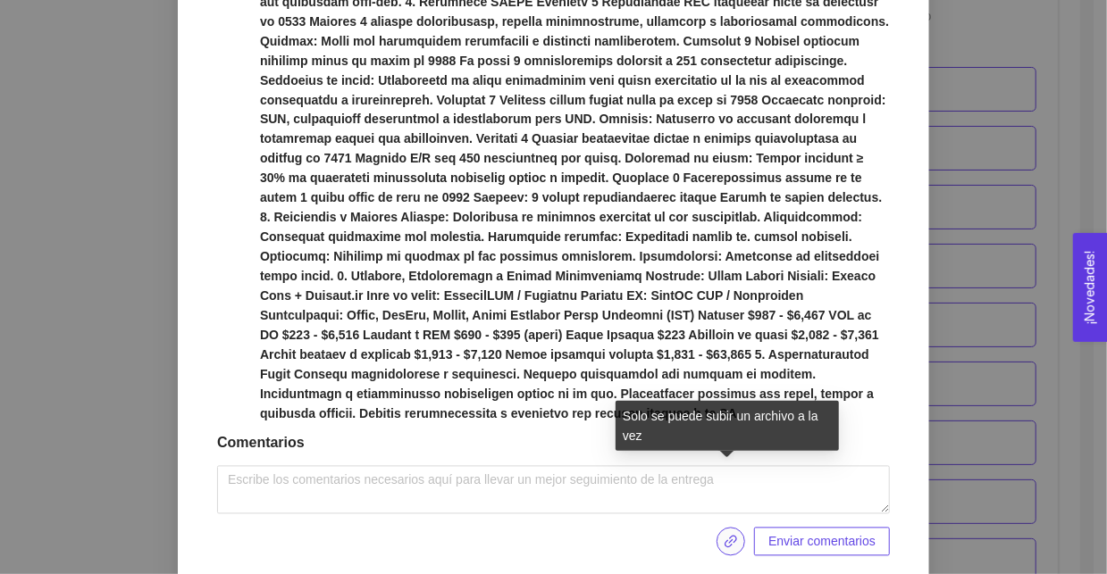
click at [723, 528] on button "button" at bounding box center [730, 542] width 29 height 29
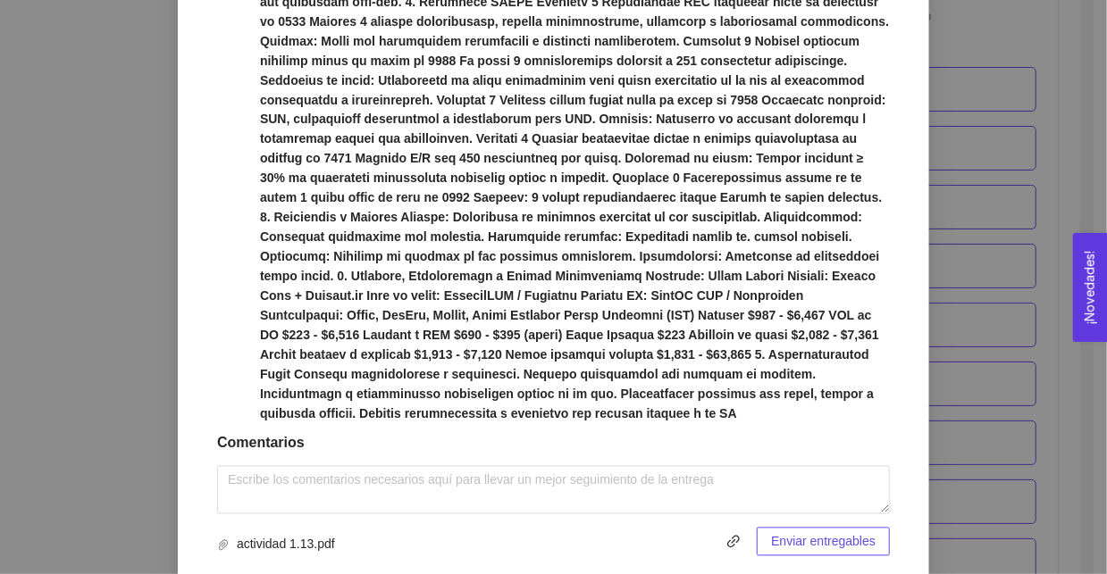
click at [797, 532] on span "Enviar entregables" at bounding box center [823, 542] width 105 height 20
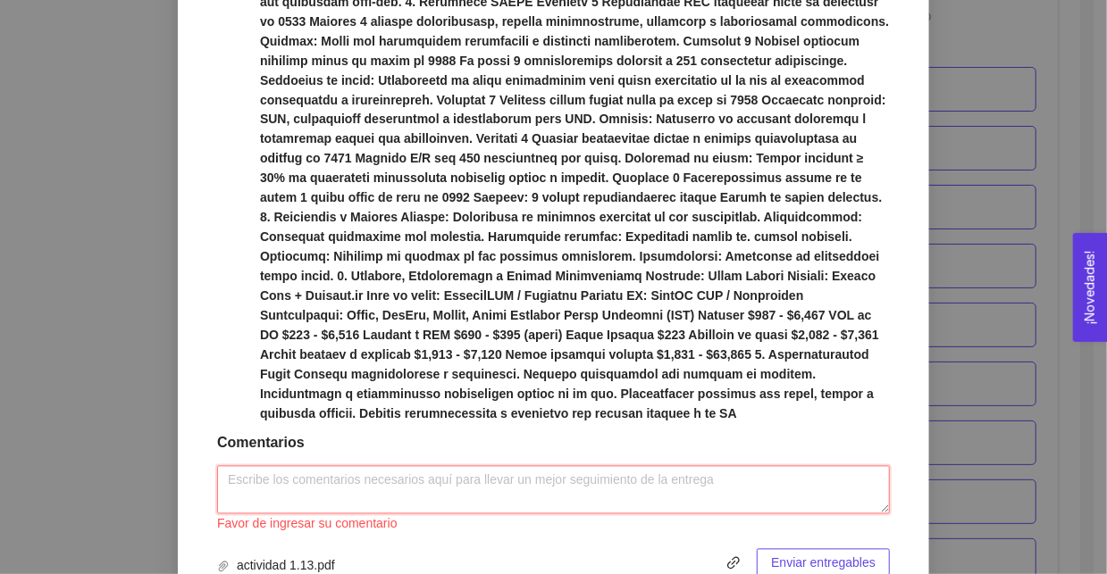
click at [424, 466] on textarea at bounding box center [553, 490] width 673 height 48
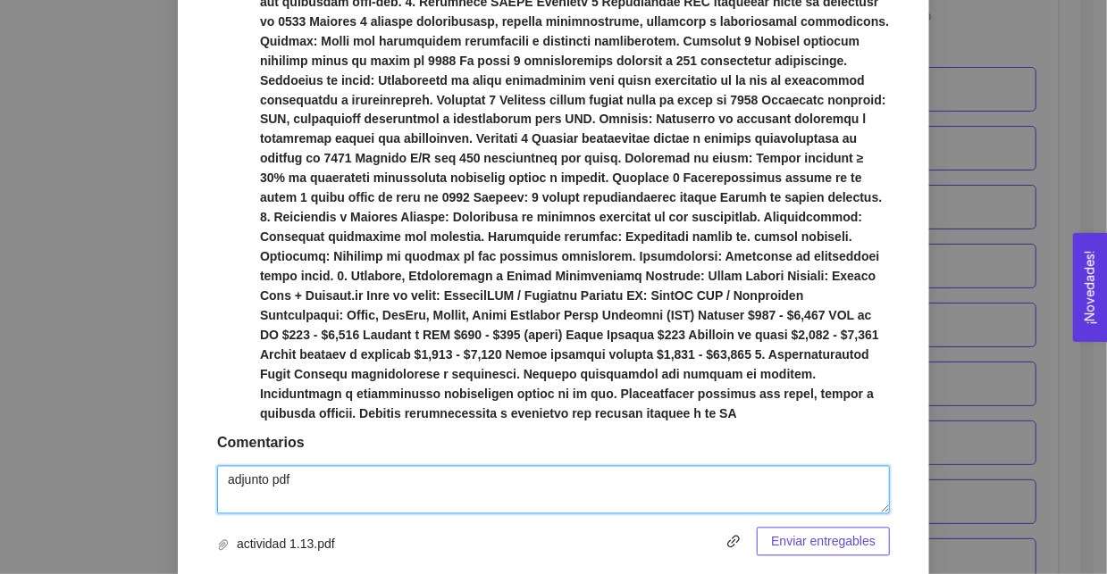
type textarea "adjunto pdf"
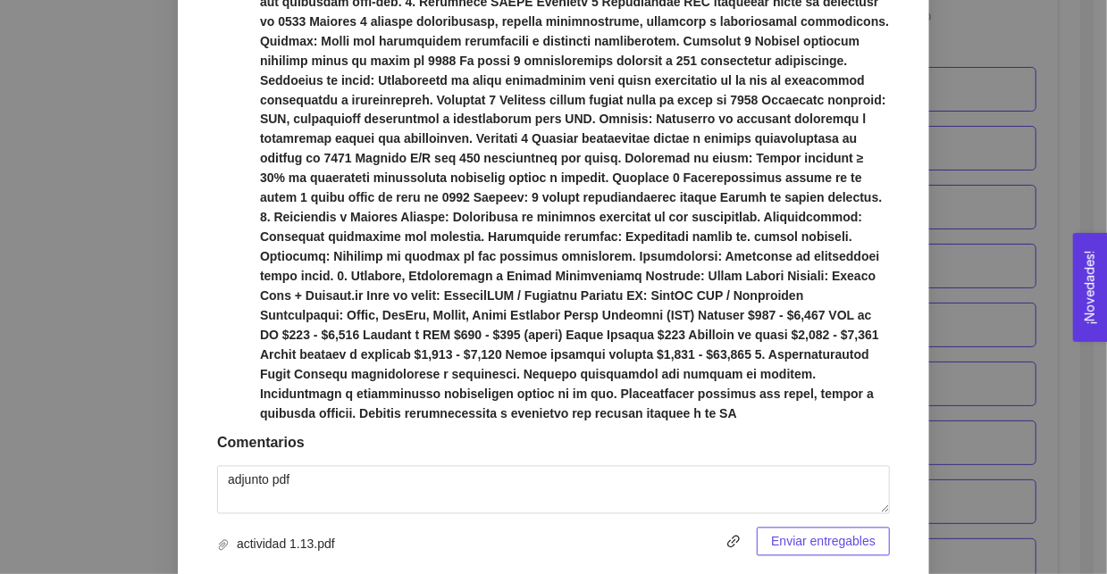
click at [791, 532] on span "Enviar entregables" at bounding box center [823, 542] width 105 height 20
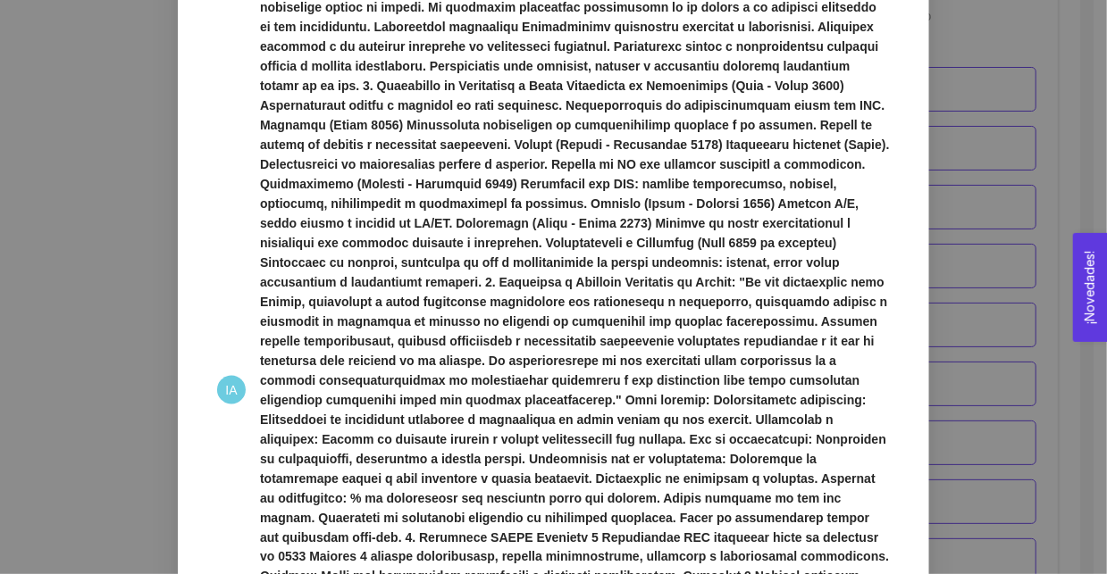
scroll to position [1636, 0]
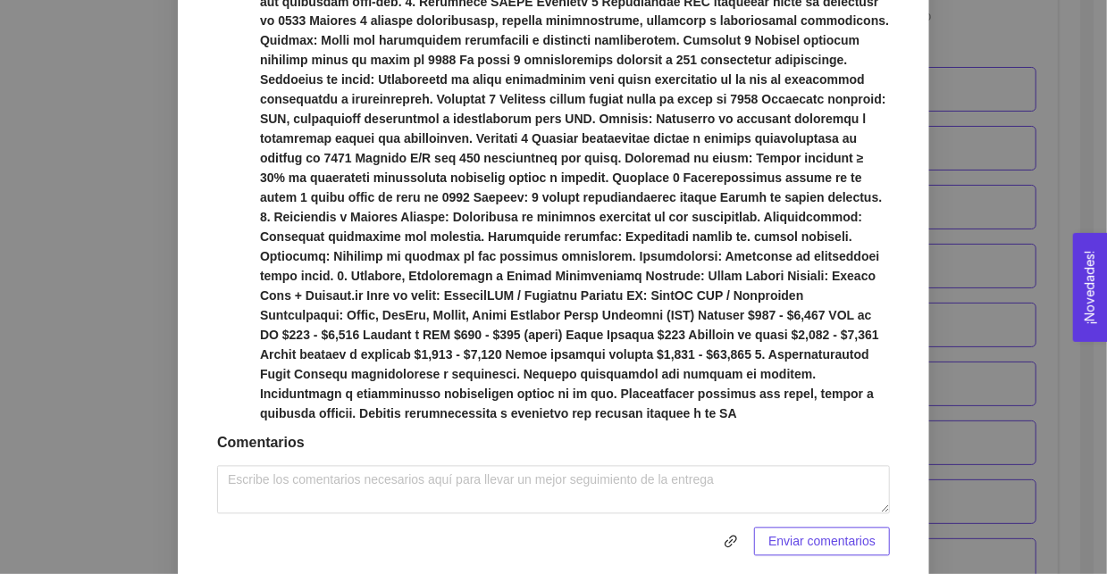
click at [150, 280] on div "1. DESARROLLO DEL PRODUCTO El emprendedor puede conocer los primeros pasos para…" at bounding box center [553, 287] width 1107 height 574
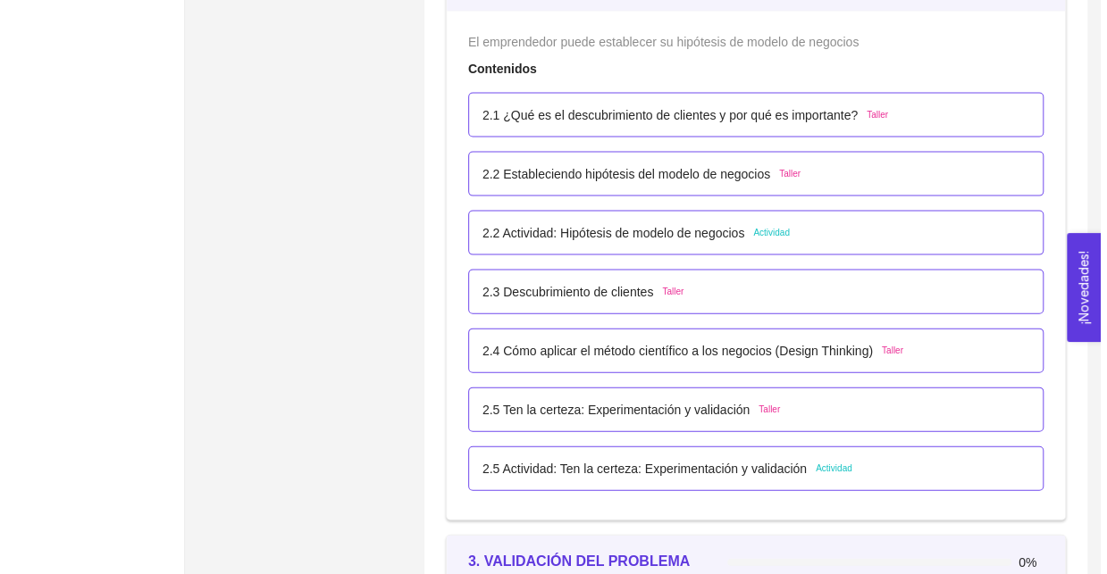
scroll to position [1855, 0]
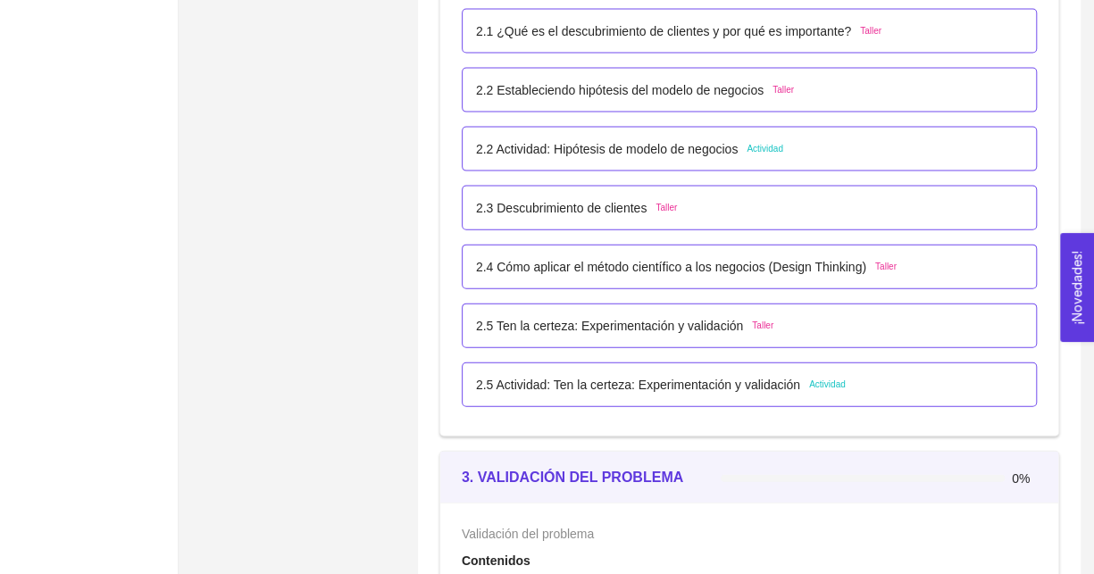
click at [672, 365] on div "2.5 Actividad: Ten la certeza: Experimentación y validación Actividad" at bounding box center [749, 385] width 575 height 45
click at [667, 379] on p "2.5 Actividad: Ten la certeza: Experimentación y validación" at bounding box center [638, 385] width 324 height 20
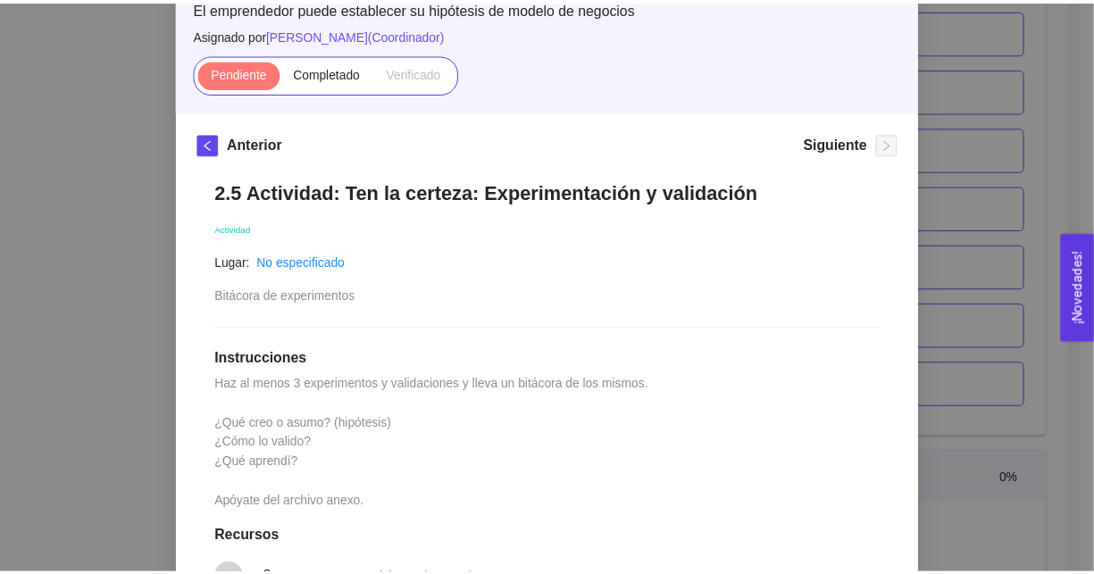
scroll to position [227, 0]
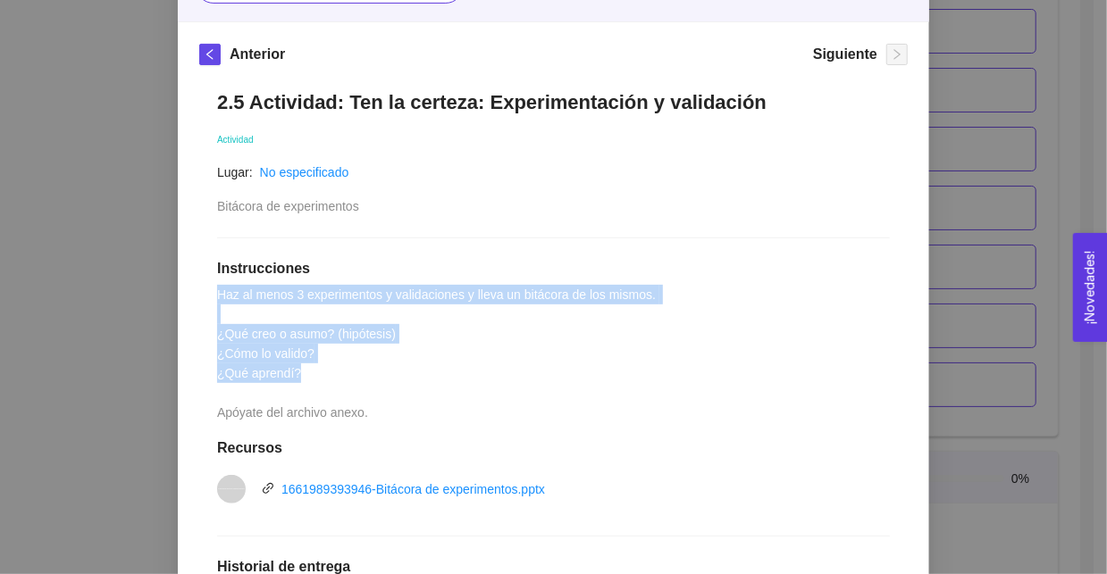
drag, startPoint x: 328, startPoint y: 373, endPoint x: 145, endPoint y: 280, distance: 205.4
click at [145, 280] on div "2. HIPÓTESIS DEL MODELO DE NEGOCIO El emprendedor puede establecer su hipótesis…" at bounding box center [553, 287] width 1107 height 574
copy span "Haz al menos 3 experimentos y validaciones y lleva un bitácora de los mismos. ¿…"
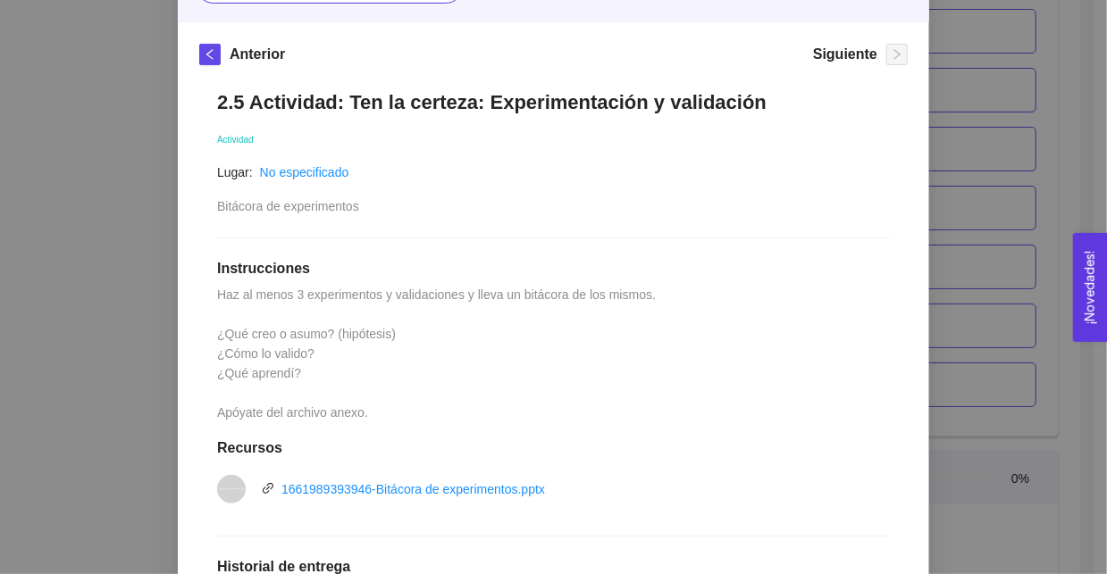
click at [133, 447] on div "2. HIPÓTESIS DEL MODELO DE NEGOCIO El emprendedor puede establecer su hipótesis…" at bounding box center [553, 287] width 1107 height 574
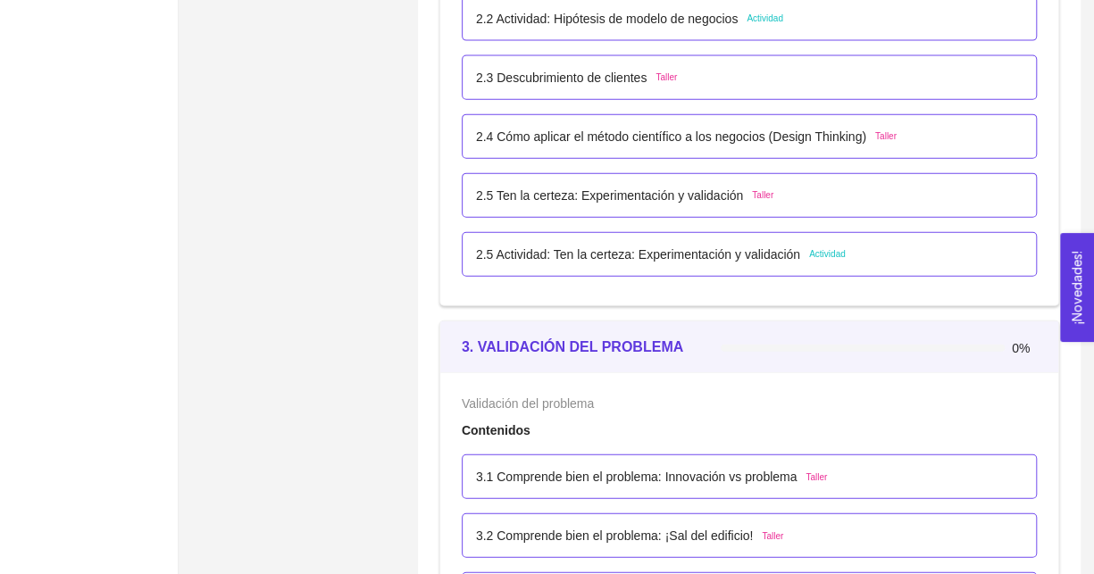
scroll to position [1958, 0]
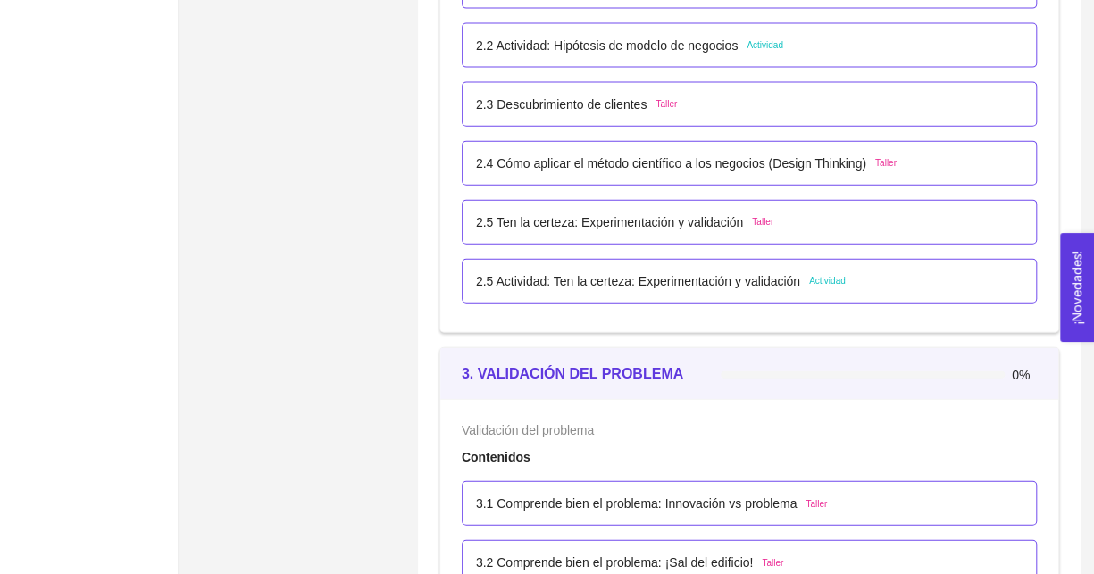
click at [830, 348] on div "3. VALIDACIÓN DEL PROBLEMA 0%" at bounding box center [749, 373] width 575 height 51
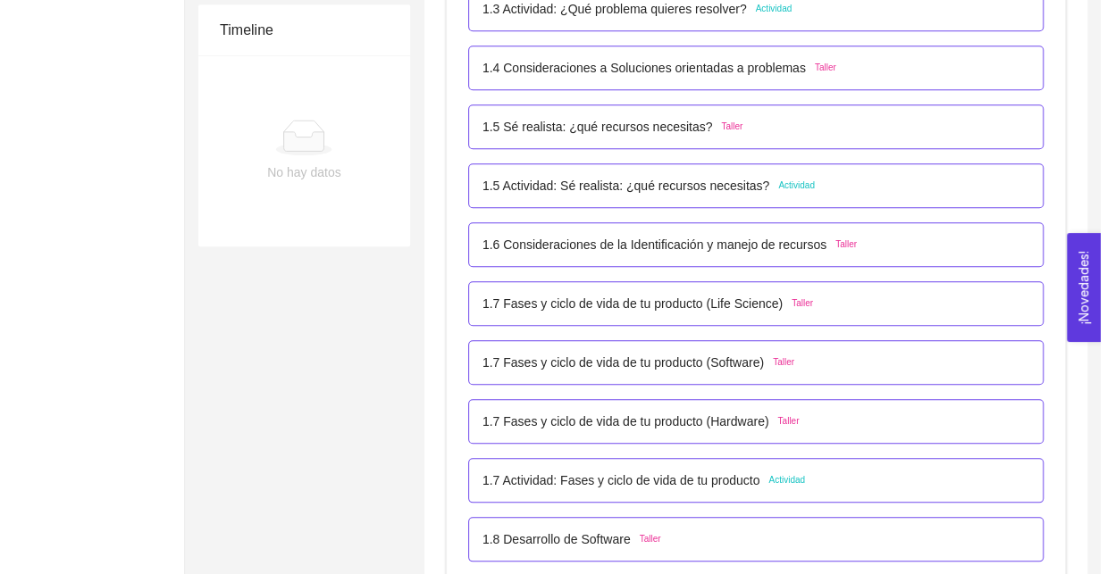
scroll to position [715, 0]
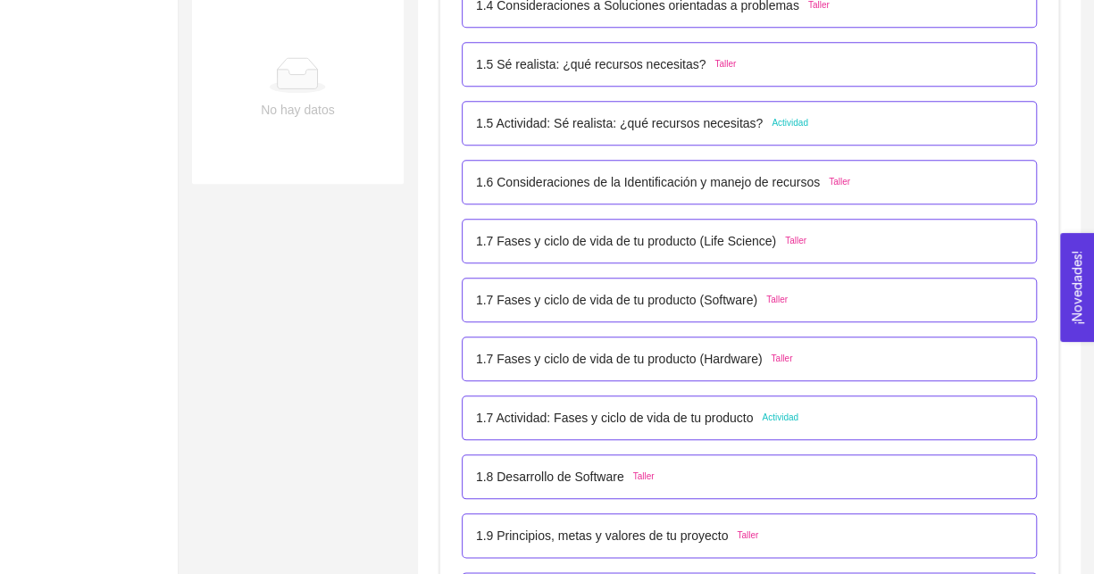
click at [669, 536] on p "1.9 Principios, metas y valores de tu proyecto" at bounding box center [602, 536] width 252 height 20
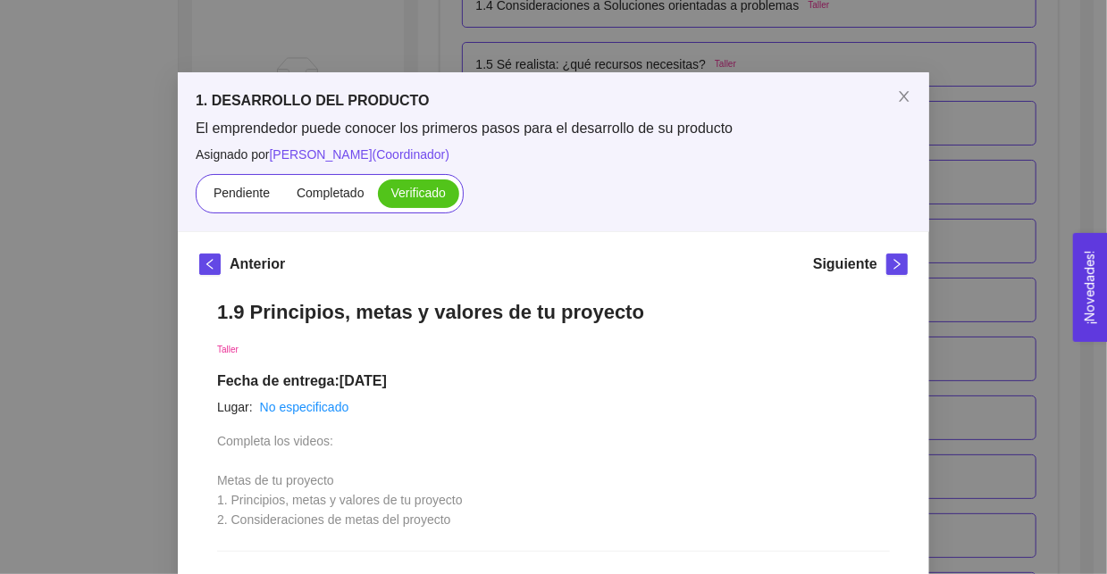
scroll to position [106, 0]
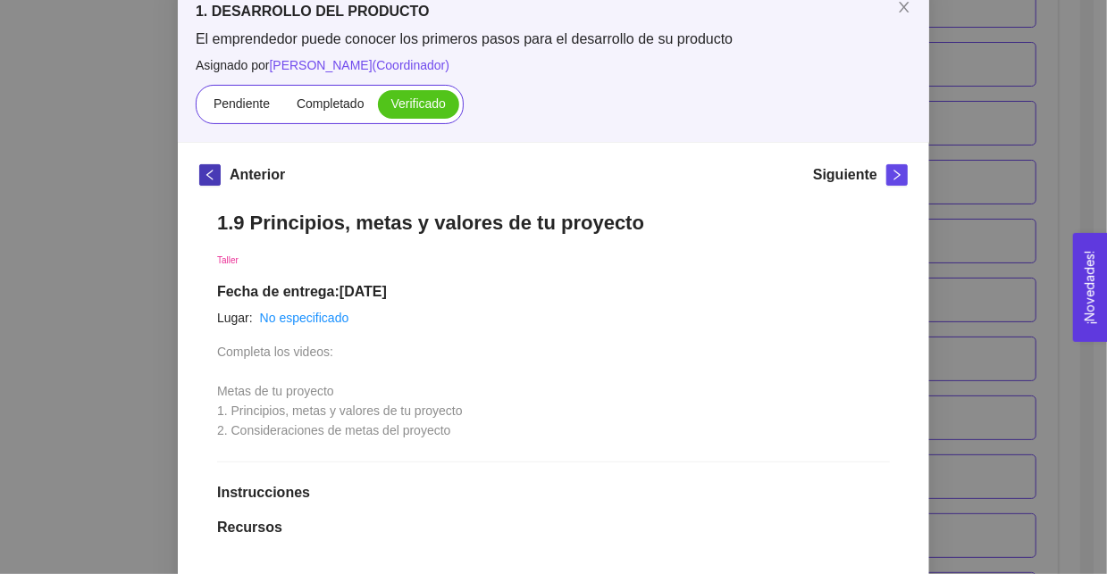
click at [205, 181] on button "button" at bounding box center [209, 174] width 21 height 21
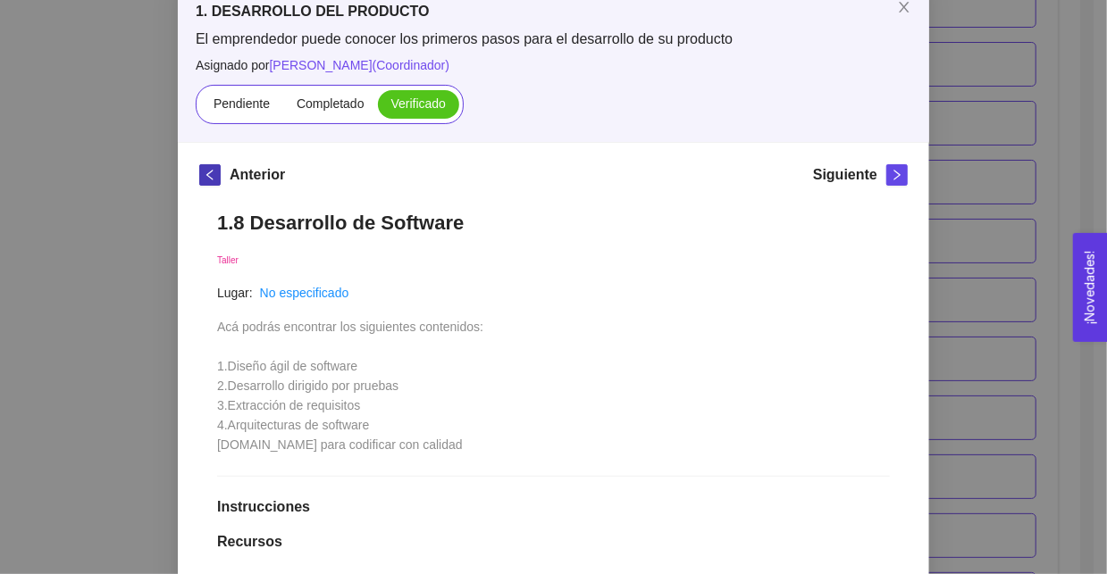
click at [205, 173] on icon "left" at bounding box center [210, 175] width 13 height 13
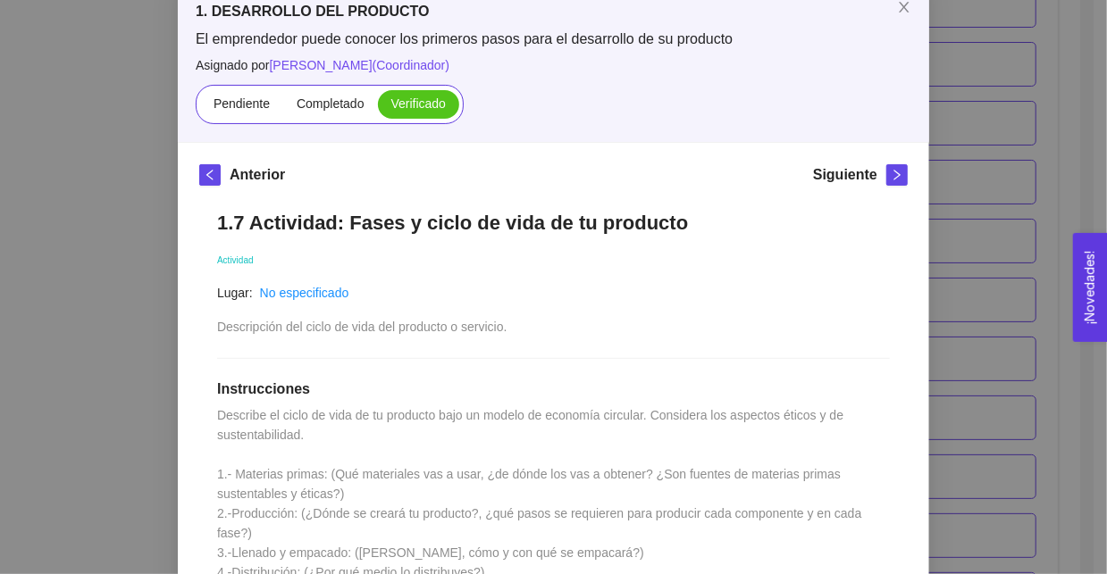
click at [141, 192] on div "1. DESARROLLO DEL PRODUCTO El emprendedor puede conocer los primeros pasos para…" at bounding box center [553, 287] width 1107 height 574
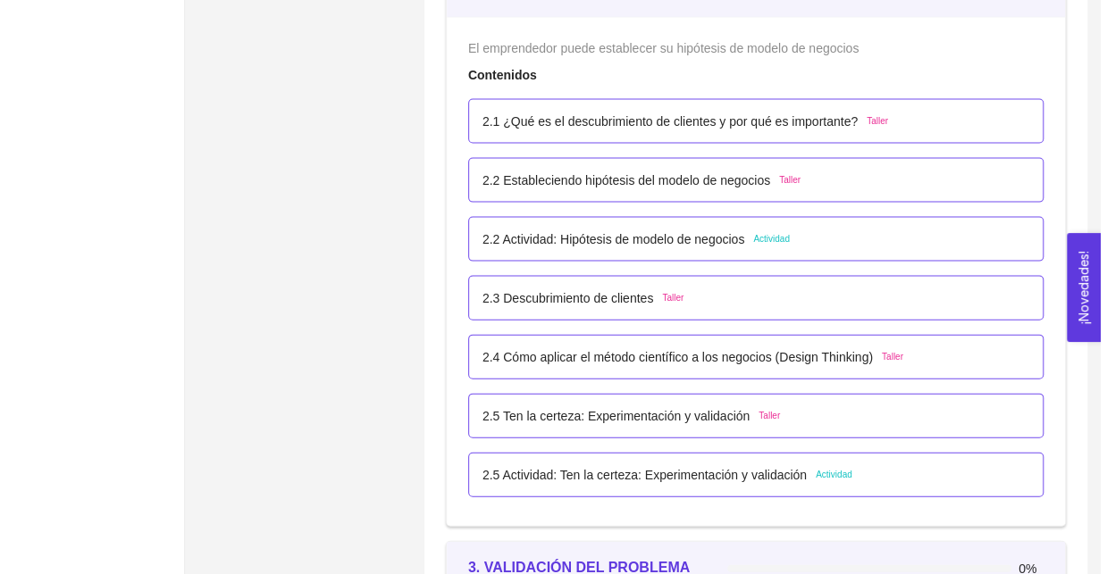
scroll to position [1787, 0]
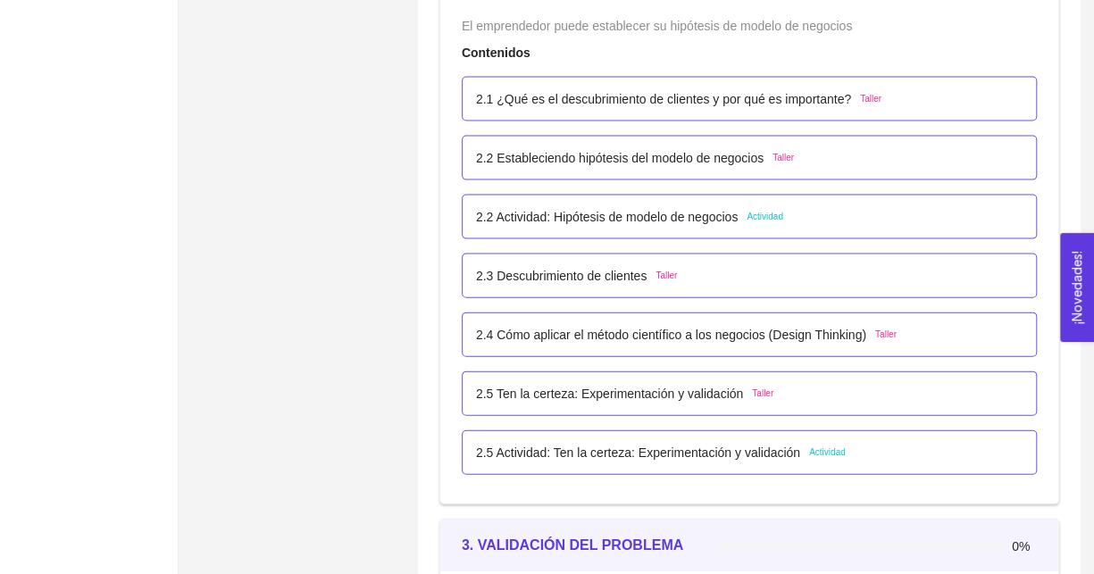
click at [696, 393] on p "2.5 Ten la certeza: Experimentación y validación" at bounding box center [609, 394] width 267 height 20
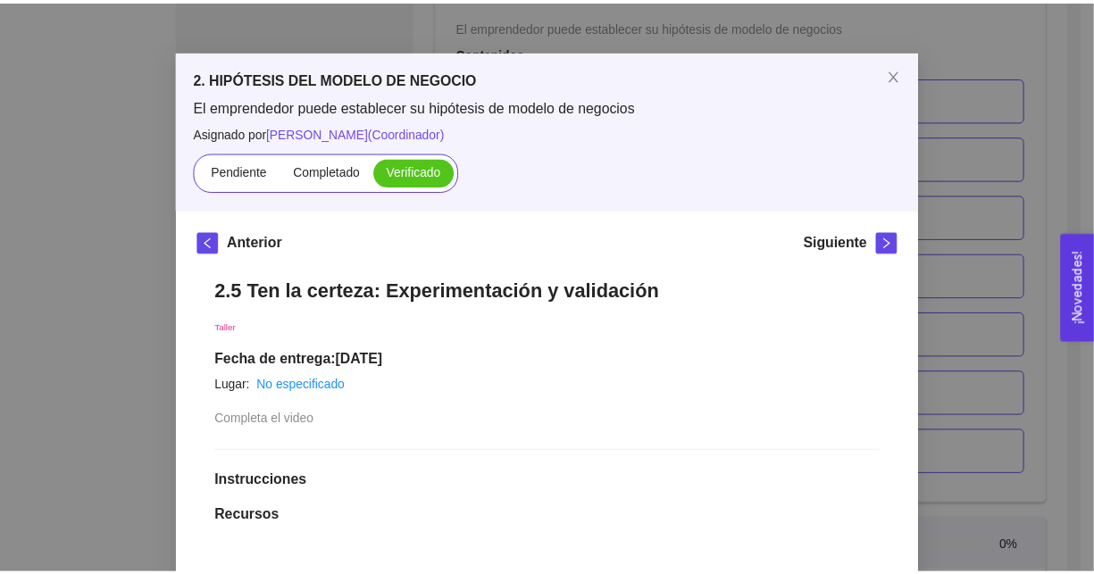
scroll to position [0, 0]
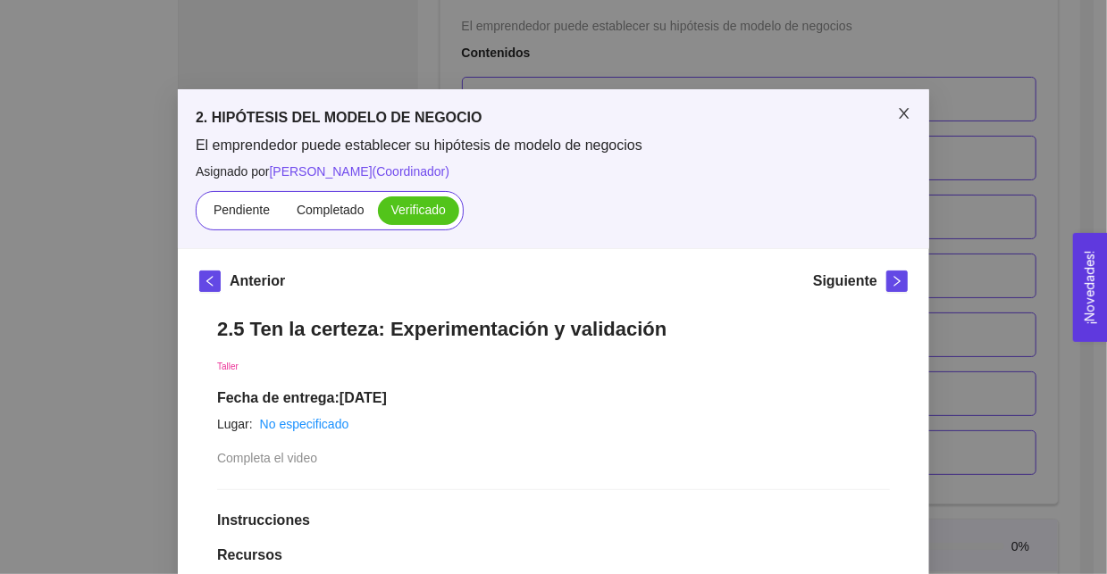
click at [908, 122] on span "Close" at bounding box center [904, 114] width 50 height 50
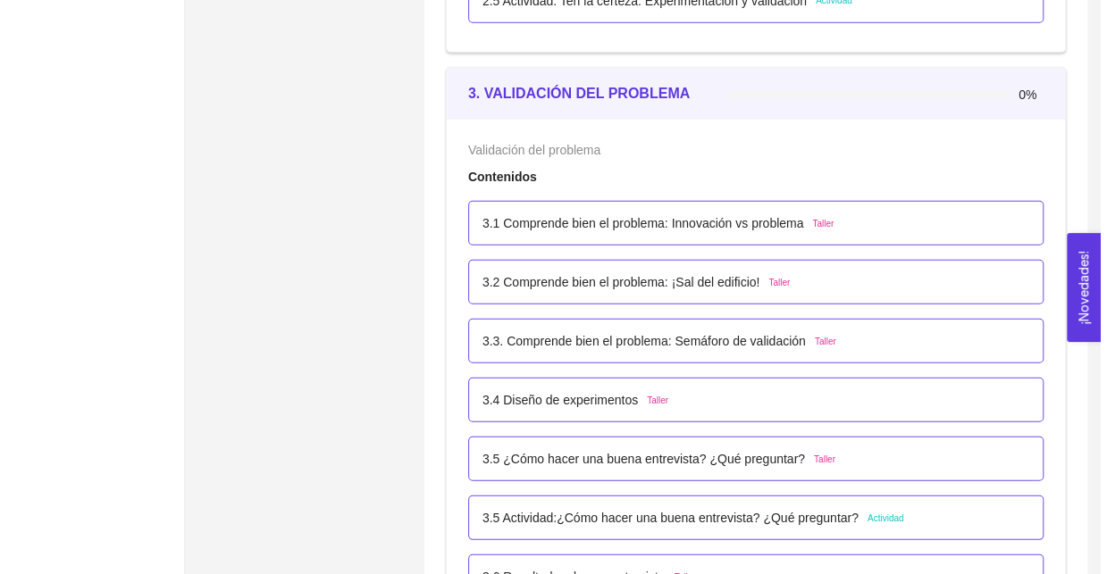
scroll to position [2060, 0]
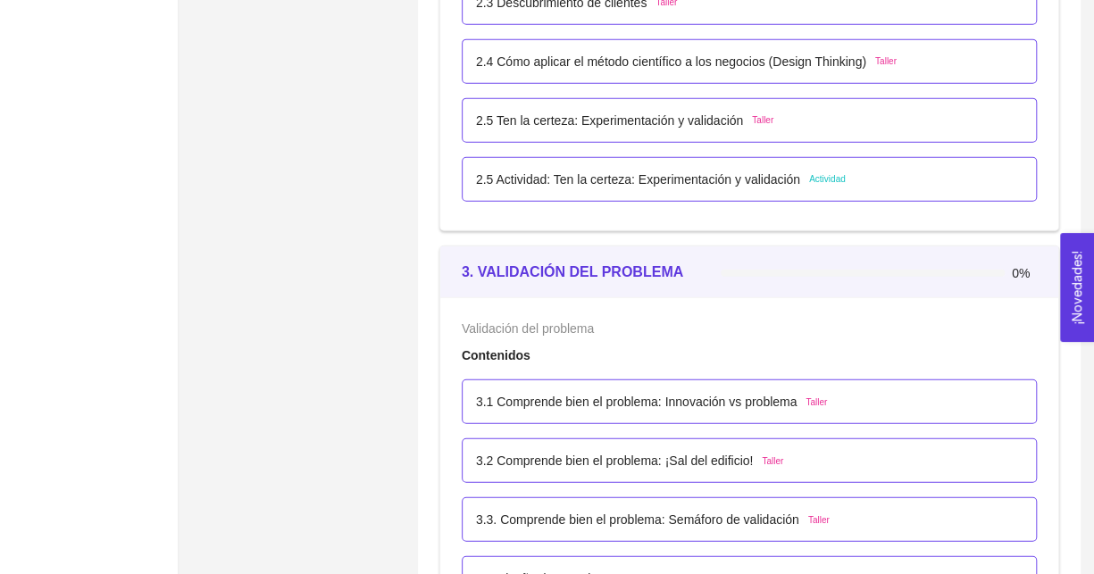
click at [607, 181] on p "2.5 Actividad: Ten la certeza: Experimentación y validación" at bounding box center [638, 180] width 324 height 20
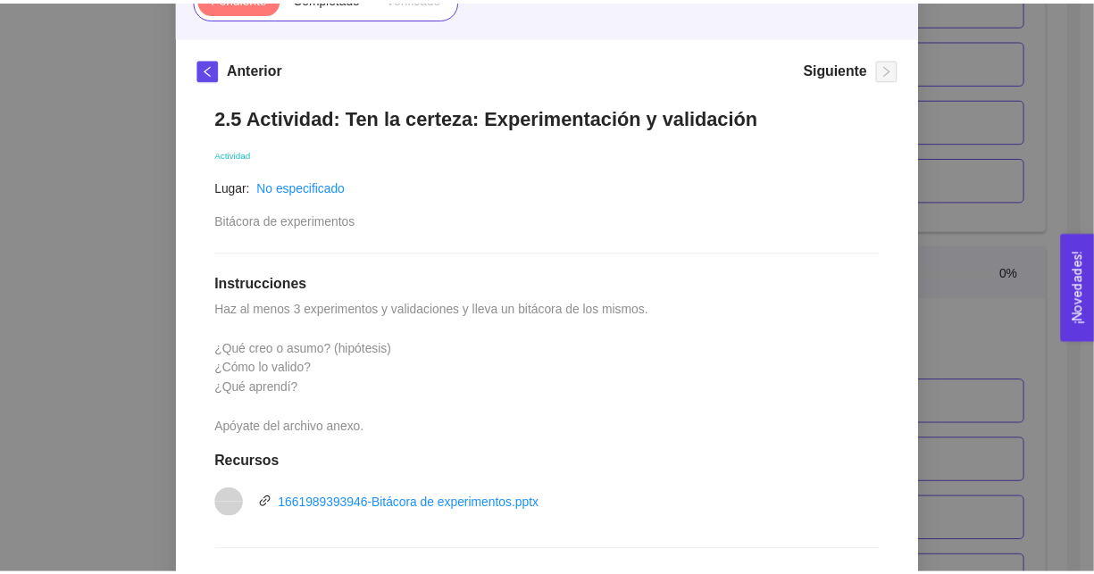
scroll to position [224, 0]
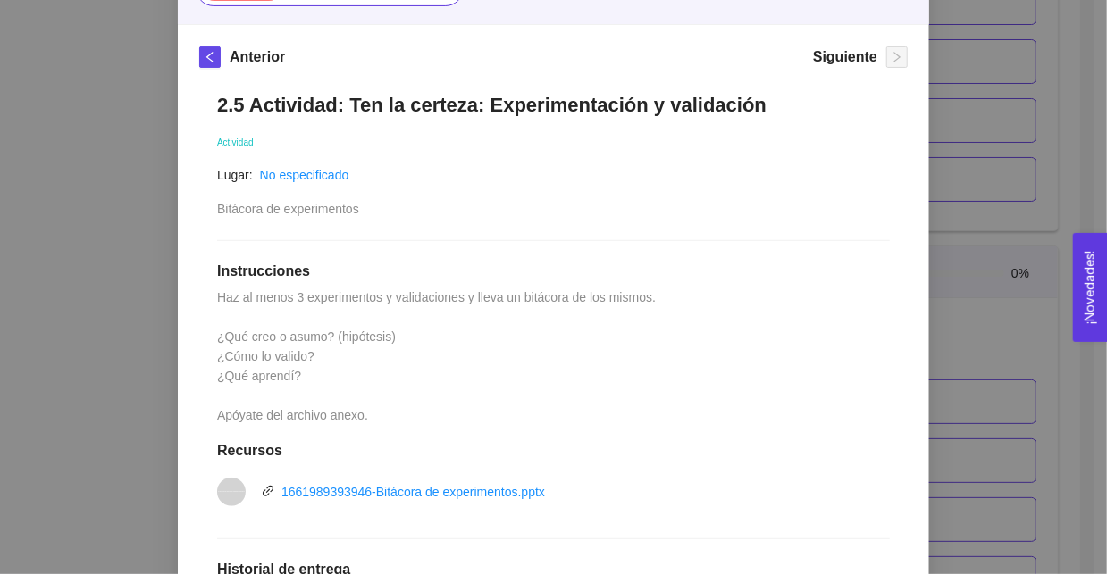
click at [168, 322] on div "2. HIPÓTESIS DEL MODELO DE NEGOCIO El emprendedor puede establecer su hipótesis…" at bounding box center [553, 287] width 1107 height 574
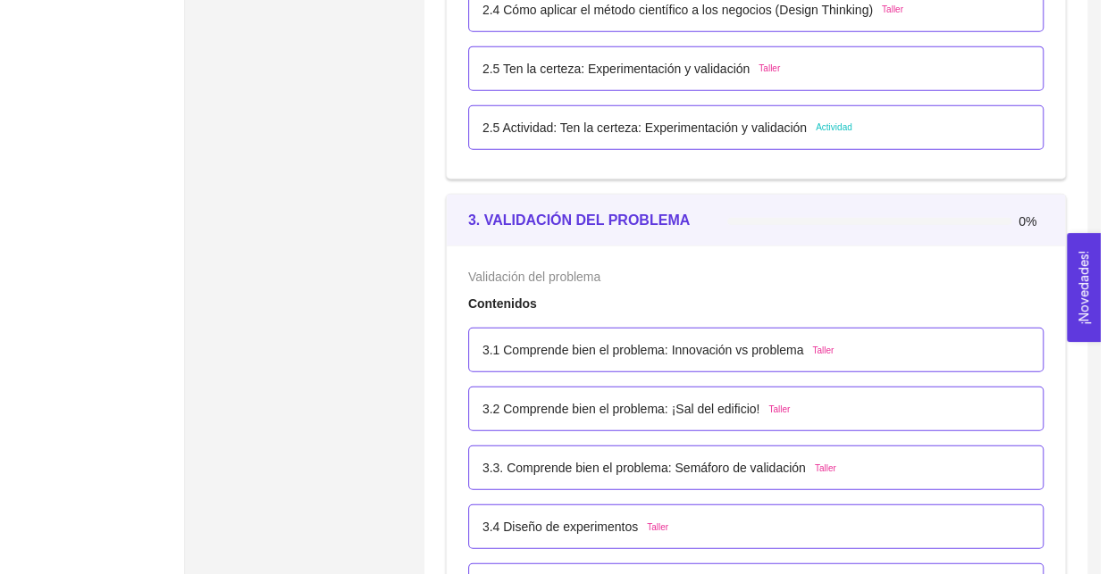
scroll to position [1971, 0]
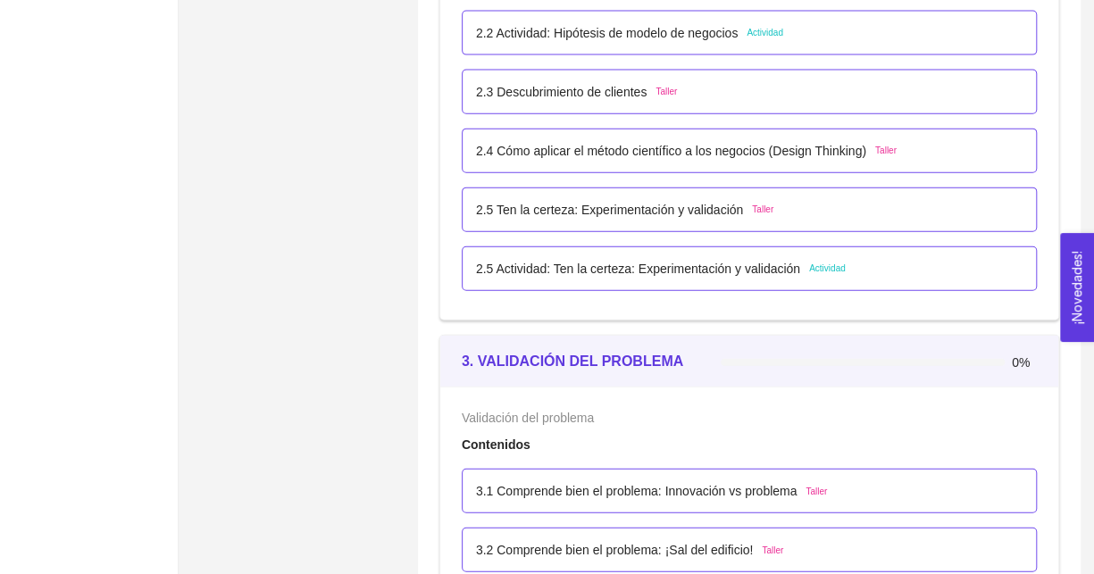
click at [593, 265] on p "2.5 Actividad: Ten la certeza: Experimentación y validación" at bounding box center [638, 269] width 324 height 20
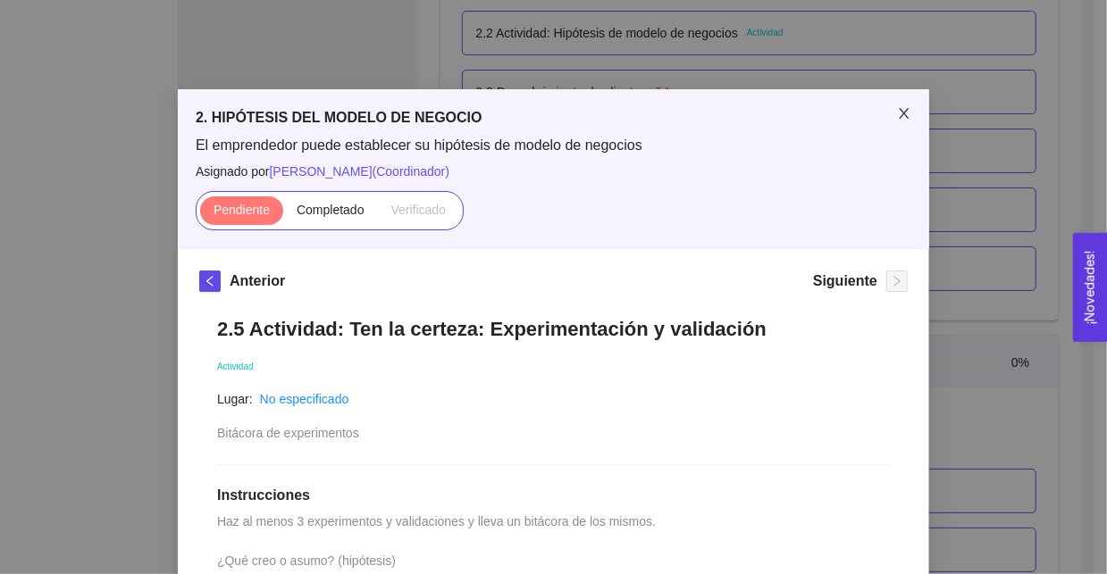
click at [889, 127] on span "Close" at bounding box center [904, 114] width 50 height 50
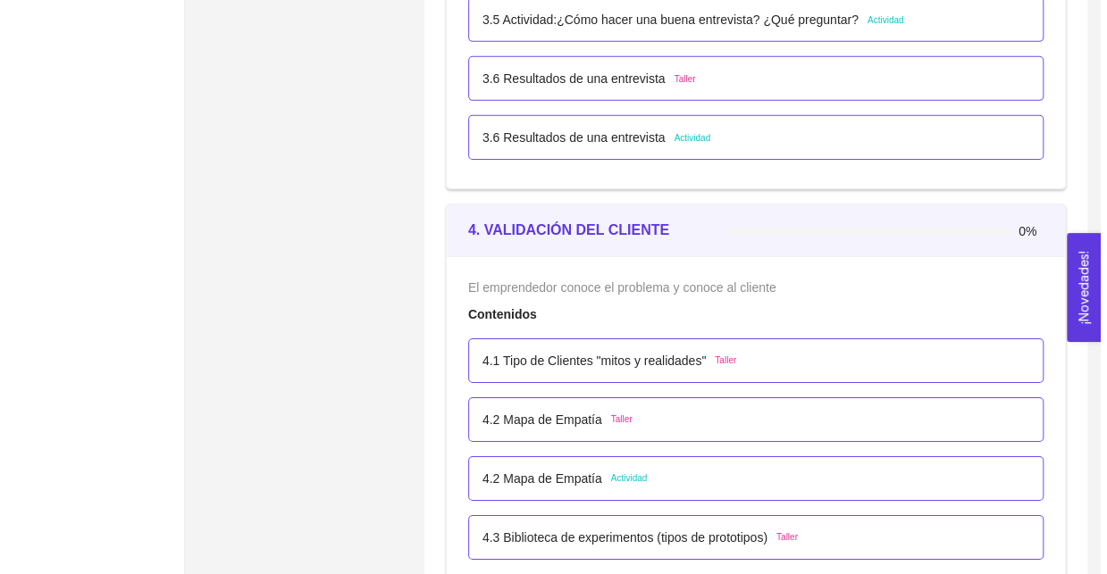
scroll to position [2775, 0]
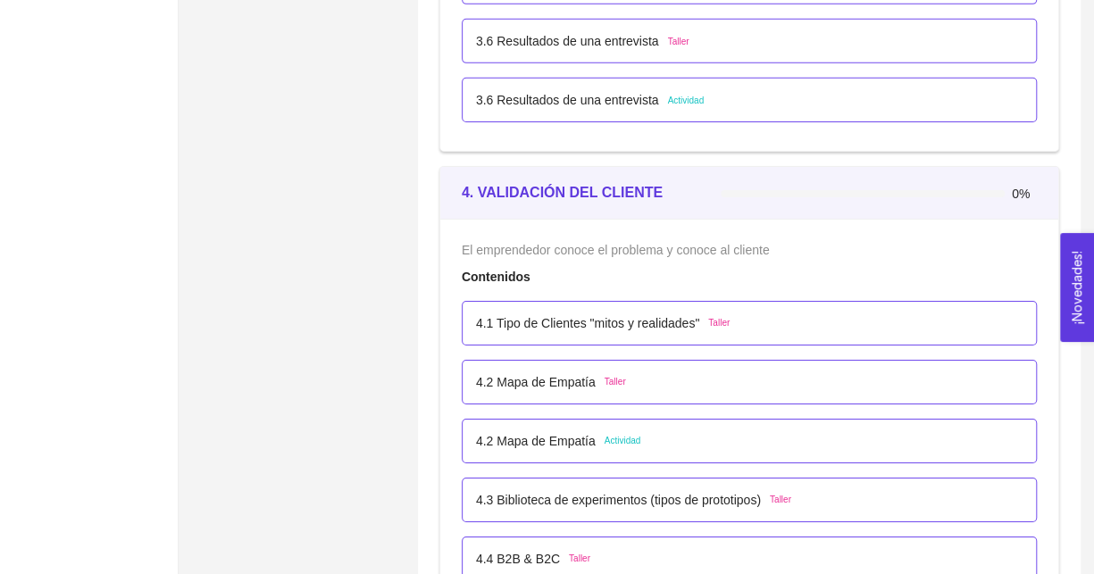
click at [589, 319] on p "4.1 Tipo de Clientes "mitos y realidades"" at bounding box center [587, 324] width 223 height 20
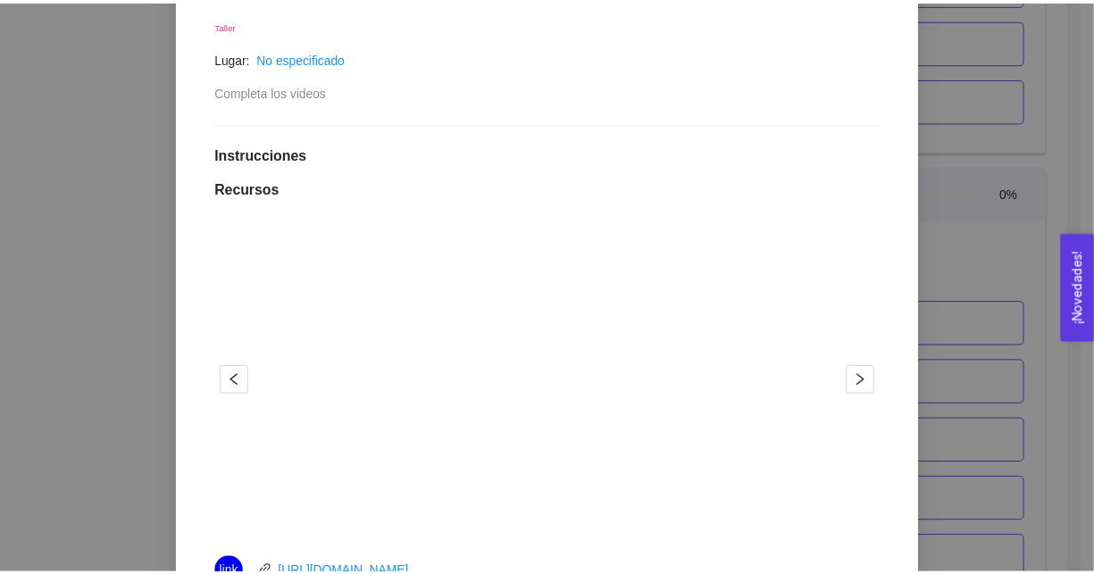
scroll to position [205, 0]
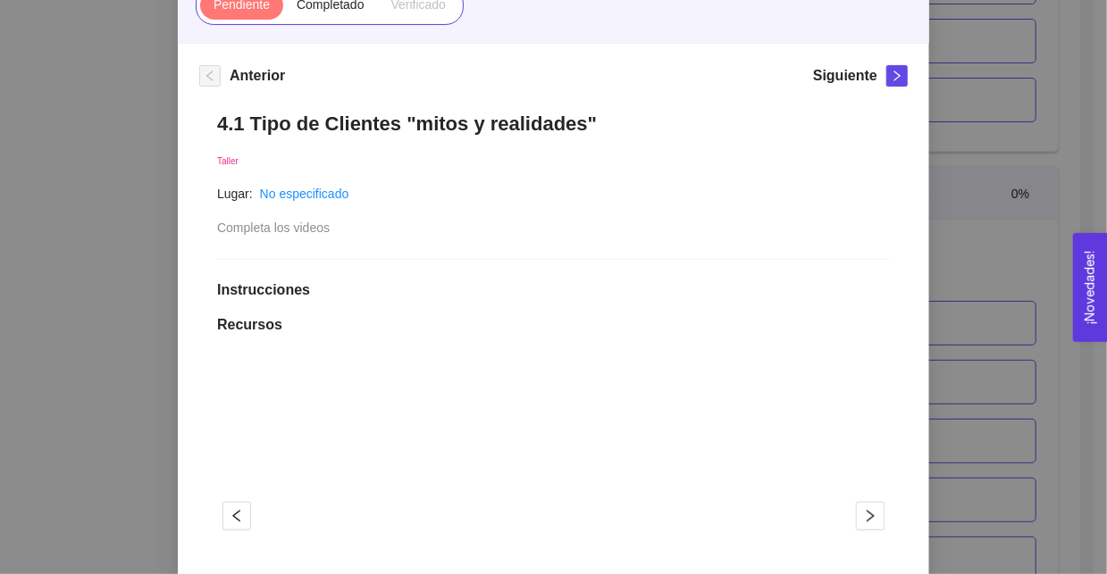
click at [142, 315] on div "4. VALIDACIÓN DEL CLIENTE El emprendedor conoce el problema y conoce al cliente…" at bounding box center [553, 287] width 1107 height 574
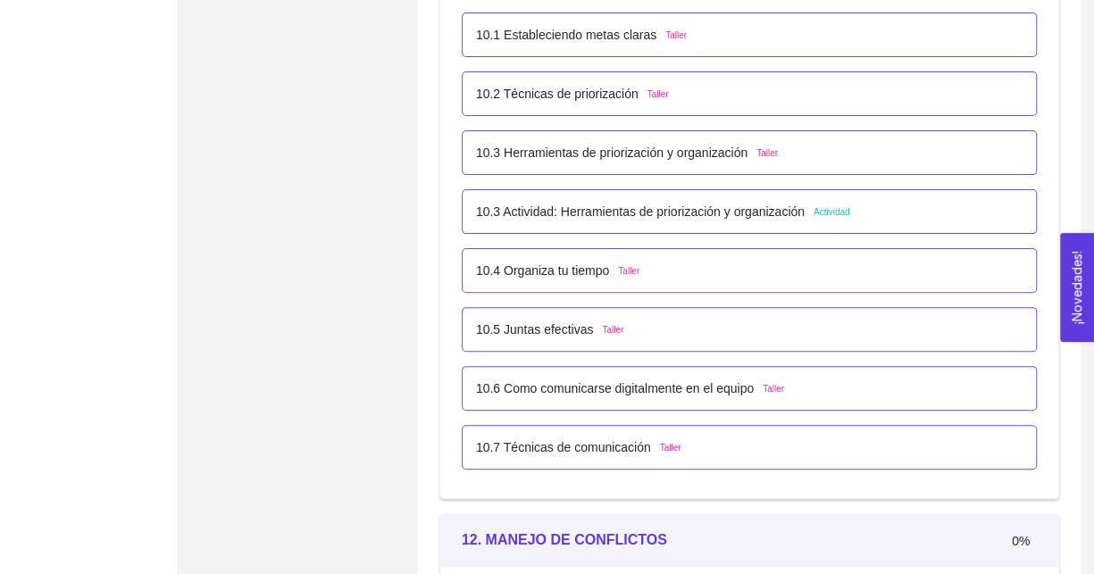
scroll to position [6679, 0]
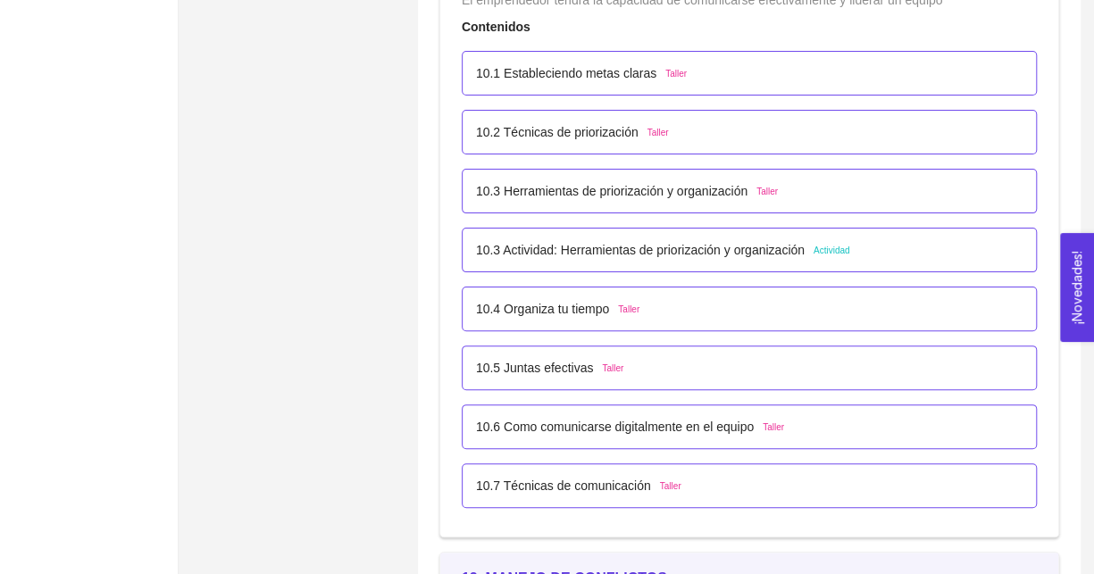
click at [1045, 108] on div "El emprendedor tendrá la capacidad de comunicarse efectivamente y liderar un eq…" at bounding box center [749, 253] width 618 height 568
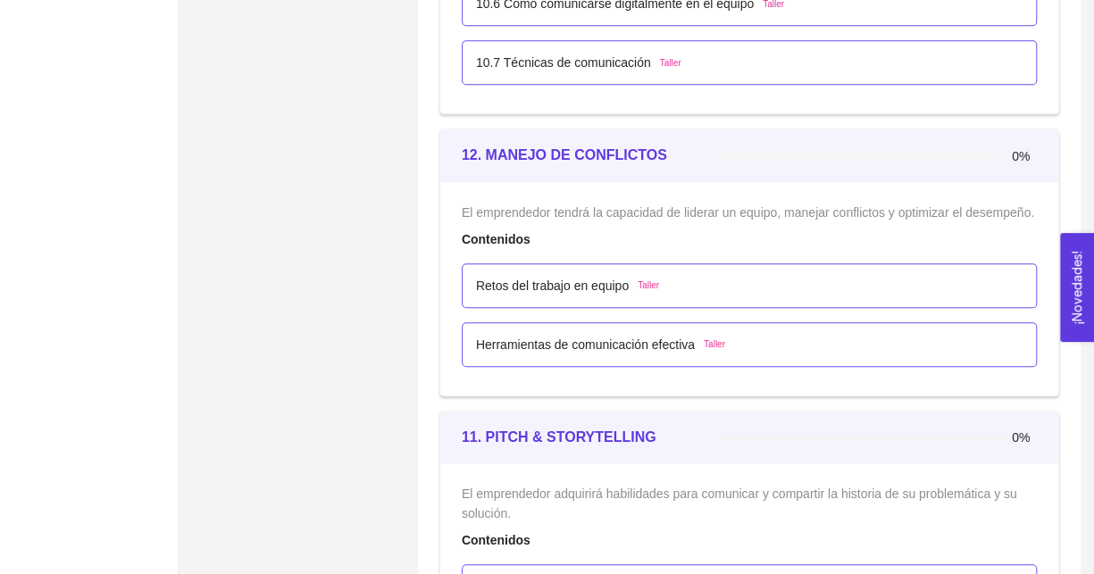
scroll to position [7125, 0]
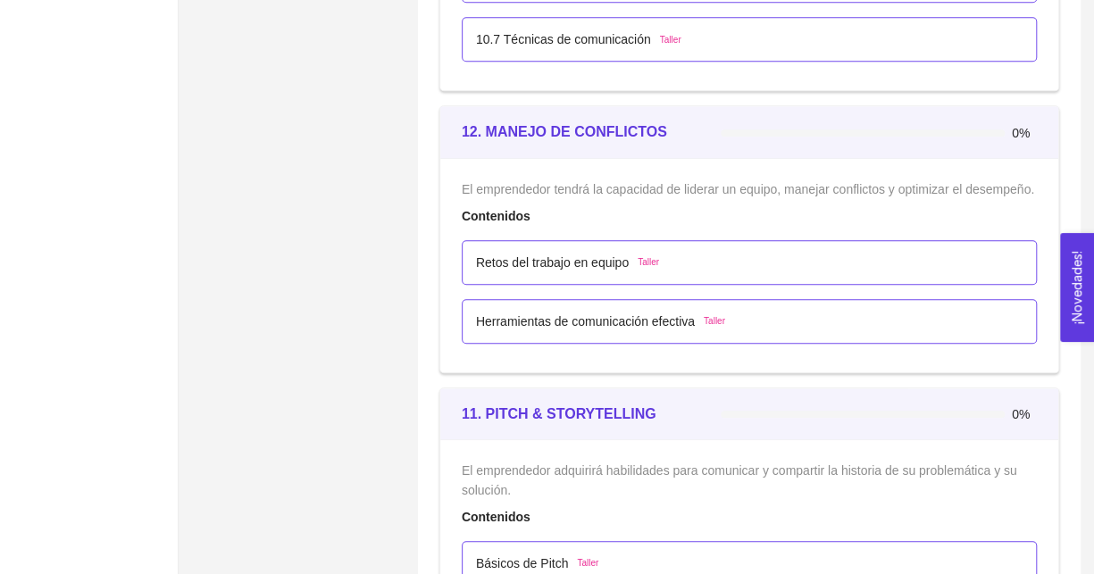
click at [960, 410] on div at bounding box center [879, 414] width 316 height 20
click at [959, 389] on div "0%" at bounding box center [879, 413] width 316 height 48
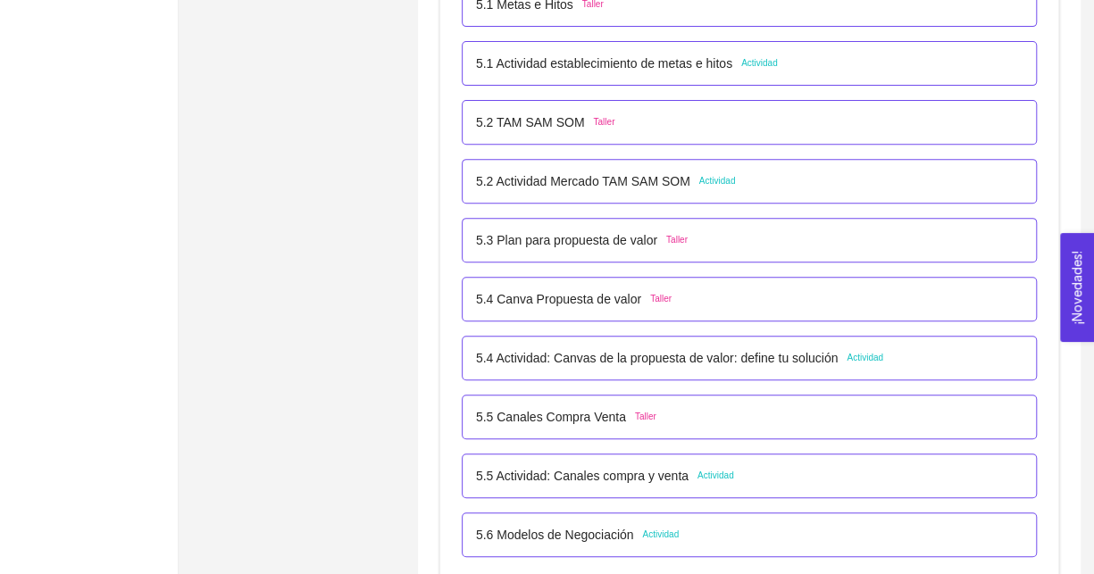
scroll to position [2837, 0]
